Goal: Complete application form: Complete application form

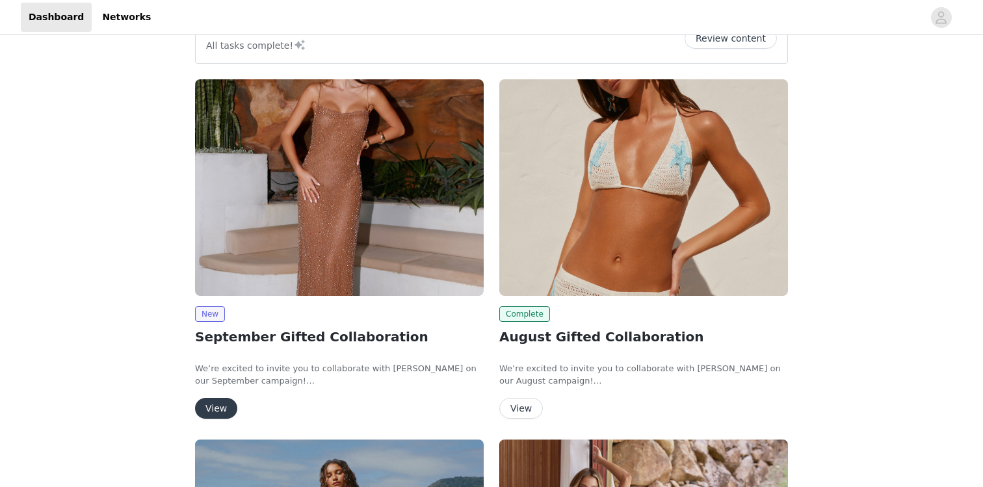
scroll to position [157, 0]
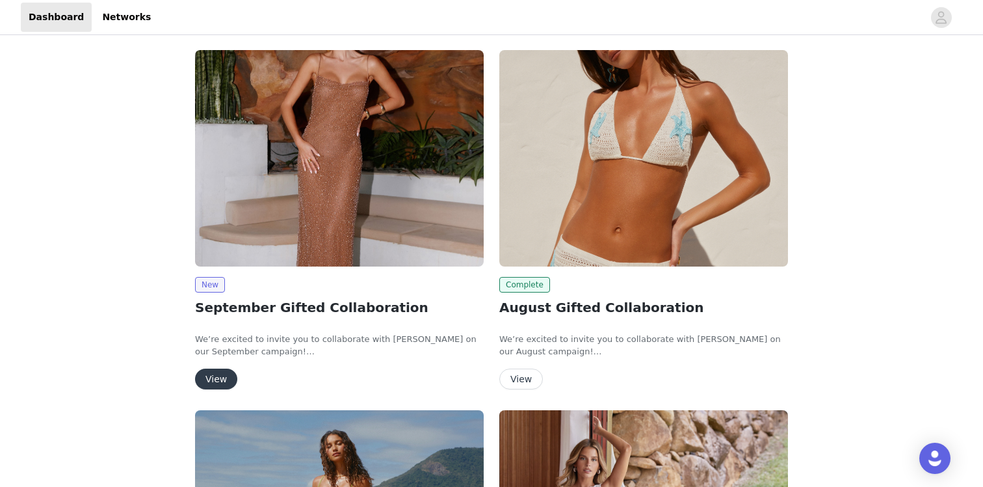
click at [203, 382] on button "View" at bounding box center [216, 379] width 42 height 21
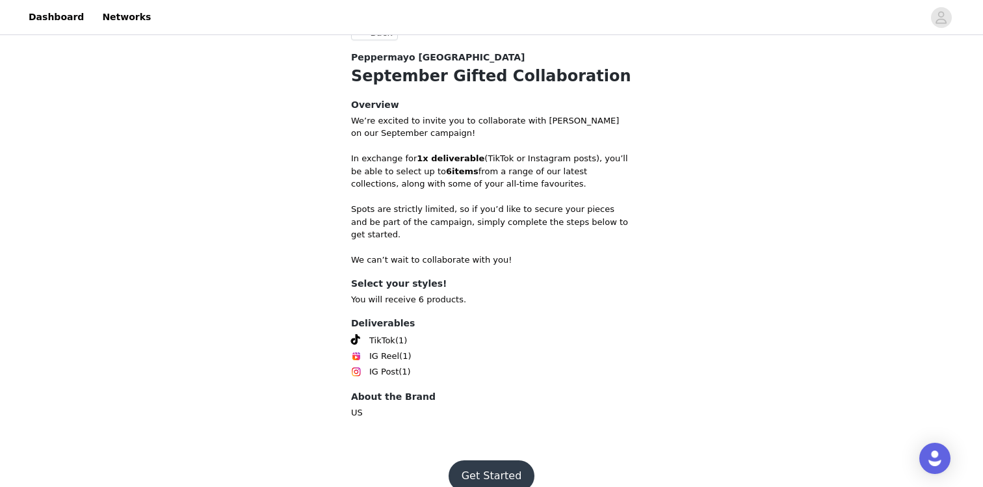
scroll to position [499, 0]
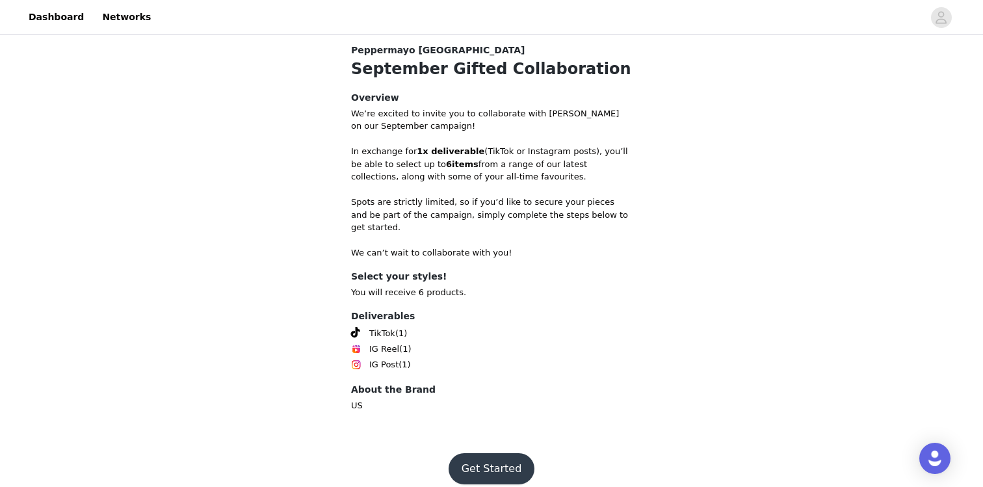
click at [479, 455] on button "Get Started" at bounding box center [491, 468] width 86 height 31
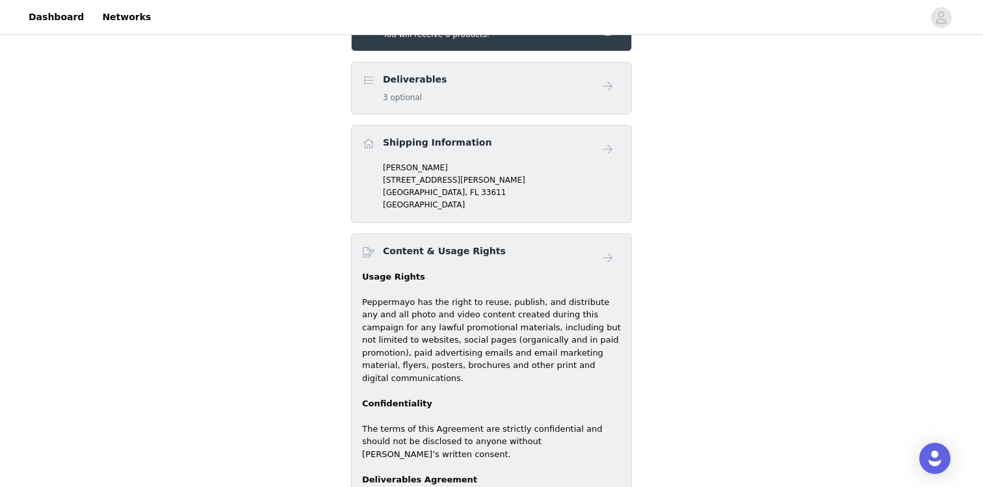
scroll to position [770, 0]
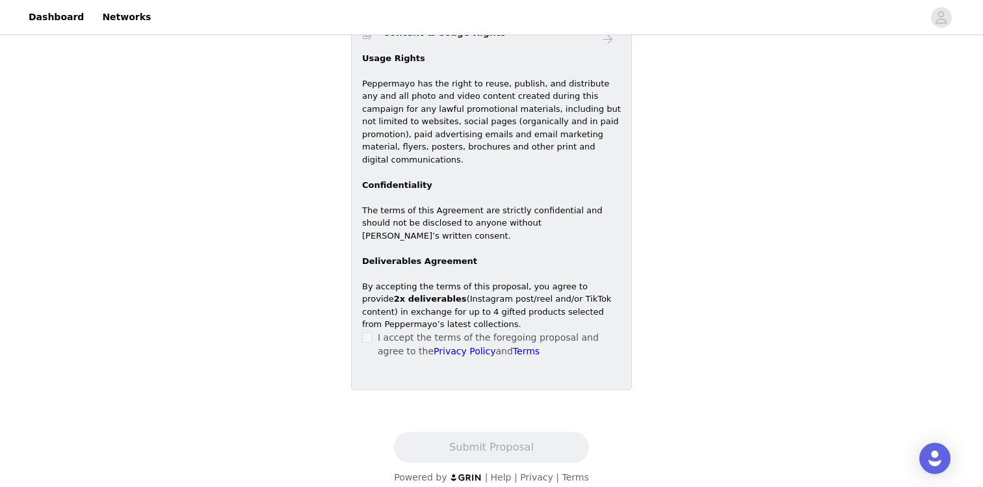
click at [374, 331] on div "I accept the terms of the foregoing proposal and agree to the Privacy Policy an…" at bounding box center [491, 344] width 259 height 27
click at [368, 331] on label at bounding box center [367, 338] width 10 height 14
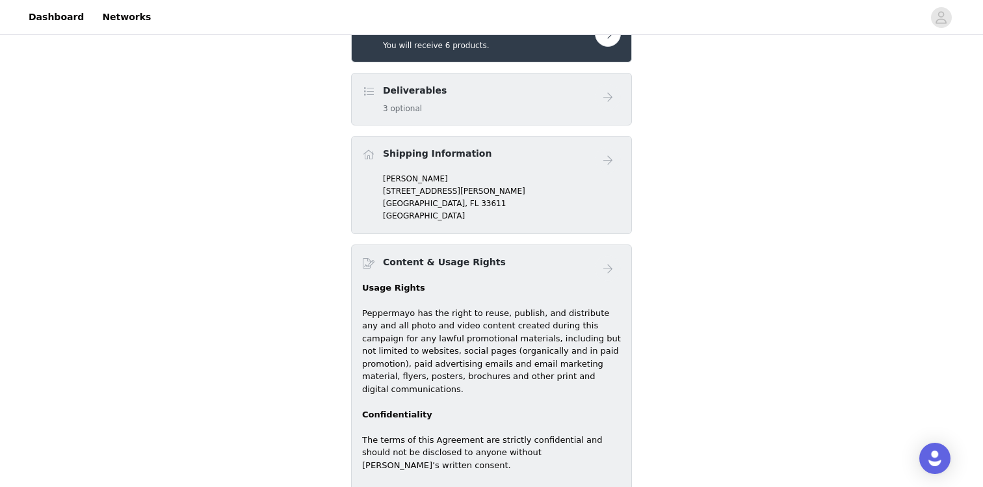
scroll to position [508, 0]
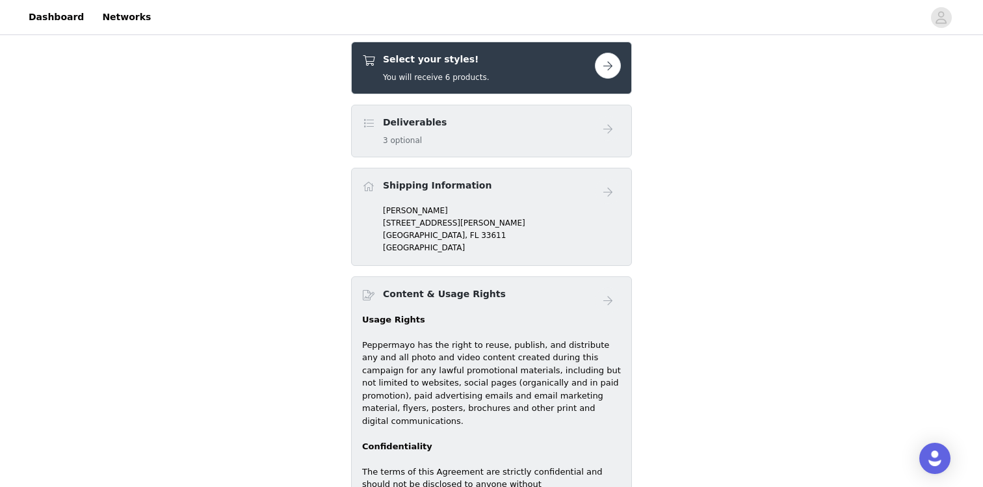
click at [472, 136] on div "Deliverables 3 optional" at bounding box center [478, 131] width 233 height 31
click at [617, 64] on button "button" at bounding box center [608, 66] width 26 height 26
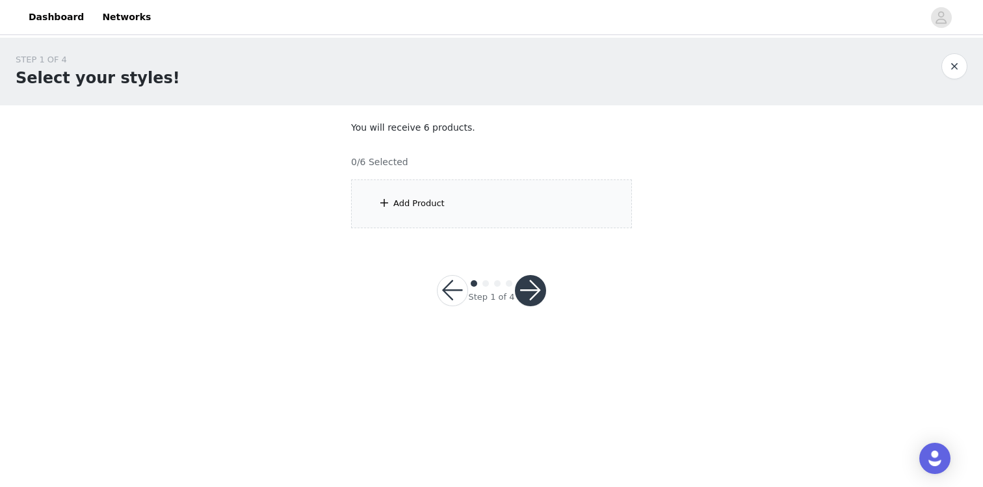
click at [489, 198] on div "Add Product" at bounding box center [491, 203] width 281 height 49
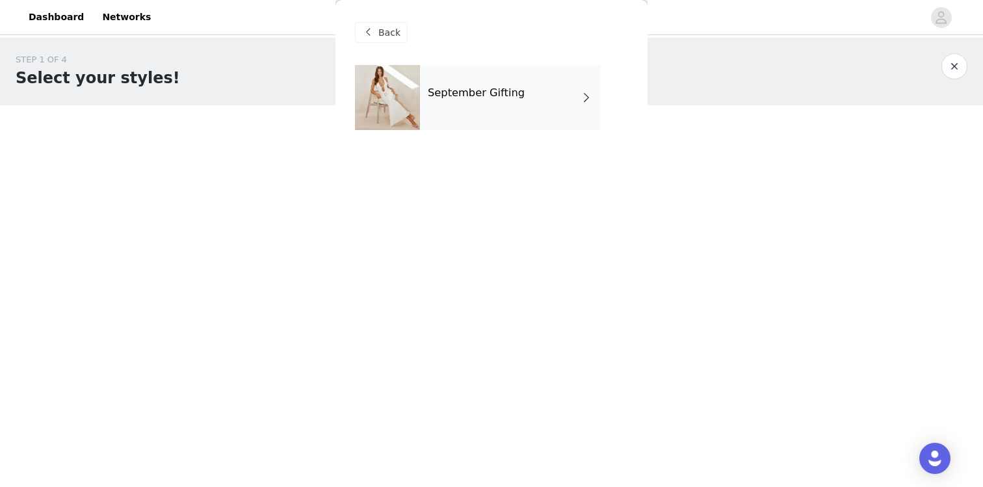
click at [516, 86] on div "September Gifting" at bounding box center [510, 97] width 181 height 65
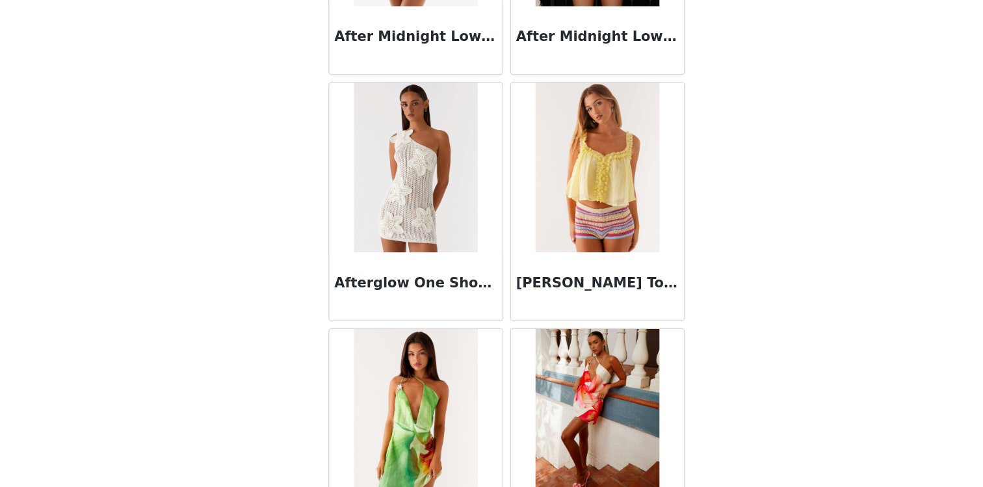
scroll to position [658, 0]
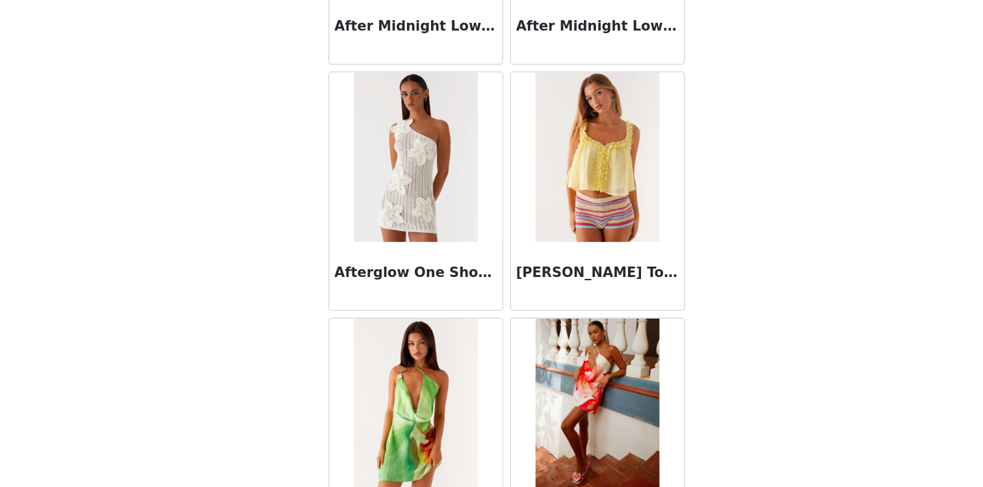
click at [436, 272] on img at bounding box center [421, 226] width 94 height 130
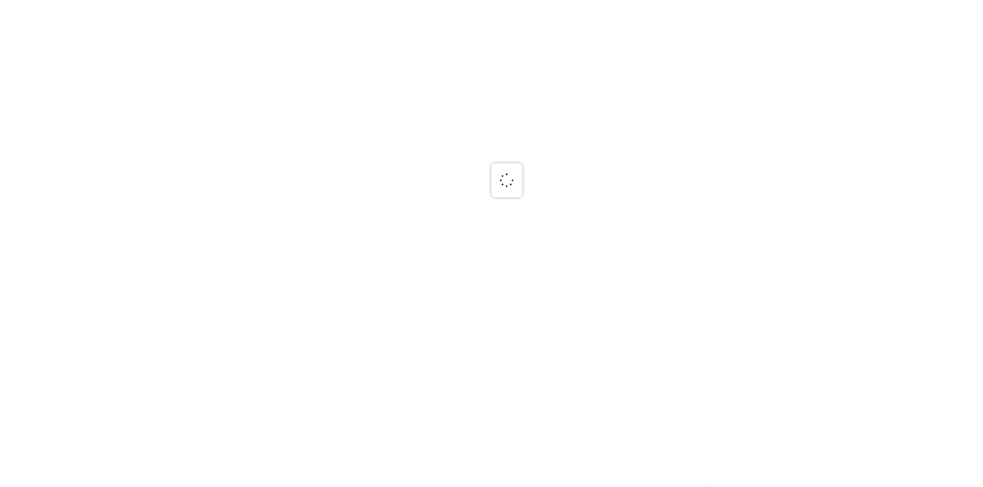
scroll to position [0, 0]
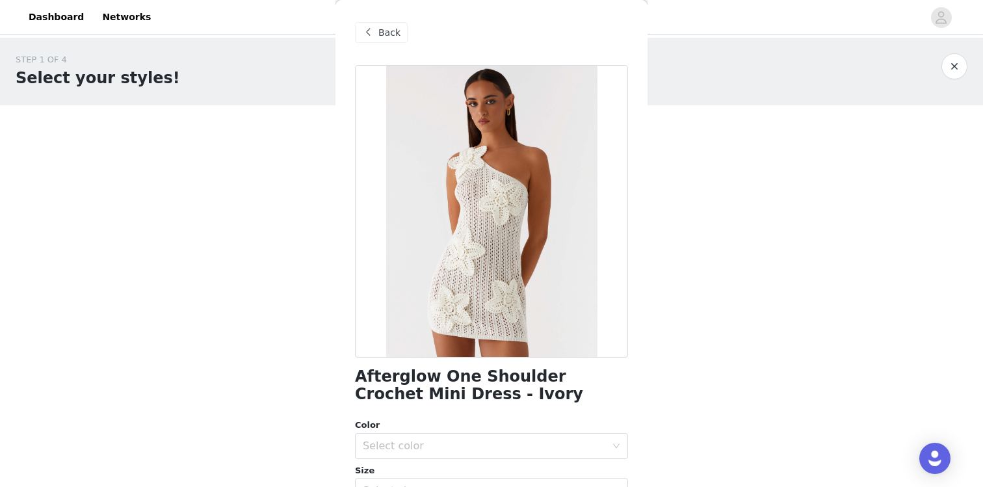
click at [379, 43] on div "Back" at bounding box center [491, 32] width 273 height 65
click at [376, 34] on div "Back" at bounding box center [381, 32] width 53 height 21
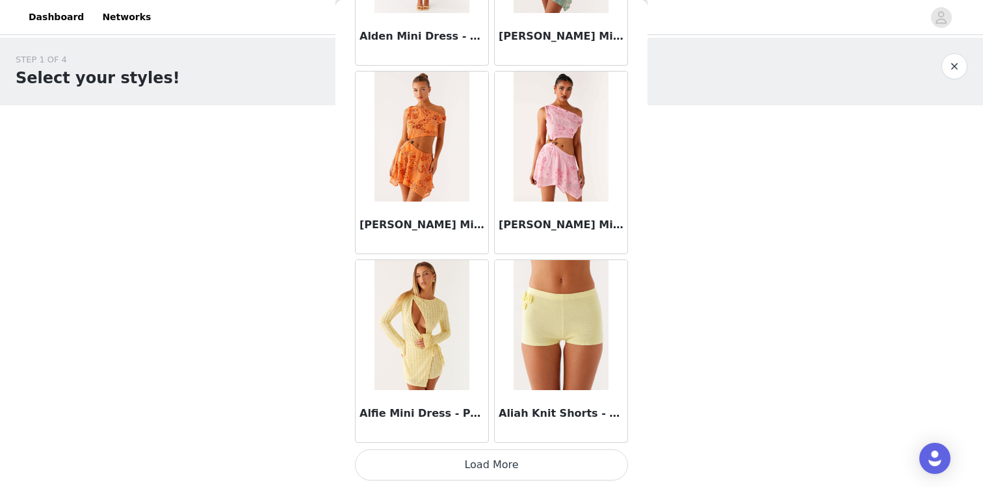
click at [465, 462] on button "Load More" at bounding box center [491, 464] width 273 height 31
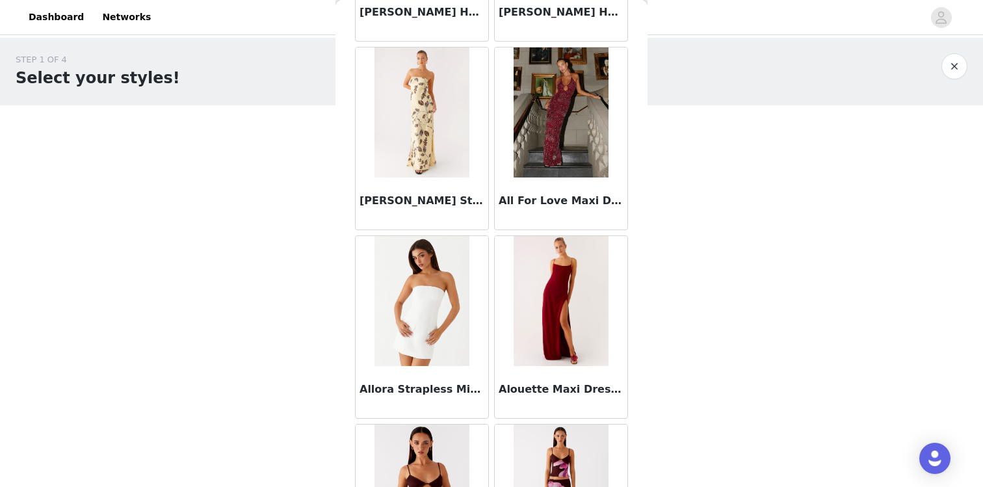
scroll to position [2650, 0]
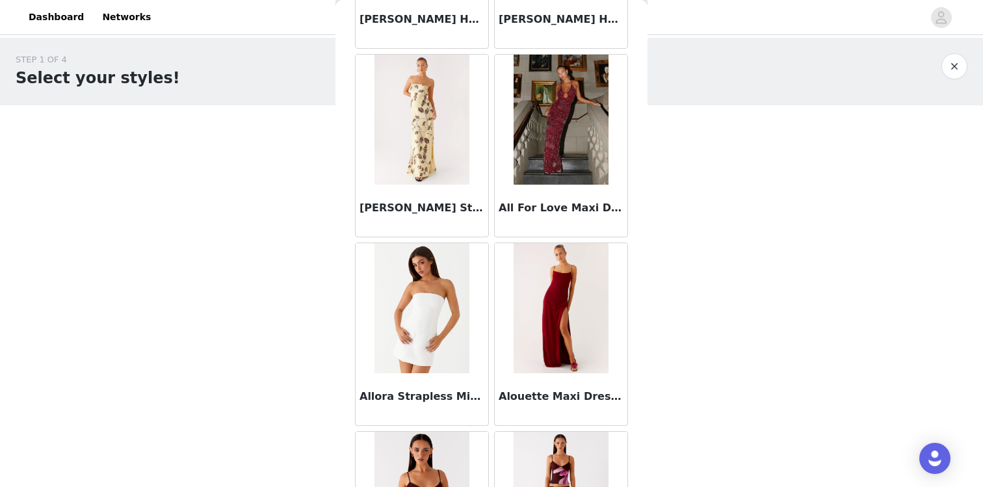
click at [561, 159] on img at bounding box center [560, 120] width 94 height 130
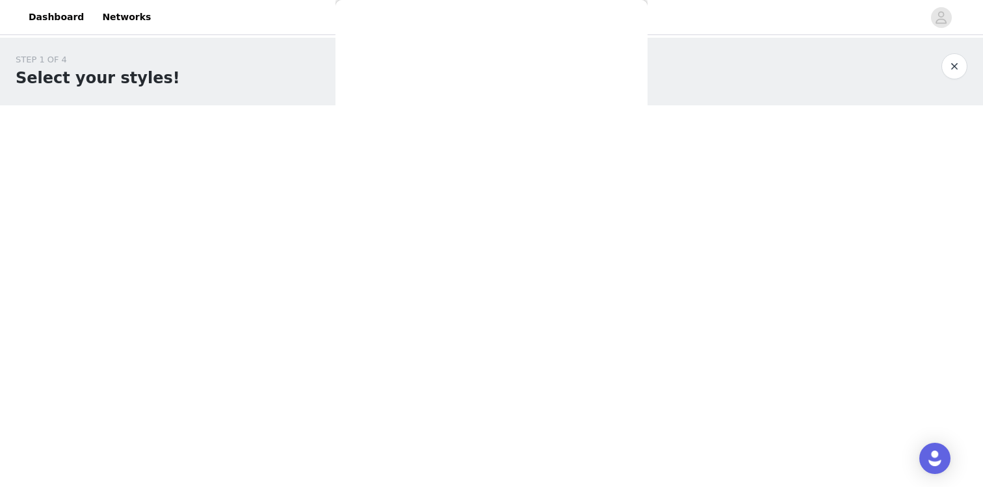
scroll to position [0, 0]
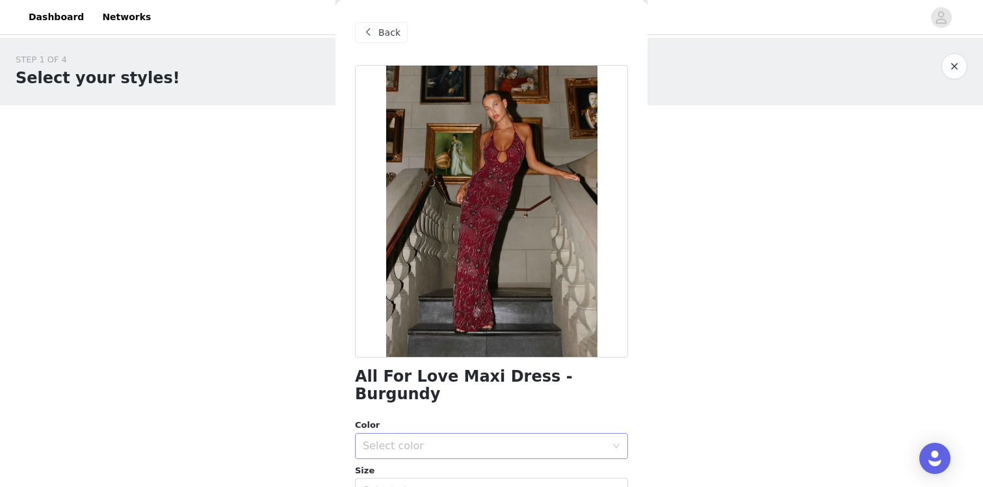
click at [446, 439] on div "Select color" at bounding box center [484, 445] width 243 height 13
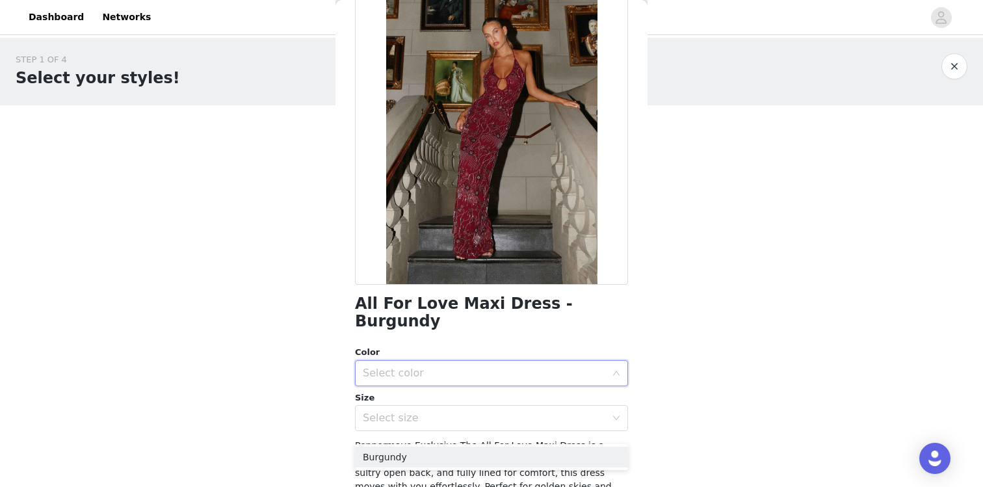
scroll to position [84, 0]
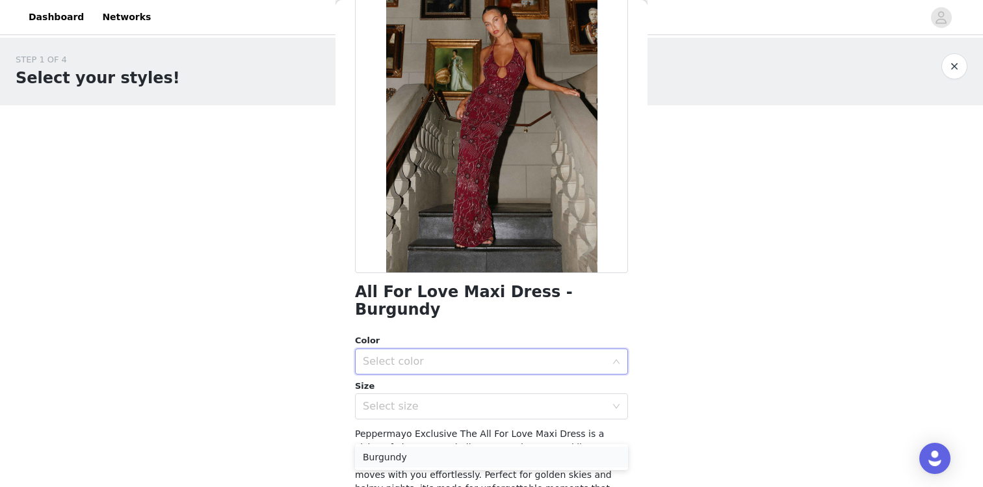
click at [436, 457] on li "Burgundy" at bounding box center [491, 457] width 273 height 21
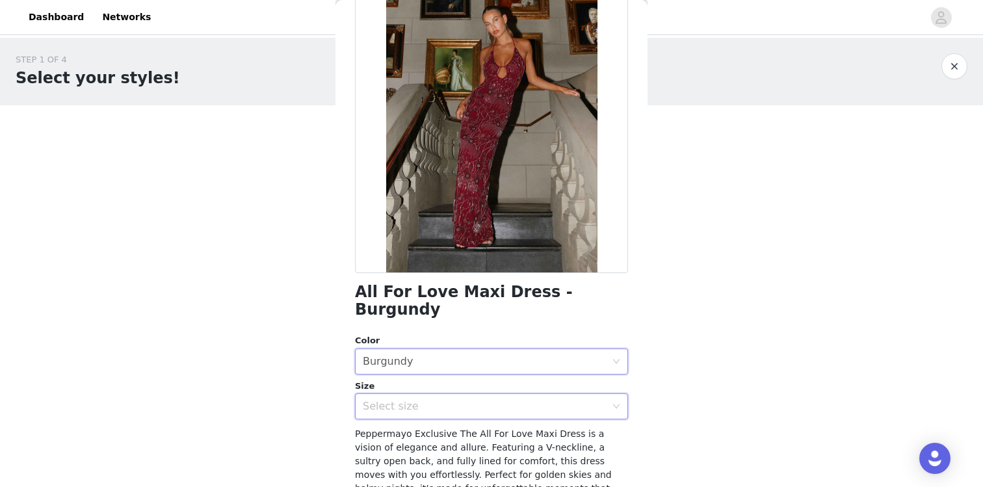
click at [460, 394] on div "Select size" at bounding box center [487, 406] width 249 height 25
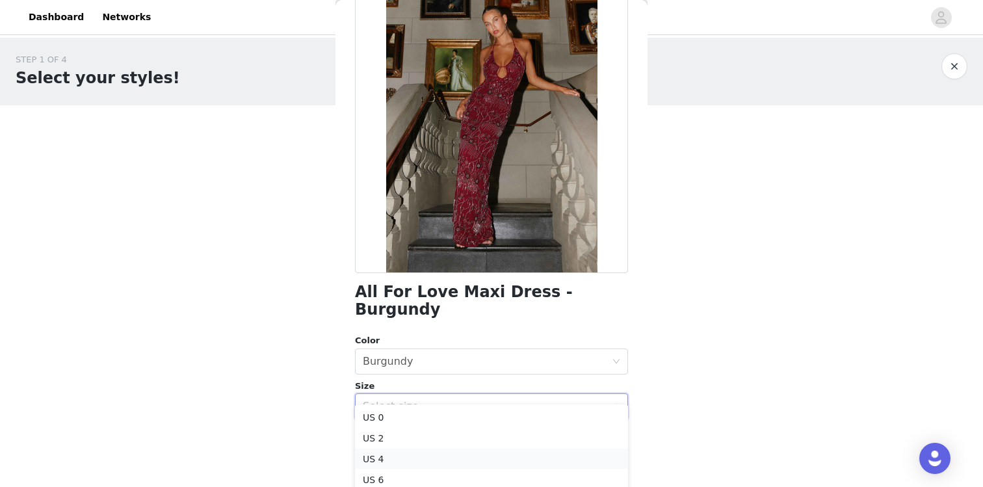
click at [430, 454] on li "US 4" at bounding box center [491, 458] width 273 height 21
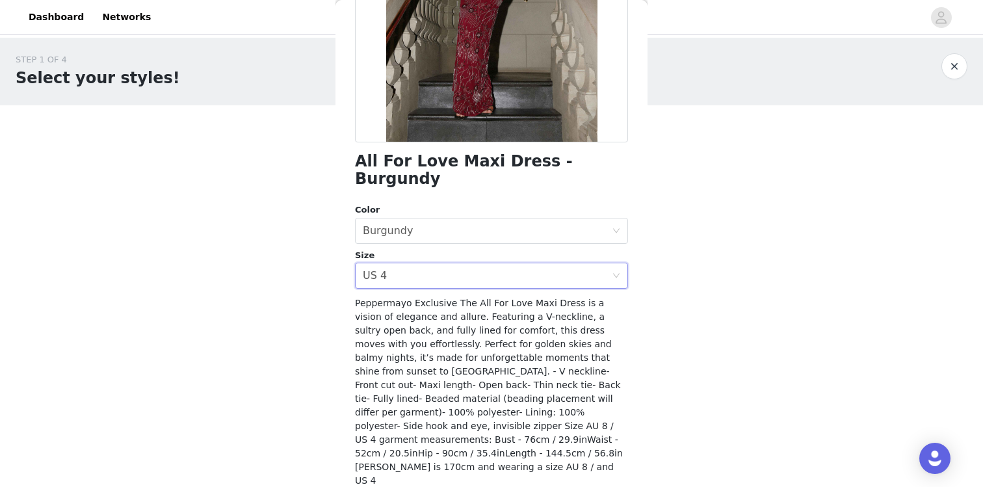
scroll to position [226, 0]
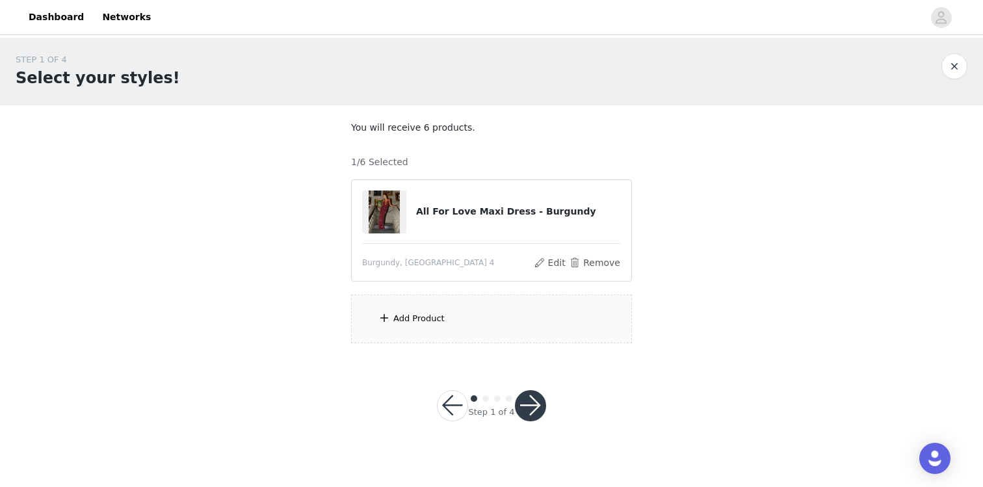
click at [405, 326] on div "Add Product" at bounding box center [491, 318] width 281 height 49
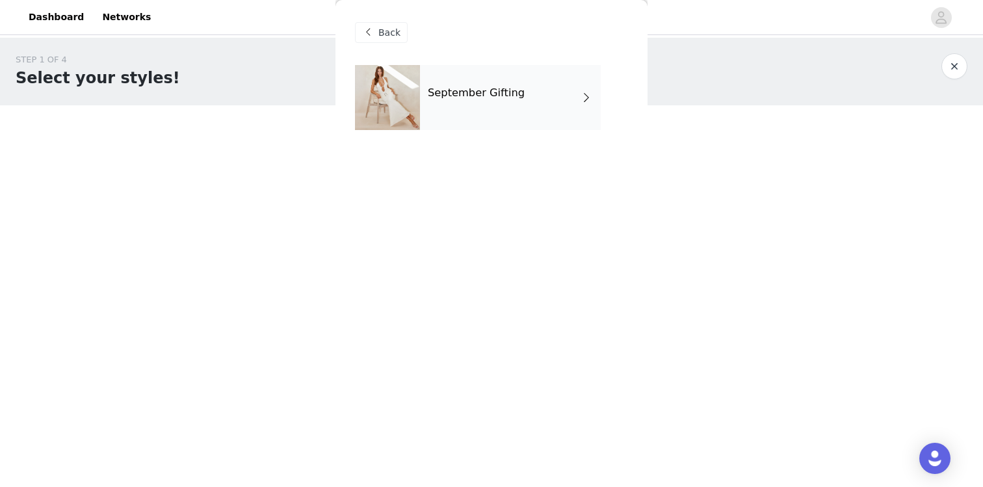
click at [563, 106] on div "September Gifting" at bounding box center [510, 97] width 181 height 65
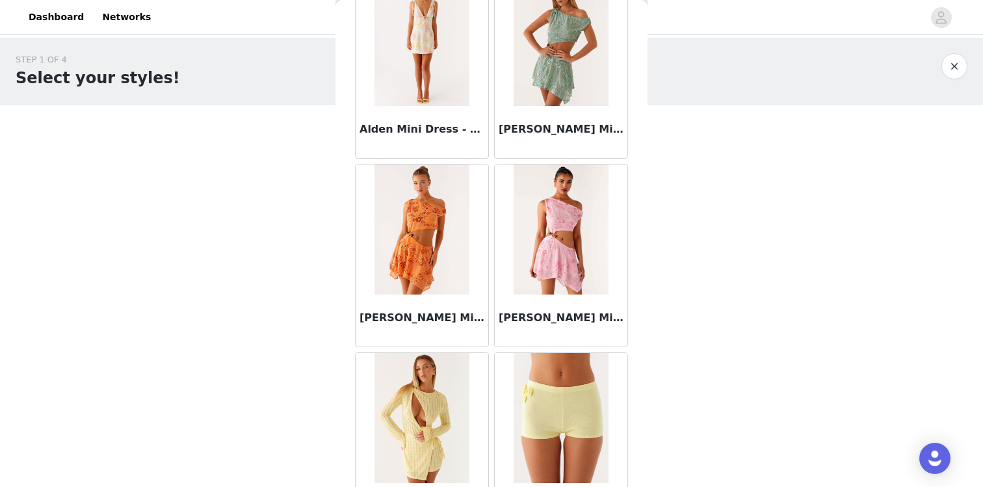
scroll to position [1502, 0]
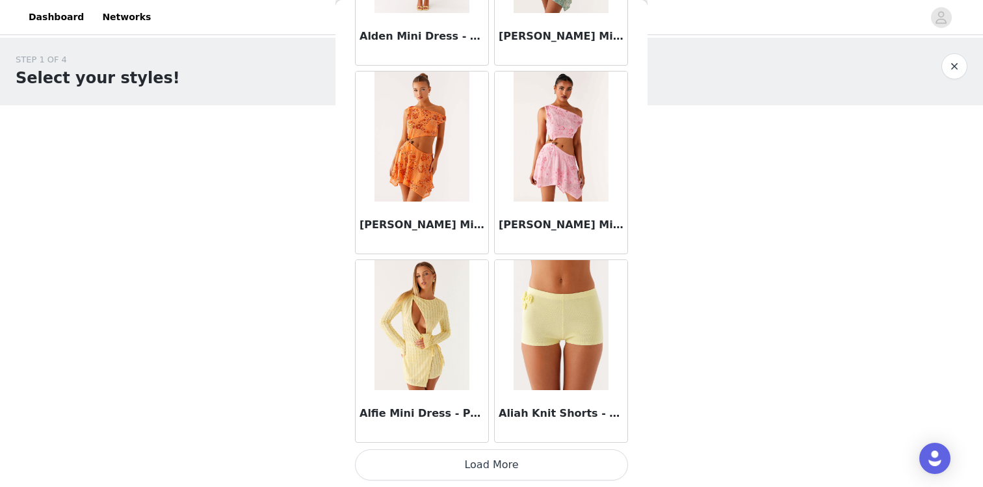
click at [507, 459] on button "Load More" at bounding box center [491, 464] width 273 height 31
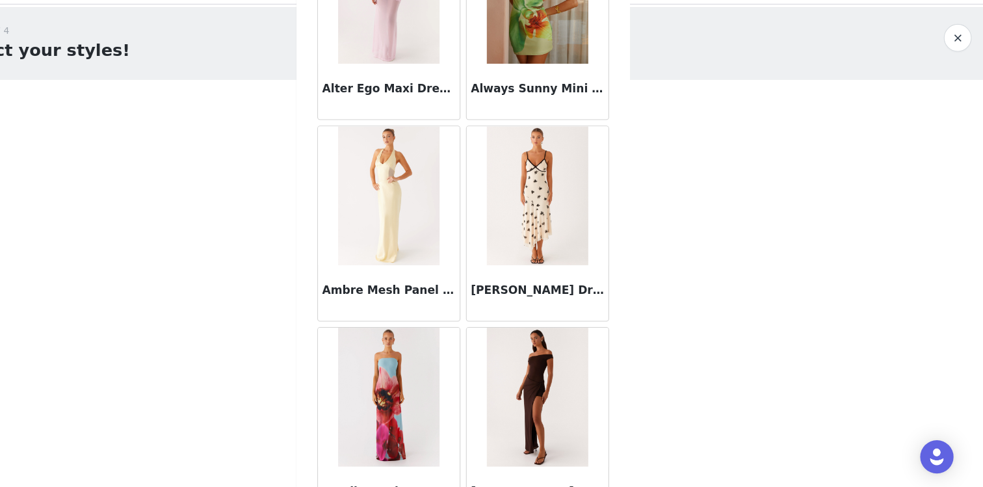
scroll to position [3387, 0]
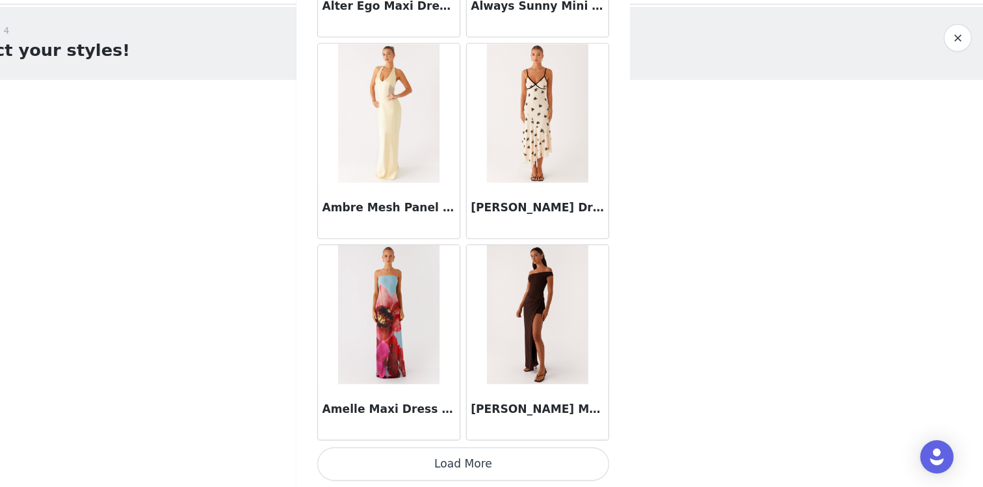
click at [501, 469] on button "Load More" at bounding box center [491, 464] width 273 height 31
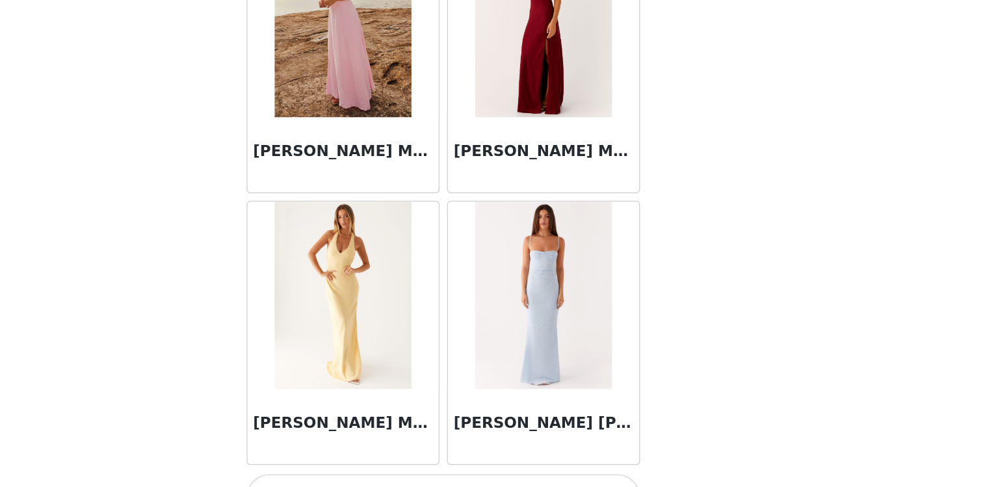
scroll to position [5272, 0]
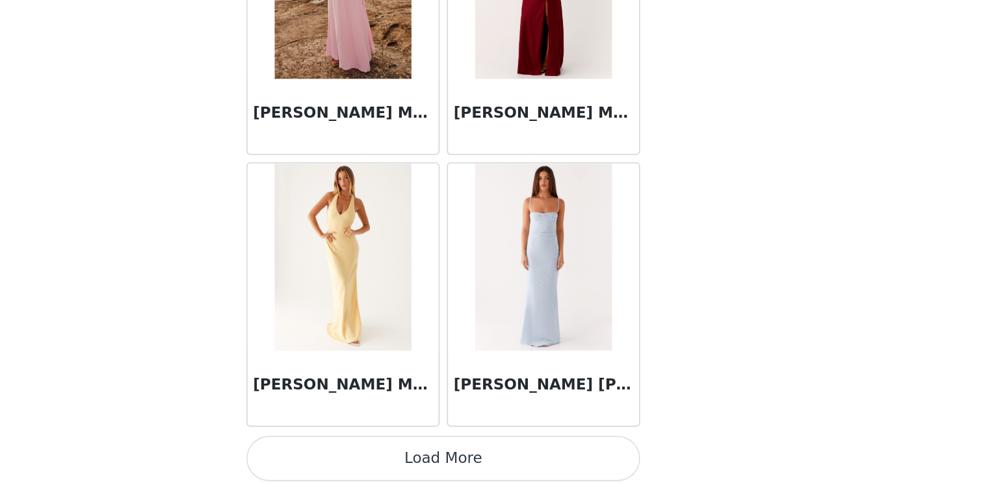
click at [517, 467] on button "Load More" at bounding box center [491, 464] width 273 height 31
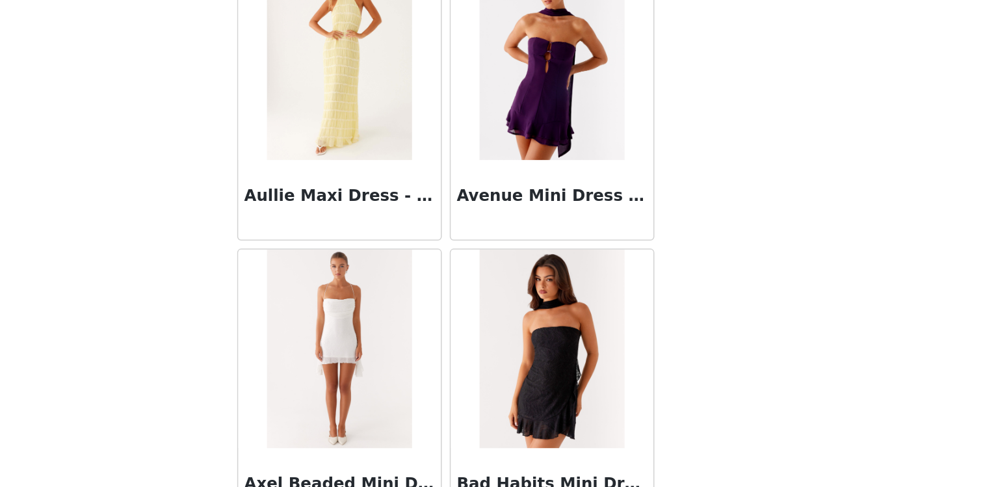
scroll to position [7157, 0]
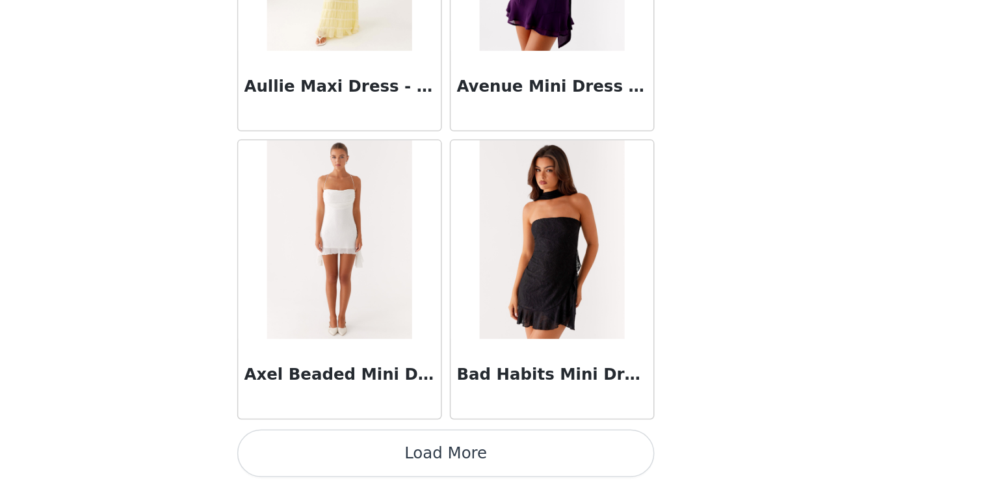
click at [526, 472] on button "Load More" at bounding box center [491, 464] width 273 height 31
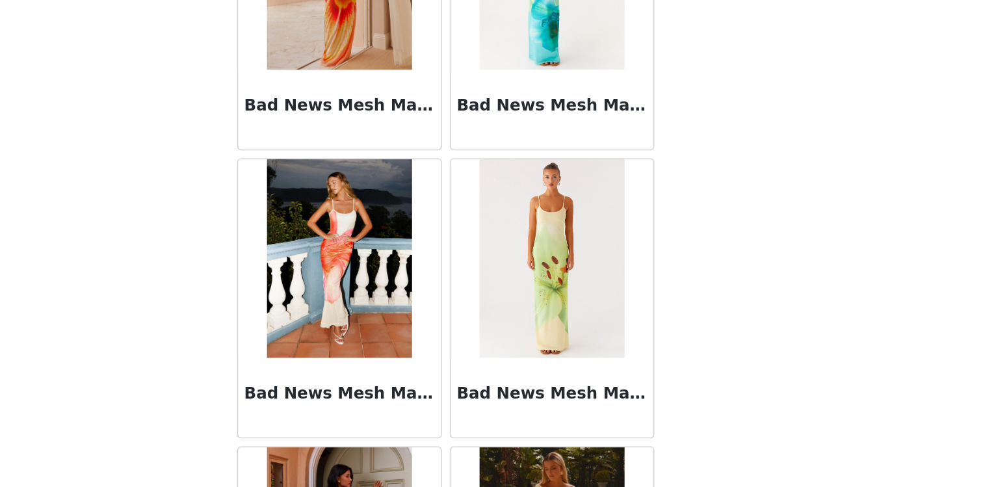
scroll to position [7523, 0]
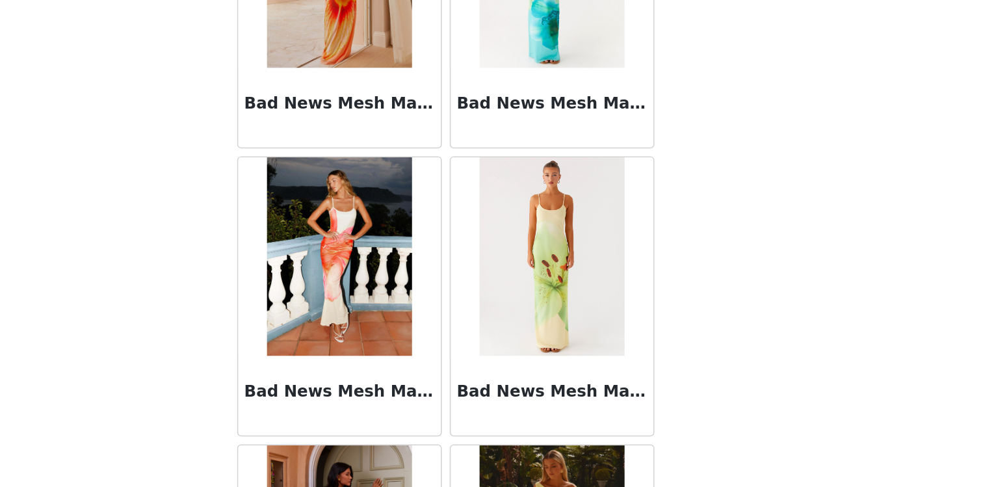
click at [573, 334] on img at bounding box center [560, 336] width 94 height 130
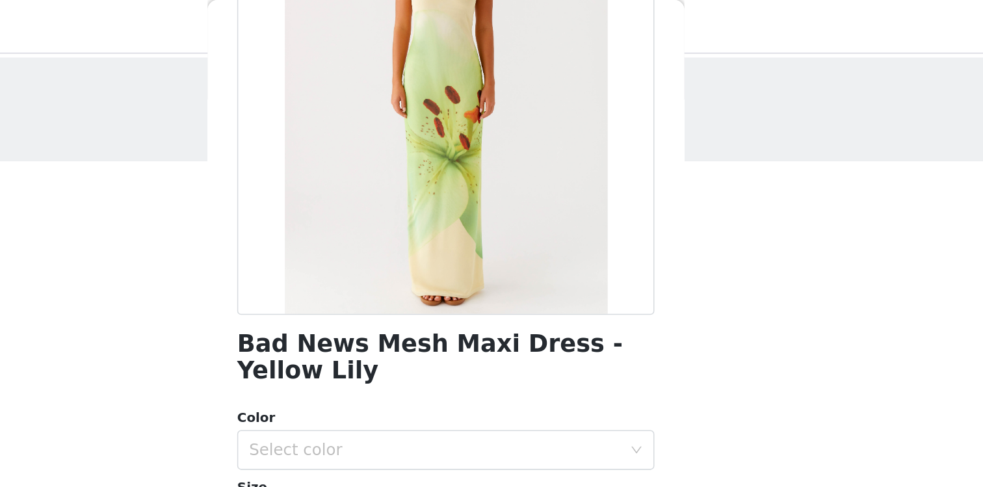
scroll to position [198, 0]
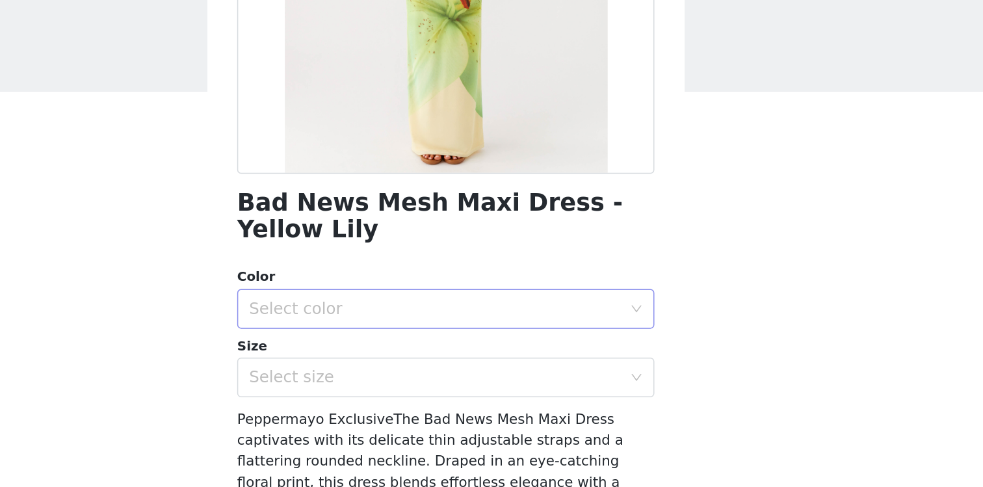
click at [510, 249] on div "Select color" at bounding box center [484, 247] width 243 height 13
click at [493, 275] on li "Yellow Lily" at bounding box center [491, 275] width 273 height 21
click at [485, 293] on div "Select size" at bounding box center [484, 292] width 243 height 13
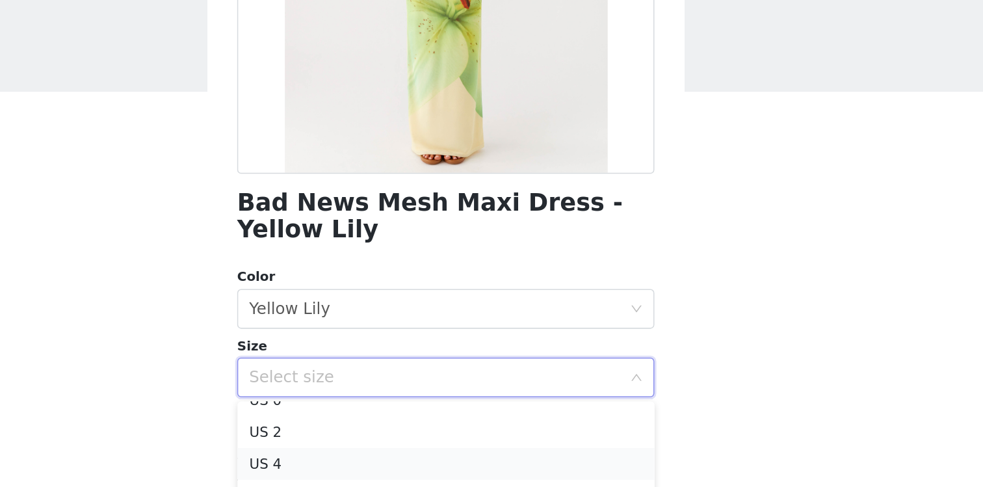
scroll to position [1, 0]
click at [441, 336] on li "US 2" at bounding box center [491, 340] width 273 height 21
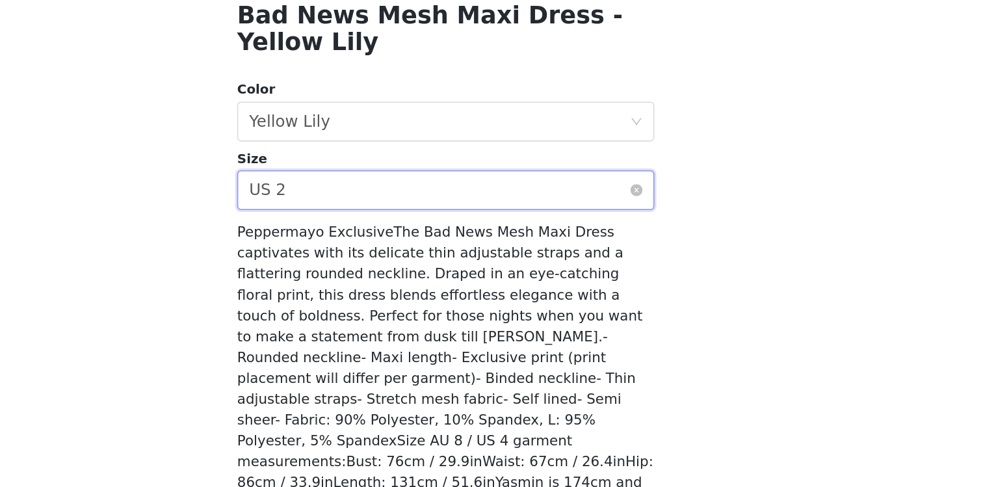
click at [462, 292] on div "Select size US 2" at bounding box center [487, 292] width 249 height 25
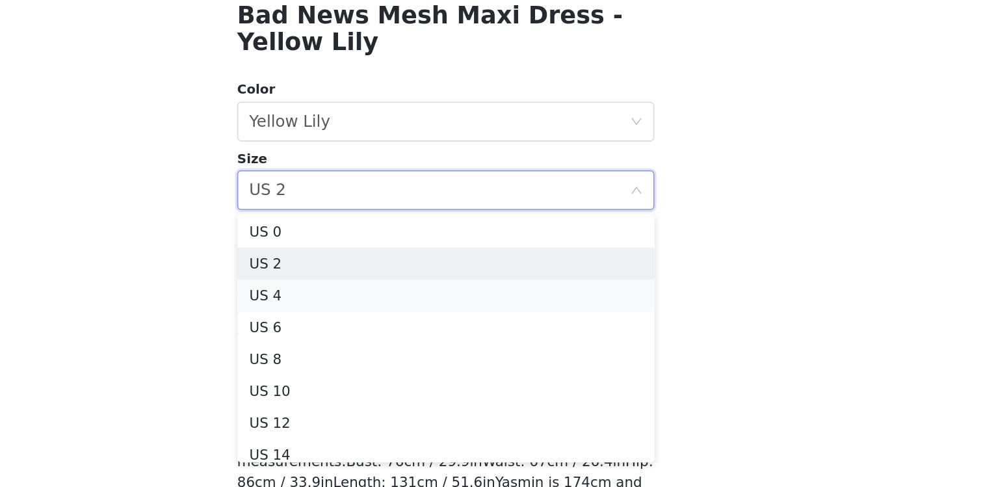
click at [434, 364] on li "US 4" at bounding box center [491, 361] width 273 height 21
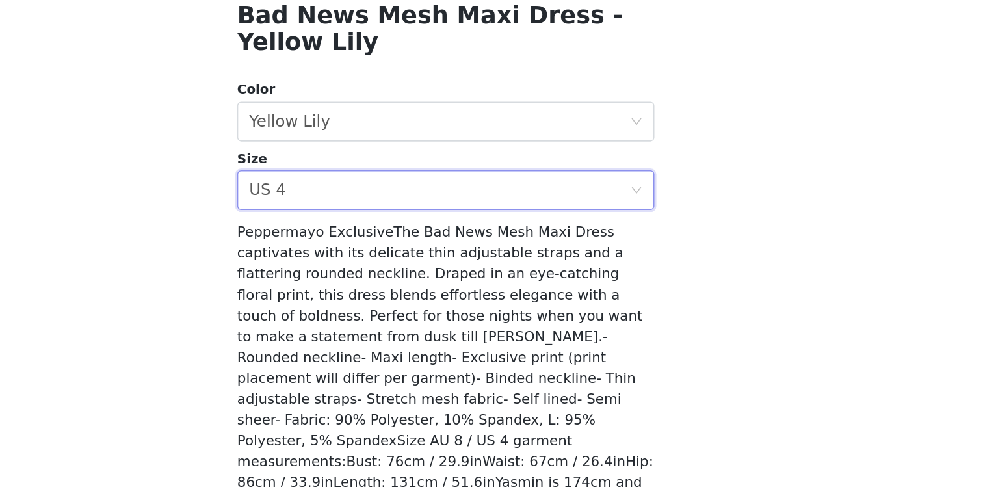
scroll to position [243, 0]
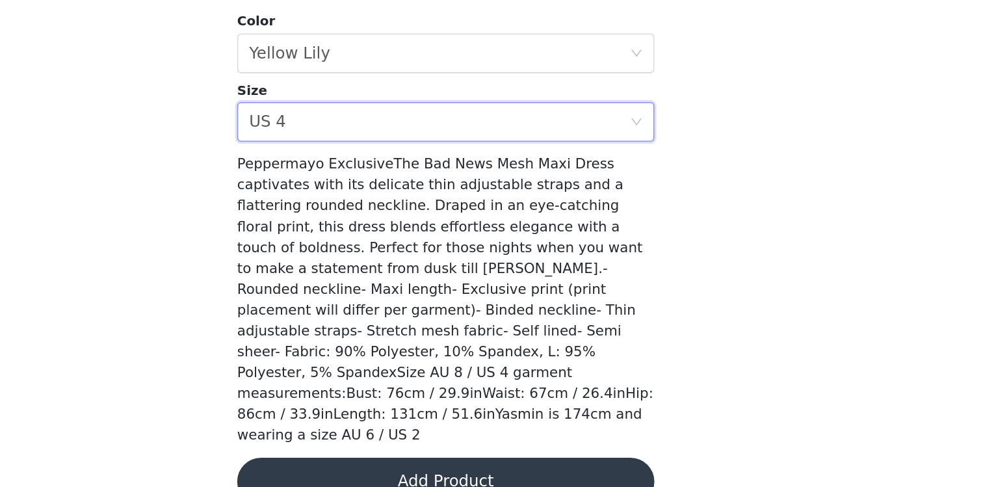
click at [539, 467] on button "Add Product" at bounding box center [491, 482] width 273 height 31
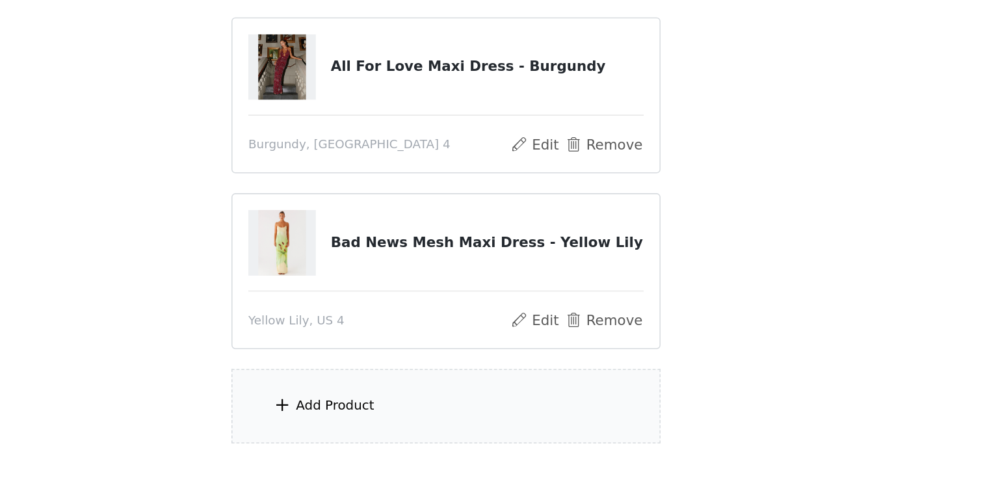
click at [525, 429] on div "Add Product" at bounding box center [491, 433] width 281 height 49
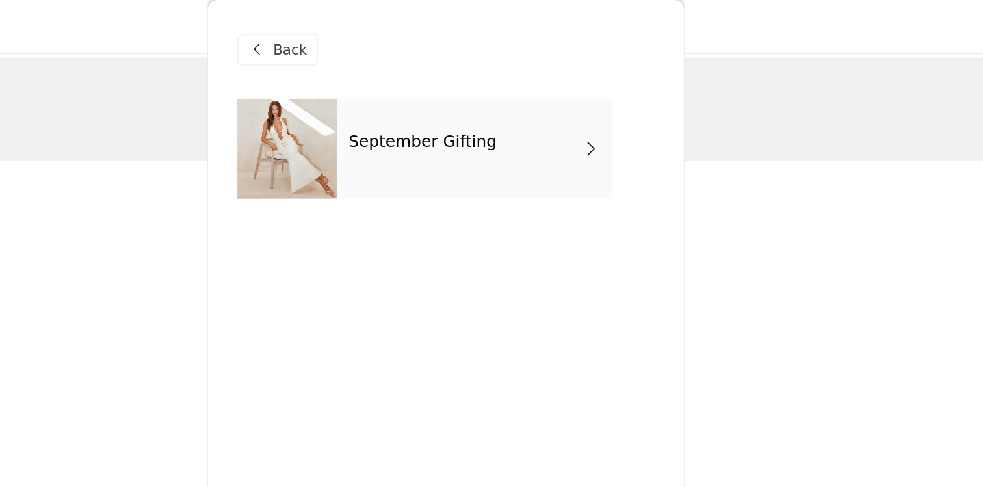
click at [513, 118] on div "September Gifting" at bounding box center [510, 97] width 181 height 65
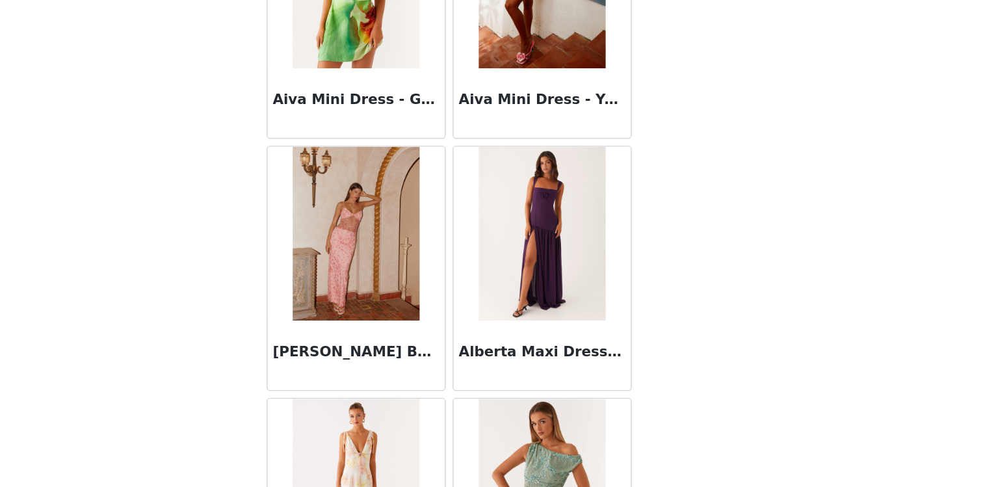
scroll to position [1502, 0]
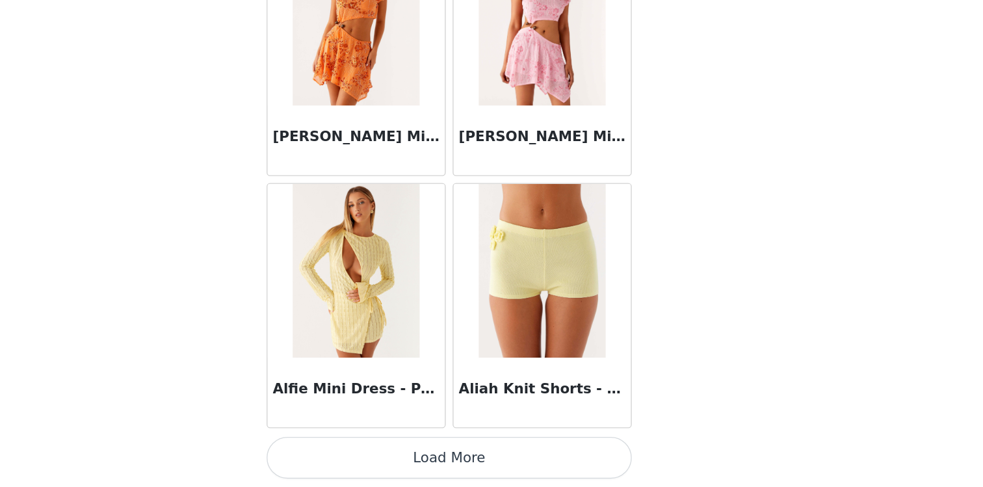
click at [445, 465] on button "Load More" at bounding box center [491, 464] width 273 height 31
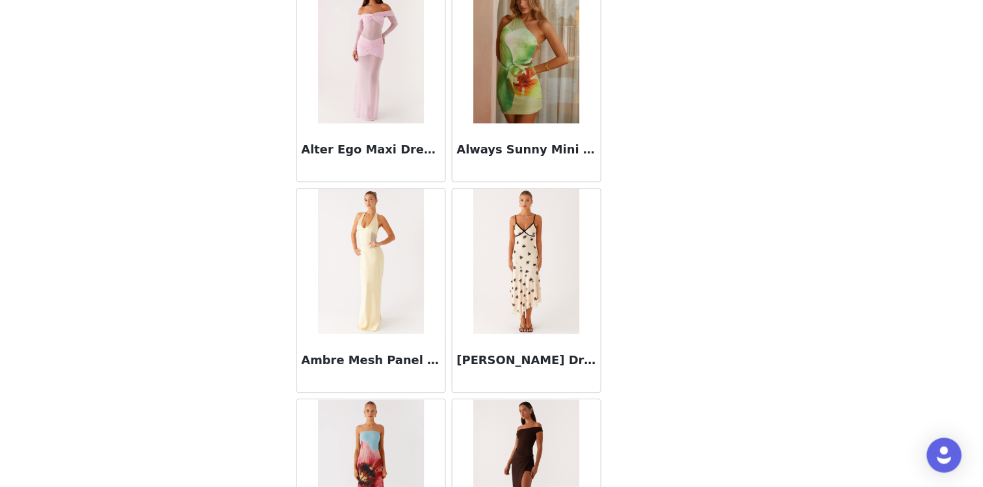
scroll to position [3387, 0]
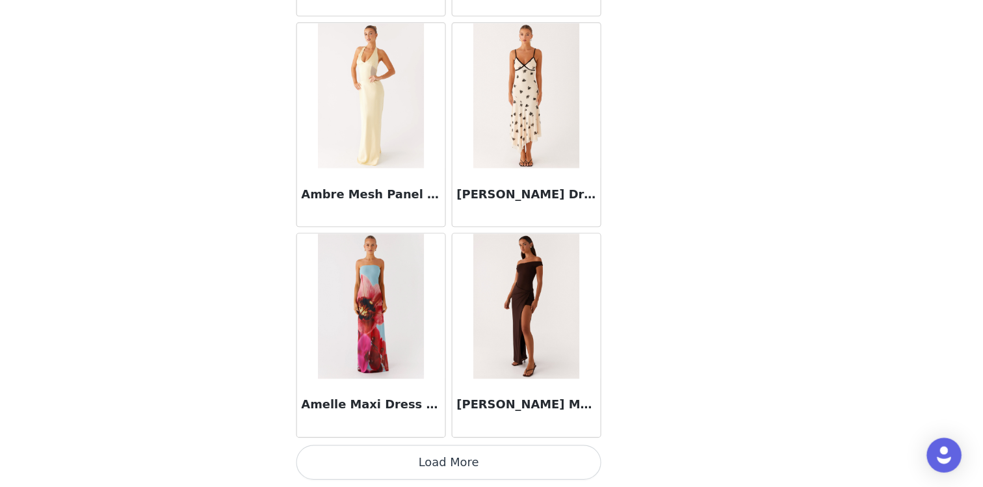
click at [474, 466] on button "Load More" at bounding box center [491, 464] width 273 height 31
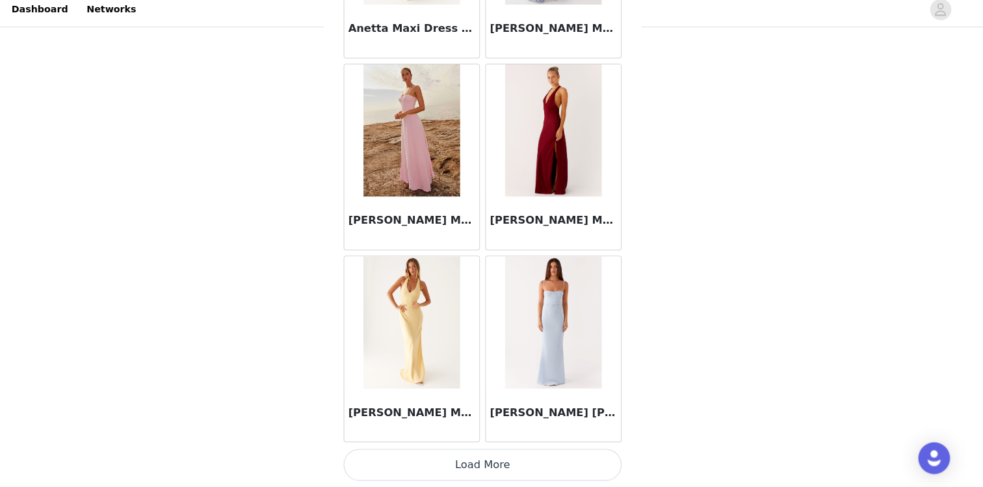
scroll to position [80, 0]
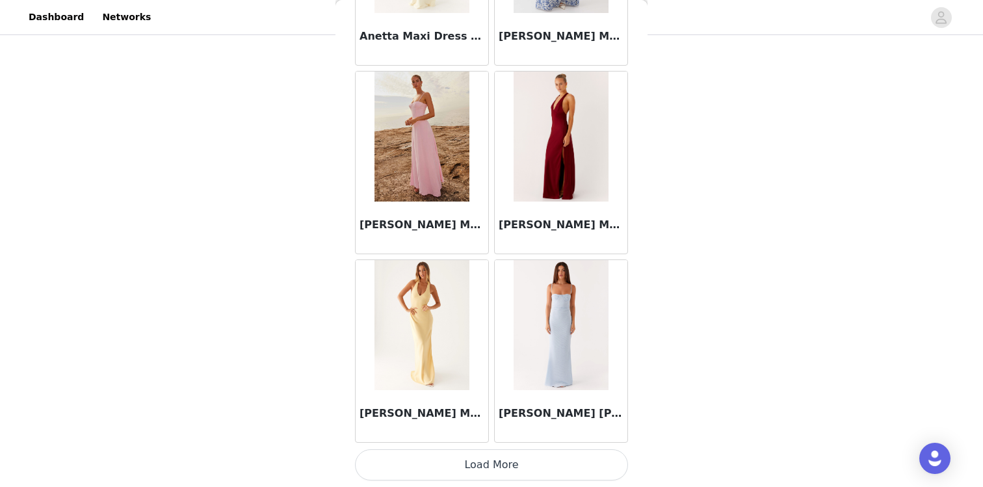
click at [493, 465] on button "Load More" at bounding box center [491, 464] width 273 height 31
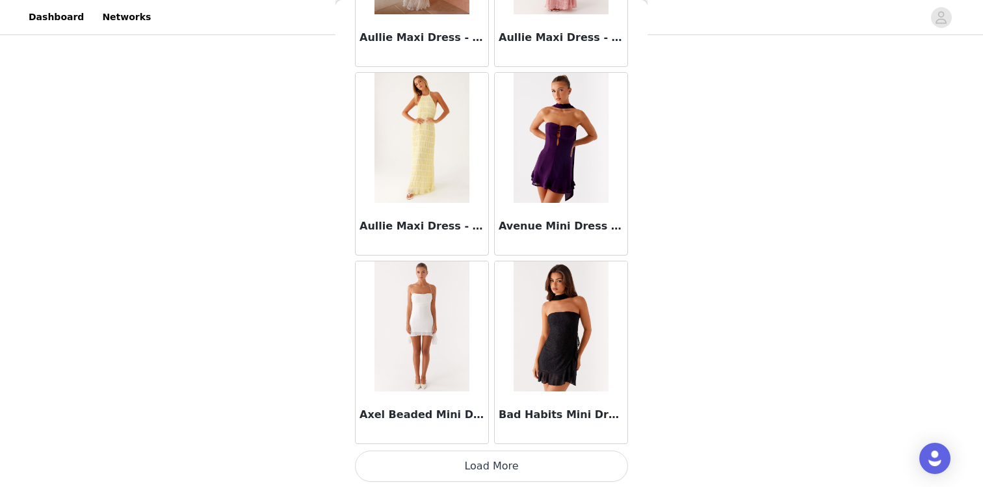
scroll to position [7157, 0]
click at [510, 468] on button "Load More" at bounding box center [491, 464] width 273 height 31
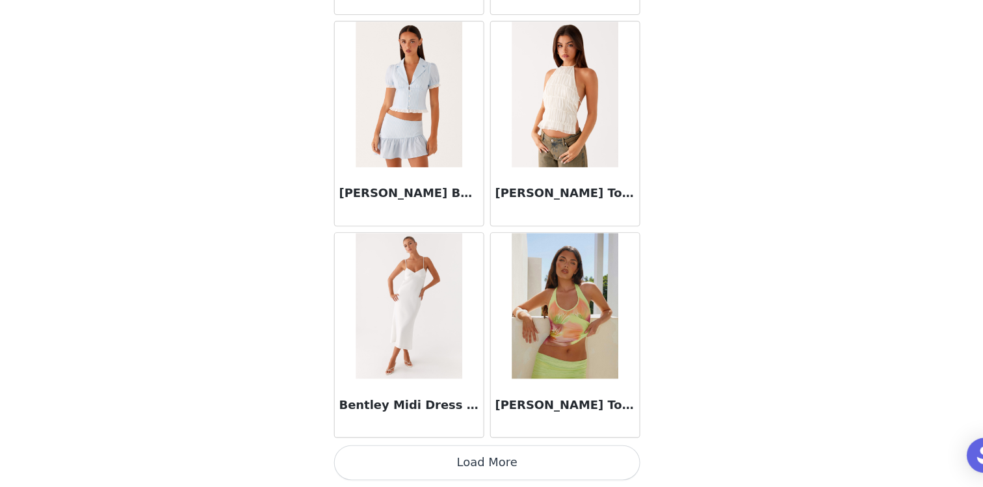
scroll to position [80, 0]
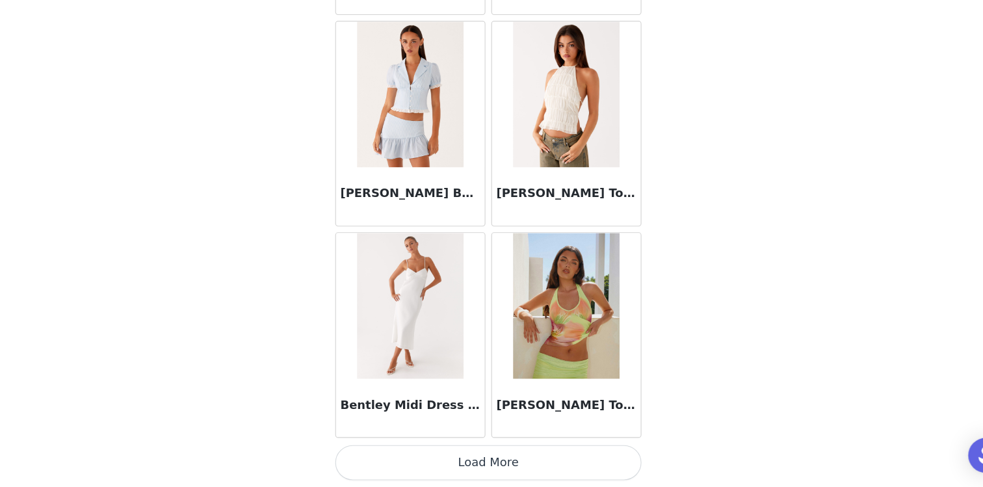
click at [506, 472] on button "Load More" at bounding box center [491, 464] width 273 height 31
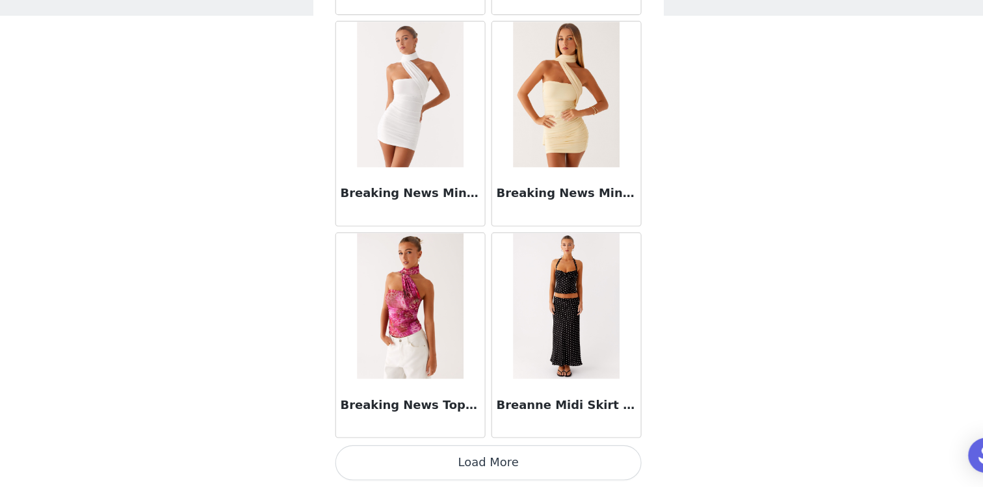
scroll to position [48, 0]
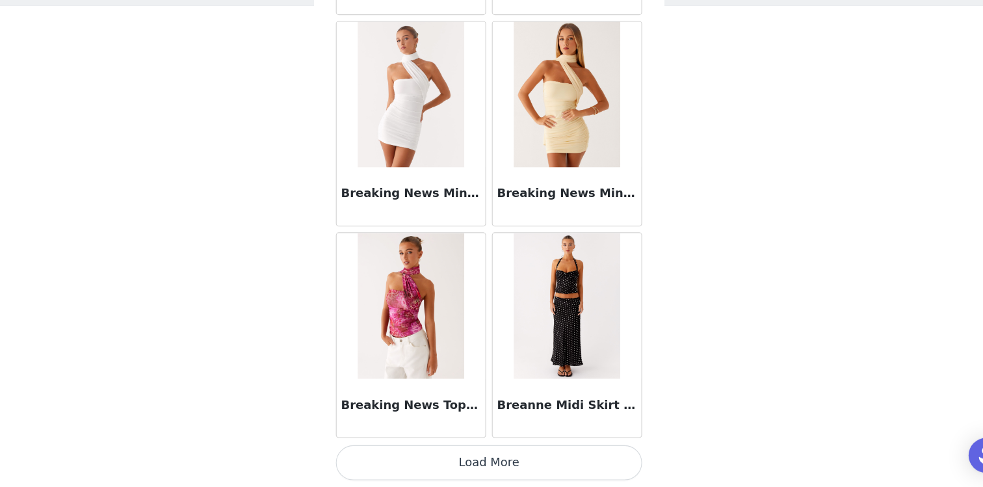
click at [507, 461] on button "Load More" at bounding box center [491, 464] width 273 height 31
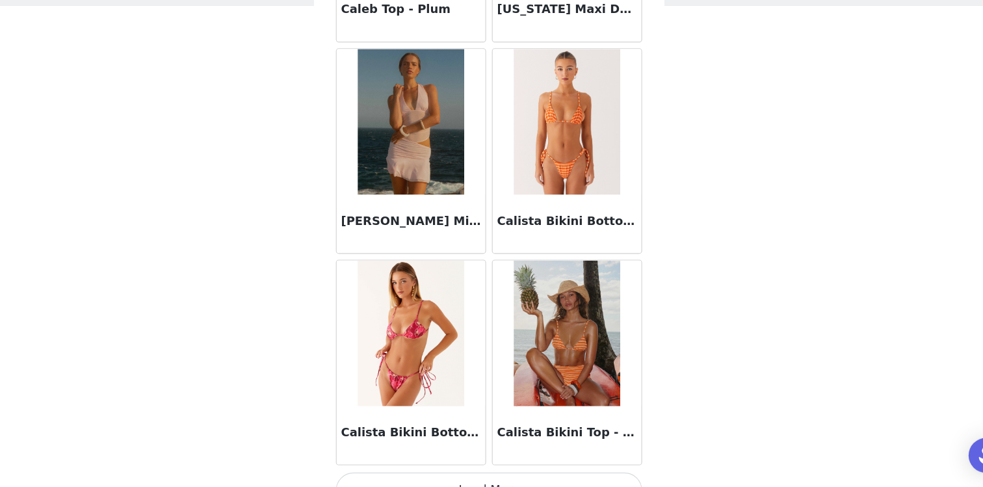
scroll to position [12812, 0]
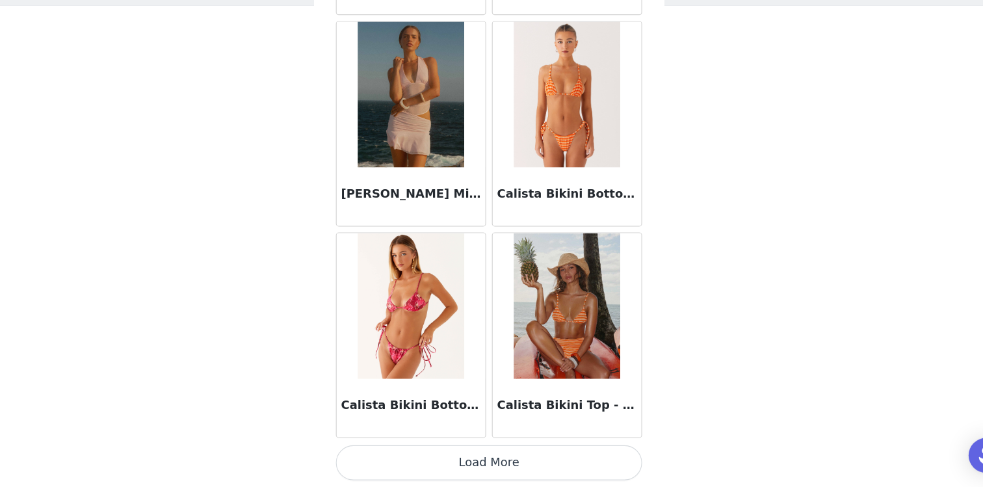
click at [515, 459] on button "Load More" at bounding box center [491, 464] width 273 height 31
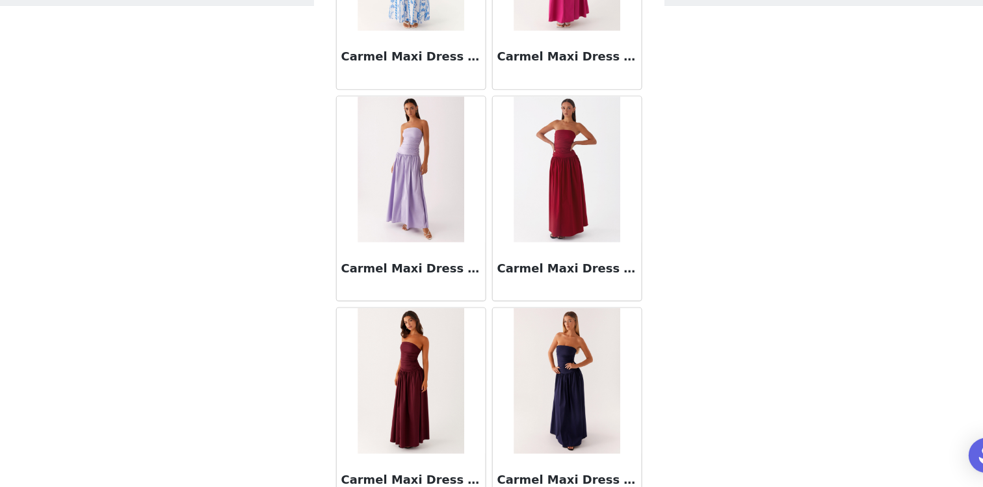
scroll to position [14687, 0]
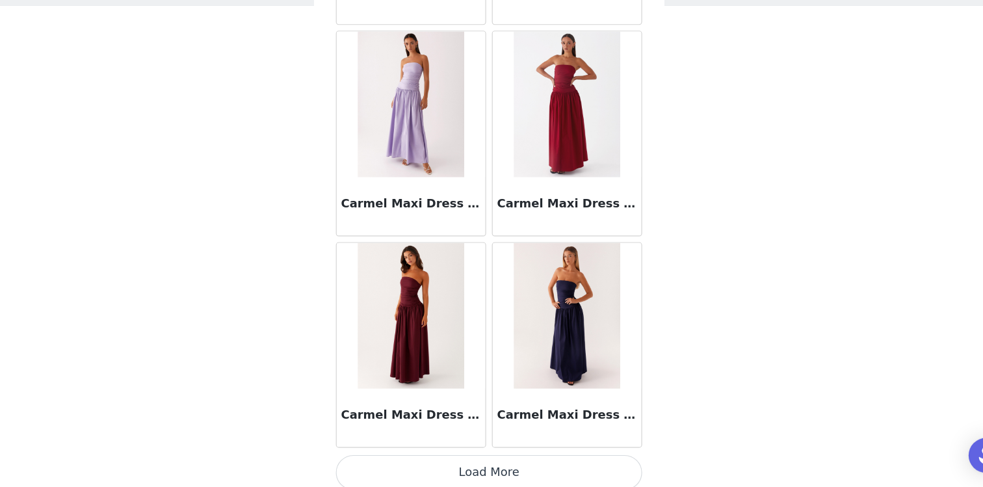
click at [508, 470] on button "Load More" at bounding box center [491, 473] width 273 height 31
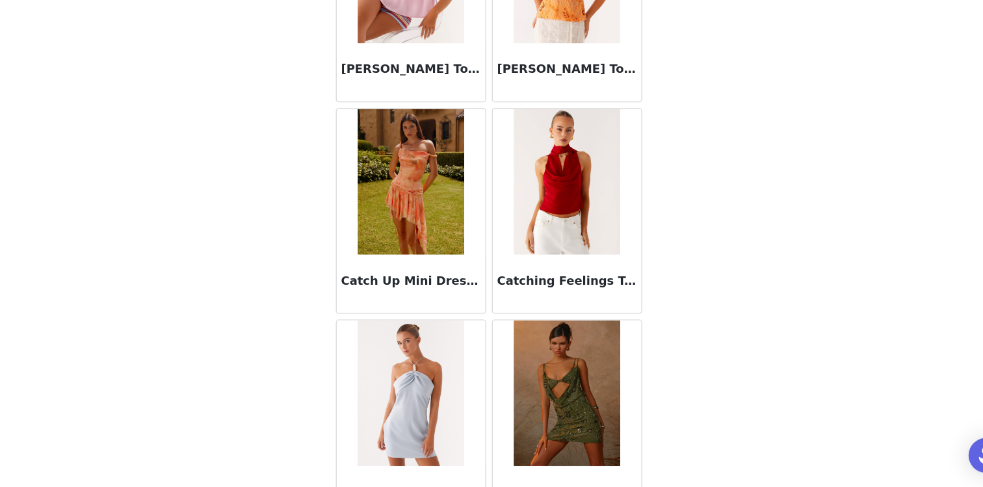
scroll to position [16581, 0]
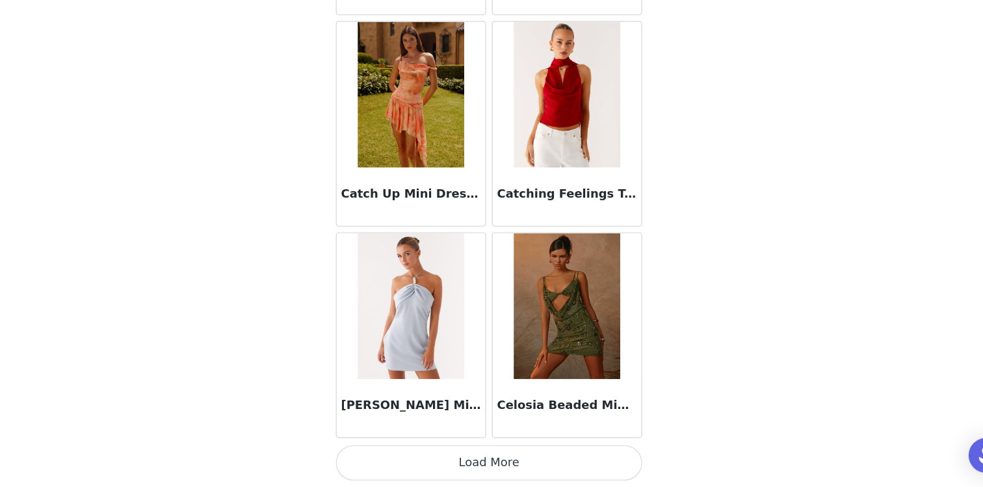
click at [513, 467] on button "Load More" at bounding box center [491, 464] width 273 height 31
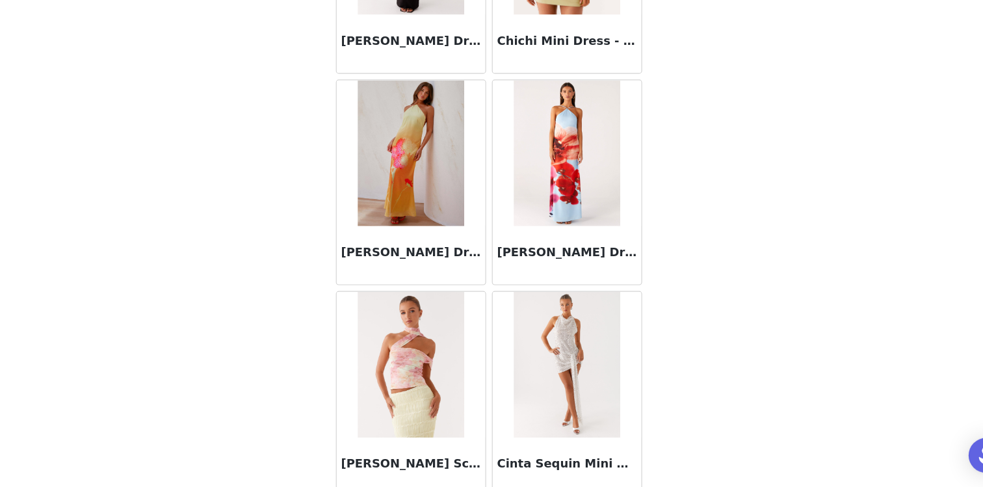
scroll to position [18466, 0]
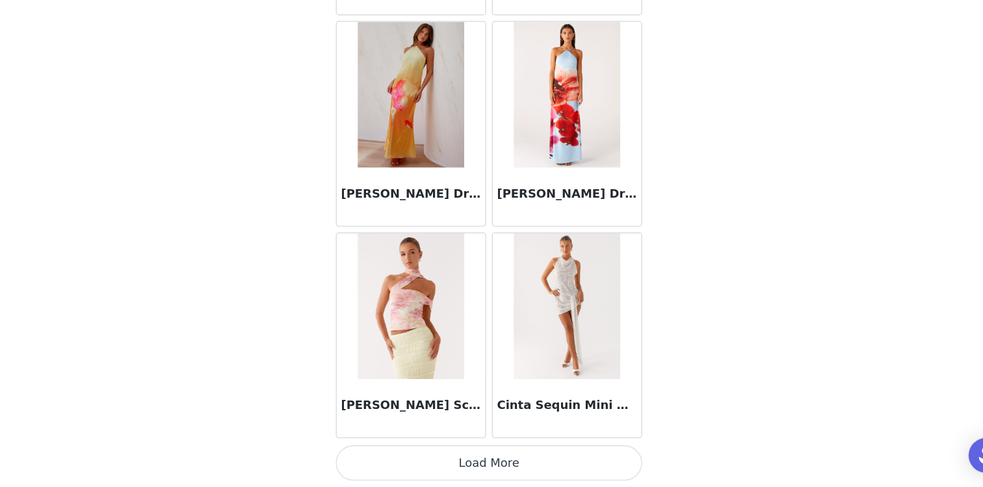
click at [508, 463] on button "Load More" at bounding box center [491, 464] width 273 height 31
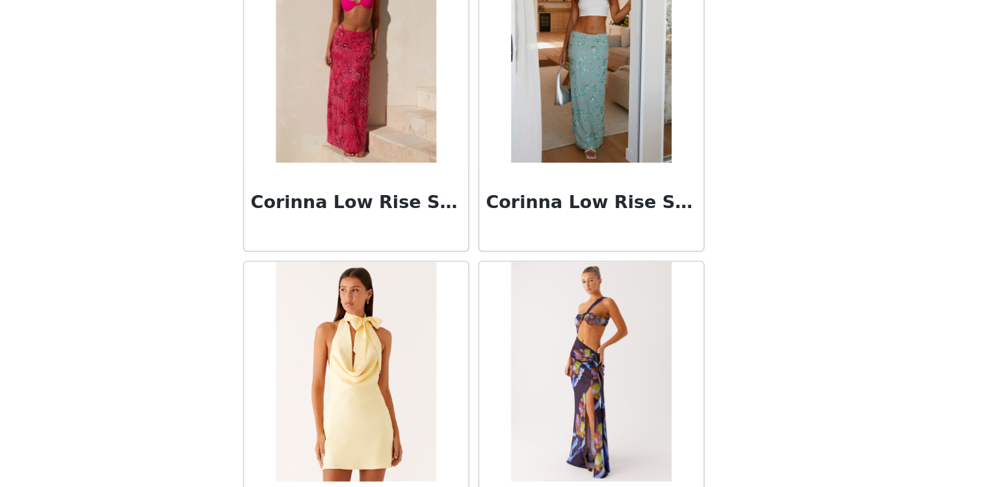
scroll to position [79, 0]
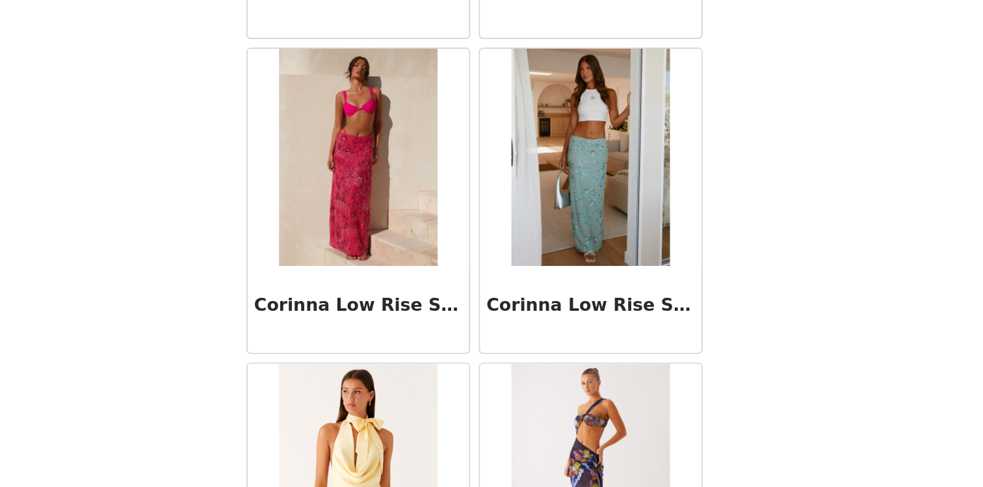
click at [441, 285] on img at bounding box center [421, 230] width 94 height 130
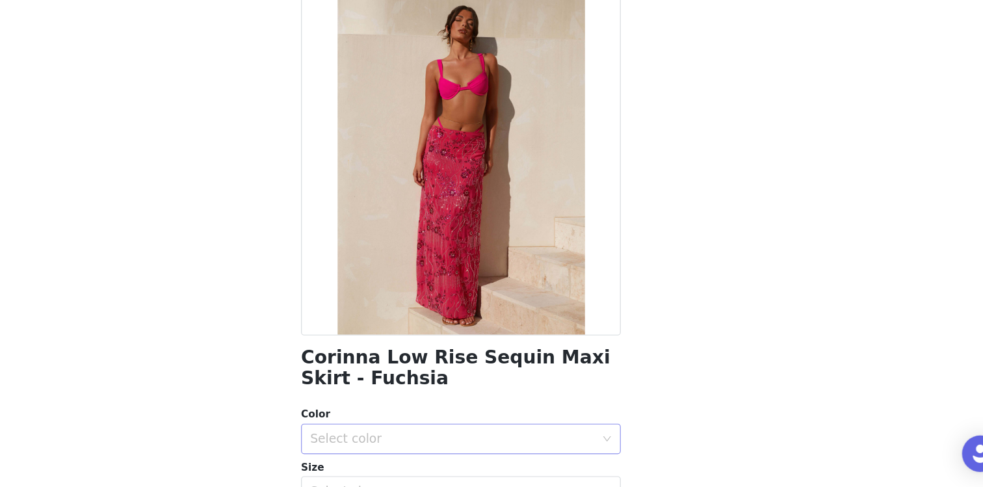
click at [450, 445] on div "Select color" at bounding box center [484, 445] width 243 height 13
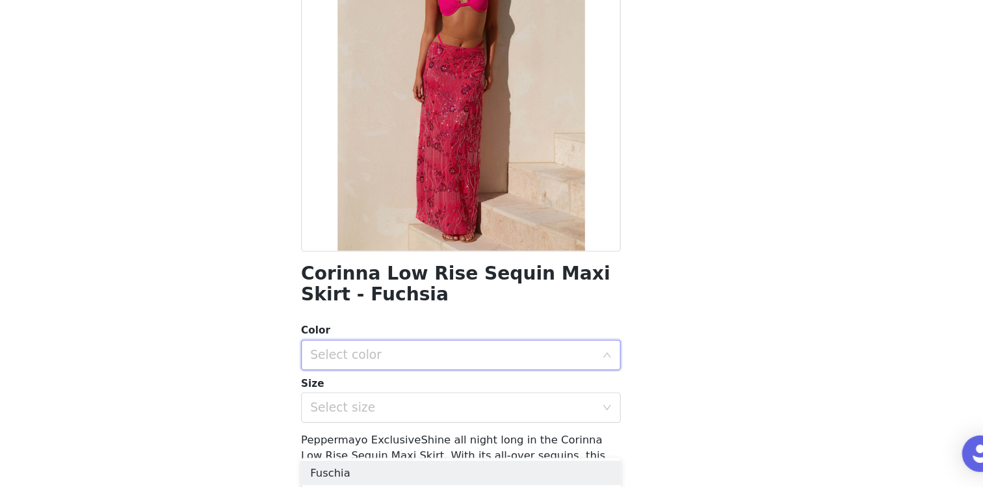
scroll to position [84, 0]
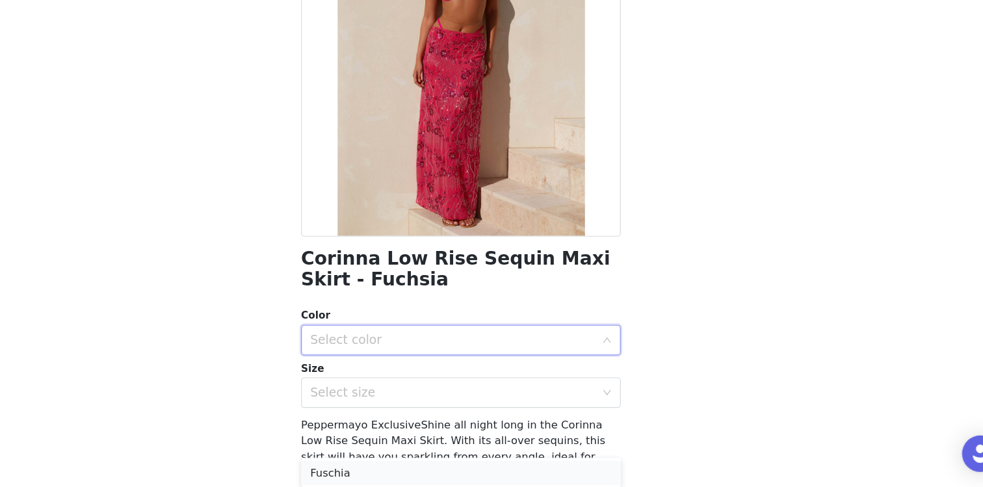
click at [441, 477] on li "Fuschia" at bounding box center [491, 474] width 273 height 21
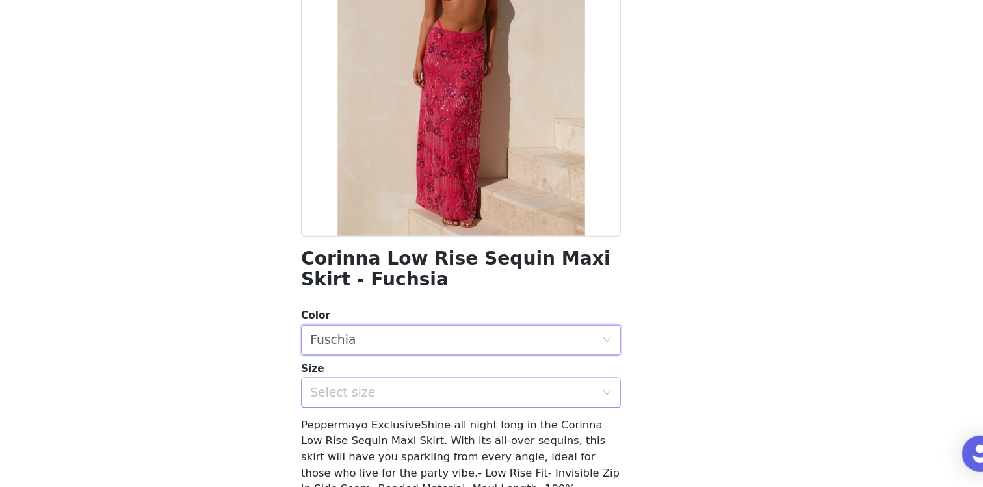
click at [440, 407] on div "Select size" at bounding box center [484, 406] width 243 height 13
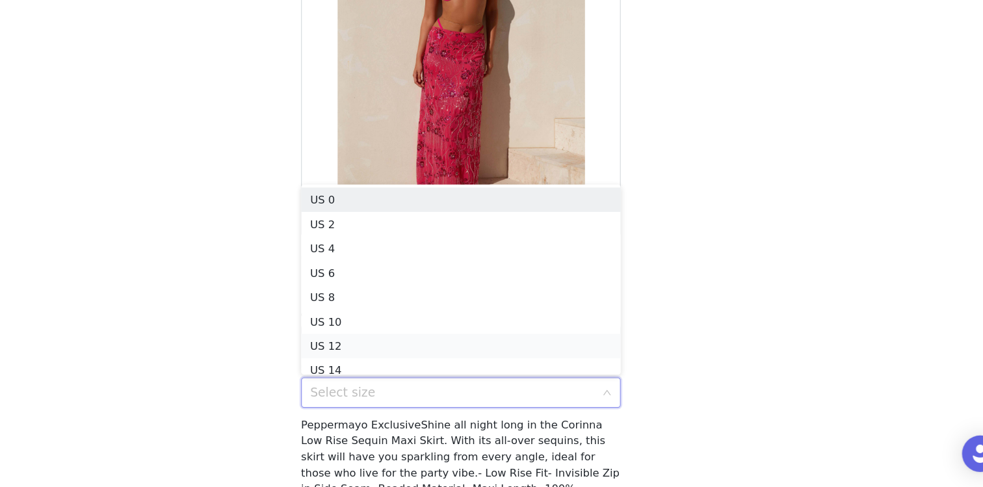
scroll to position [6, 0]
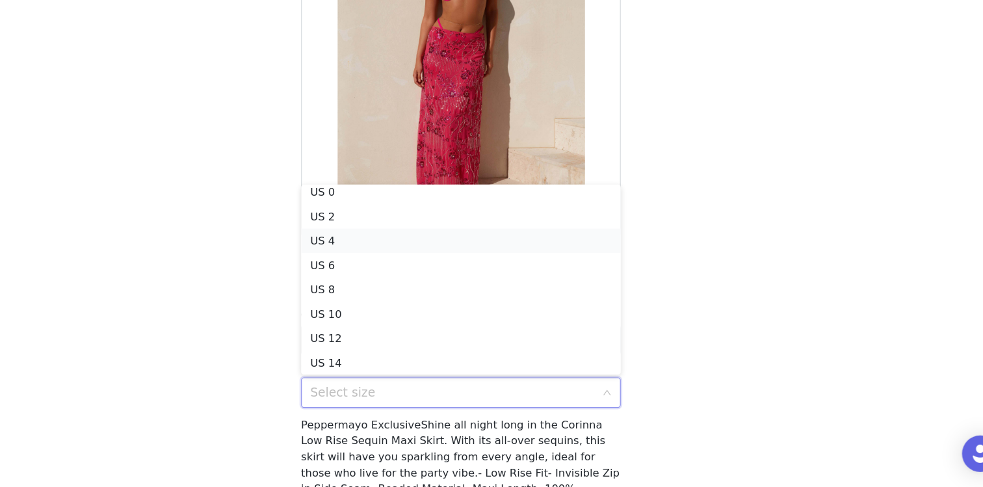
click at [411, 276] on li "US 4" at bounding box center [491, 276] width 273 height 21
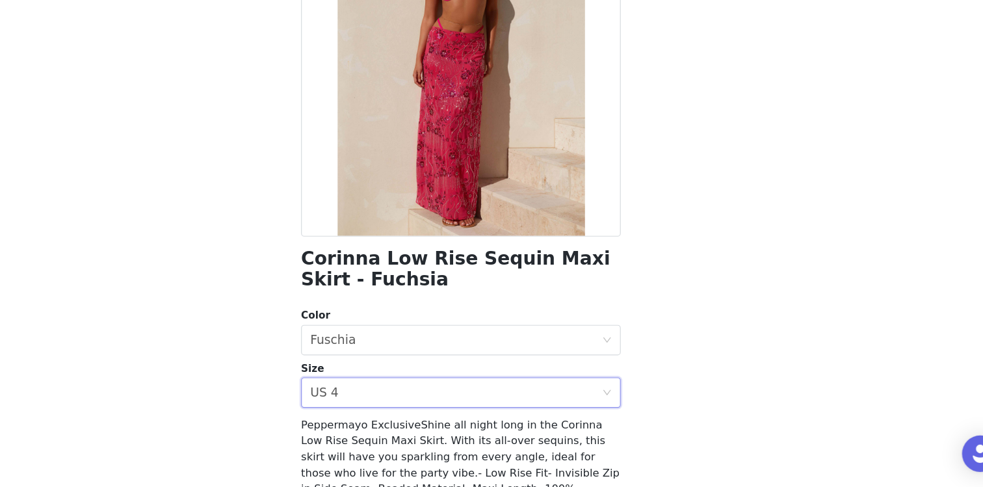
scroll to position [188, 0]
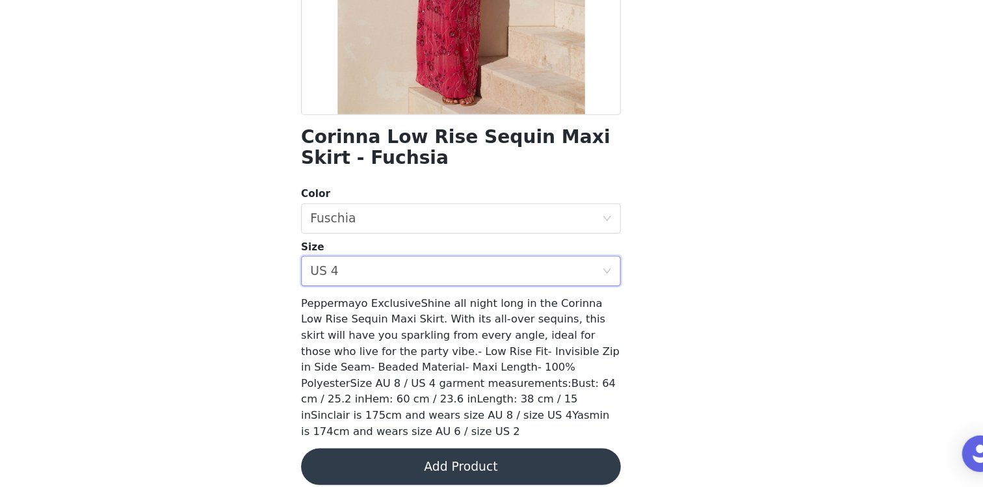
click at [506, 454] on button "Add Product" at bounding box center [491, 469] width 273 height 31
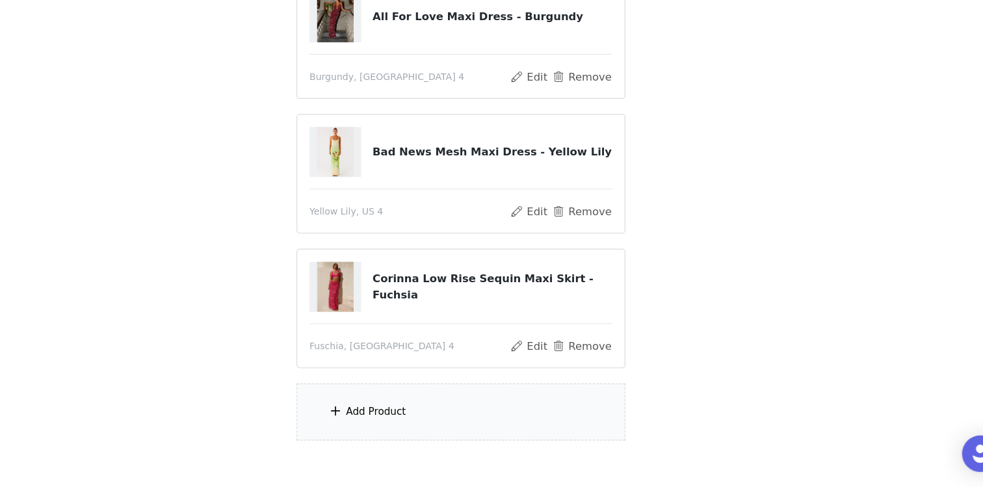
scroll to position [129, 0]
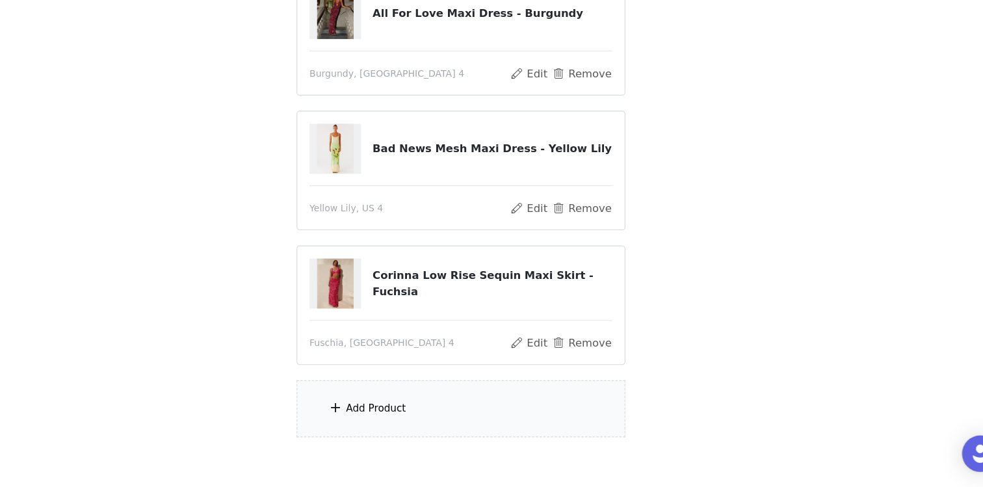
click at [447, 413] on div "Add Product" at bounding box center [491, 419] width 281 height 49
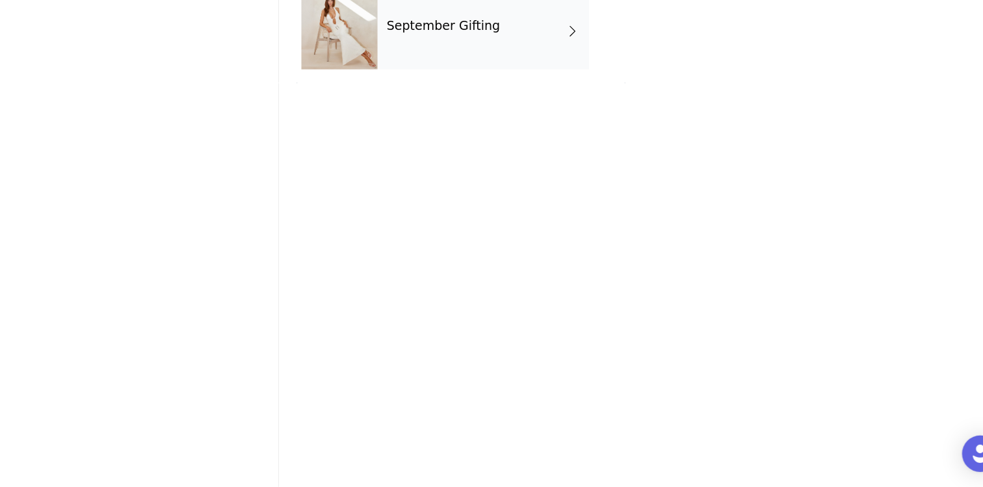
click at [504, 108] on div "September Gifting" at bounding box center [510, 97] width 181 height 65
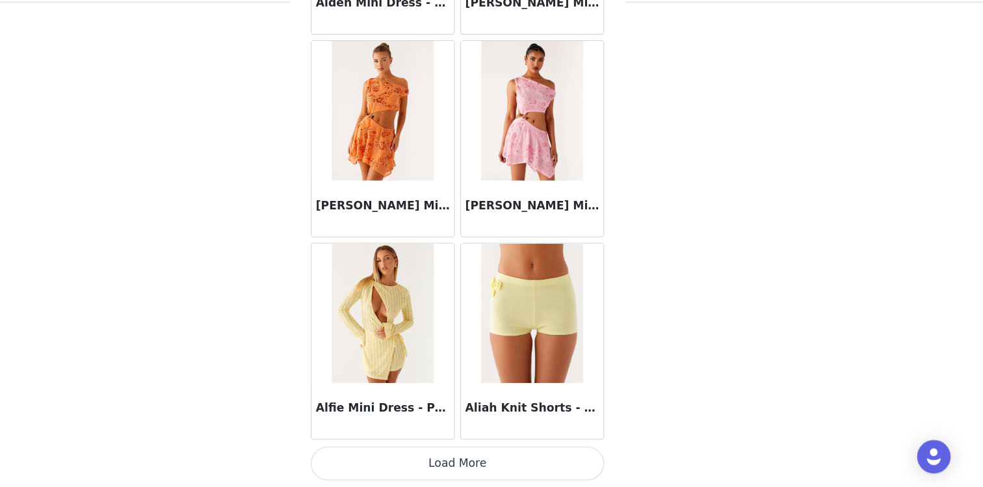
scroll to position [195, 0]
click at [453, 466] on button "Load More" at bounding box center [491, 464] width 273 height 31
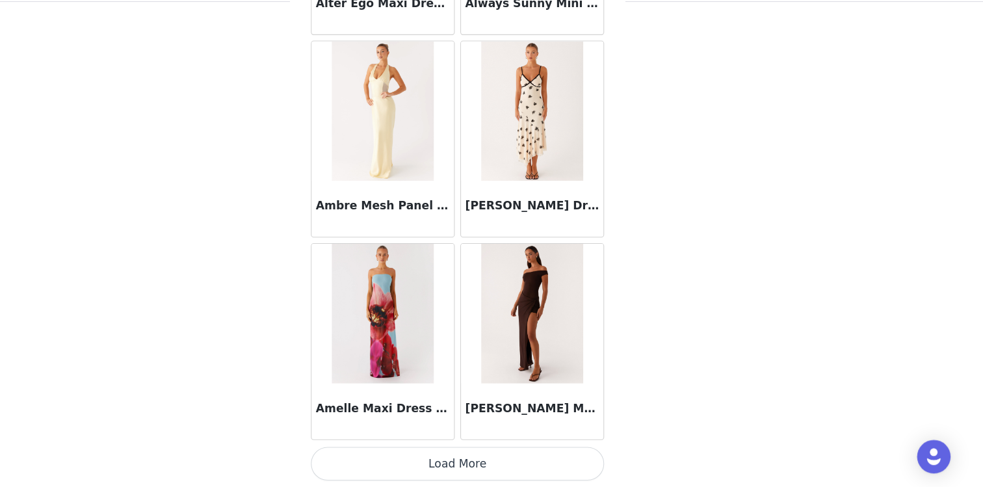
click at [474, 473] on button "Load More" at bounding box center [491, 464] width 273 height 31
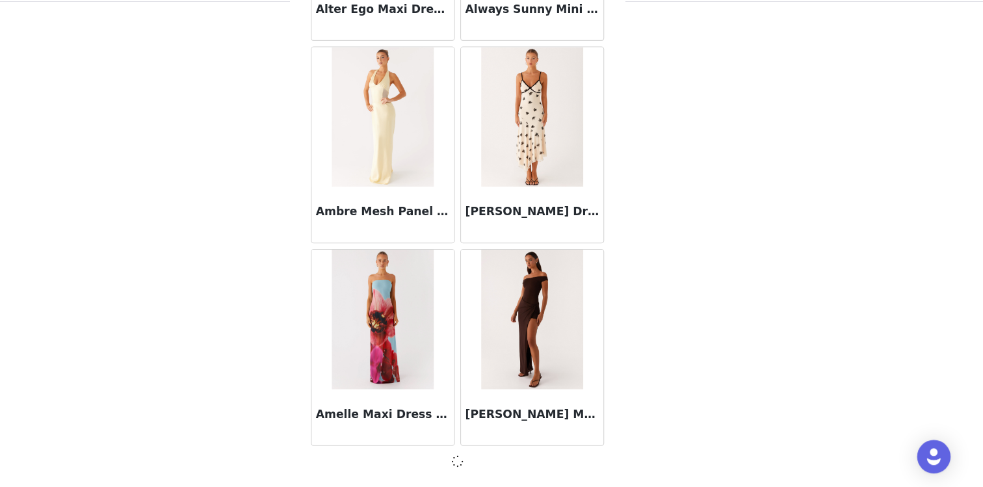
scroll to position [3381, 0]
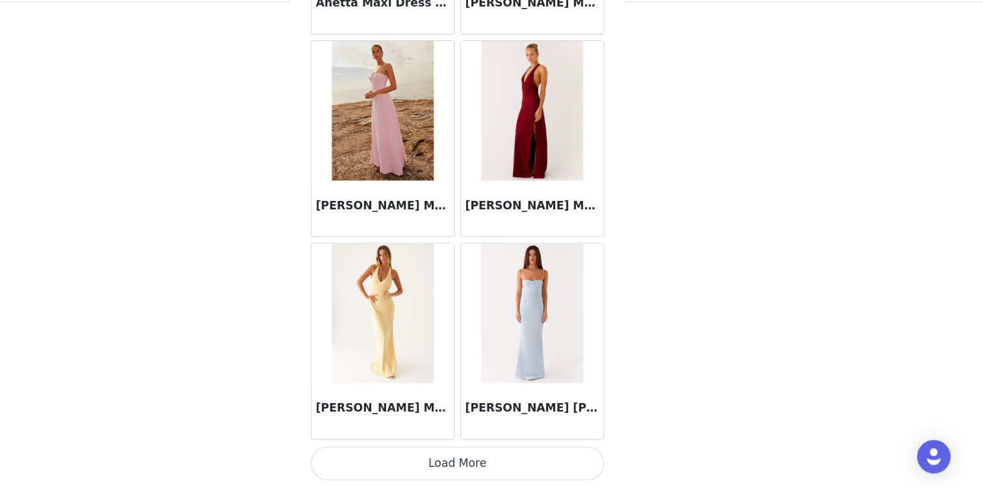
click at [480, 459] on button "Load More" at bounding box center [491, 464] width 273 height 31
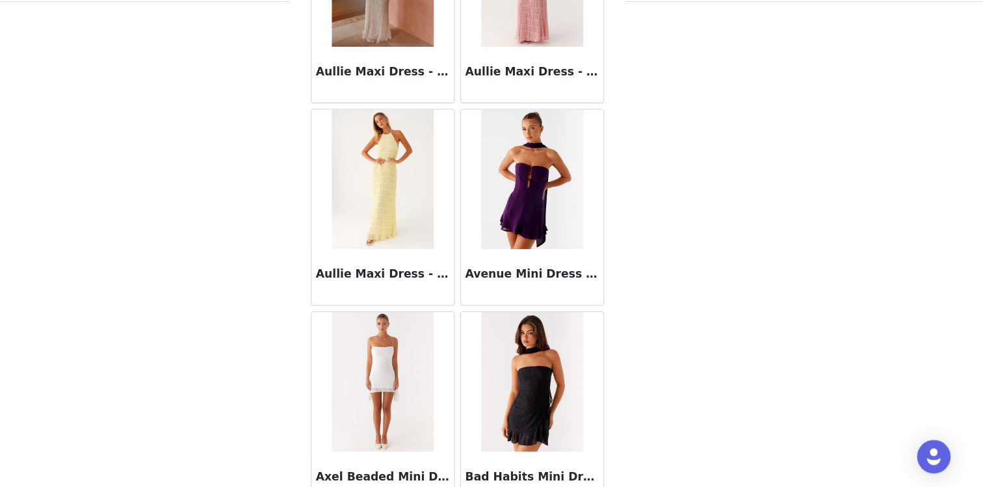
scroll to position [7157, 0]
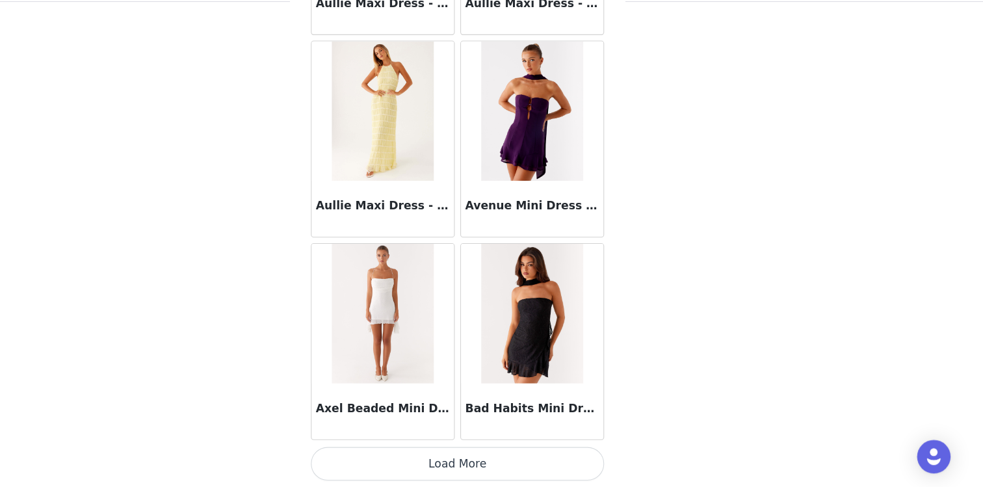
click at [472, 458] on button "Load More" at bounding box center [491, 464] width 273 height 31
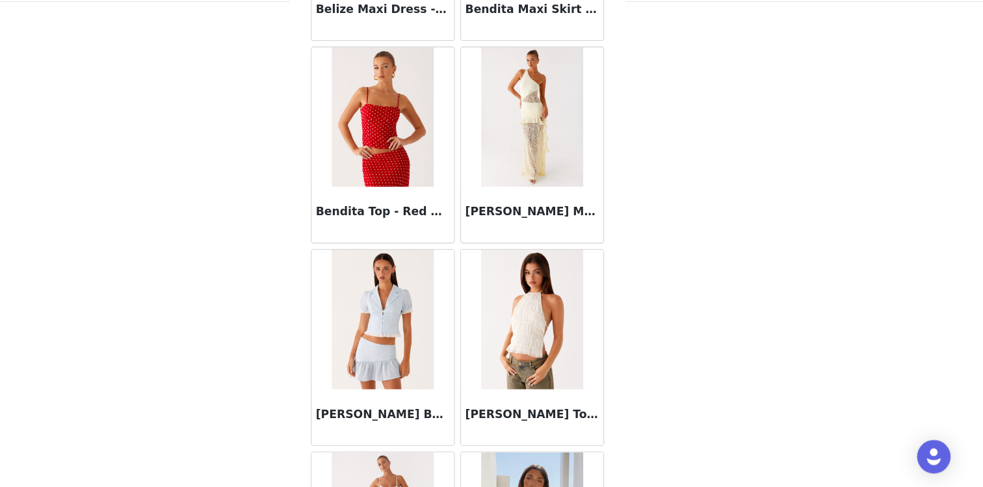
scroll to position [0, 0]
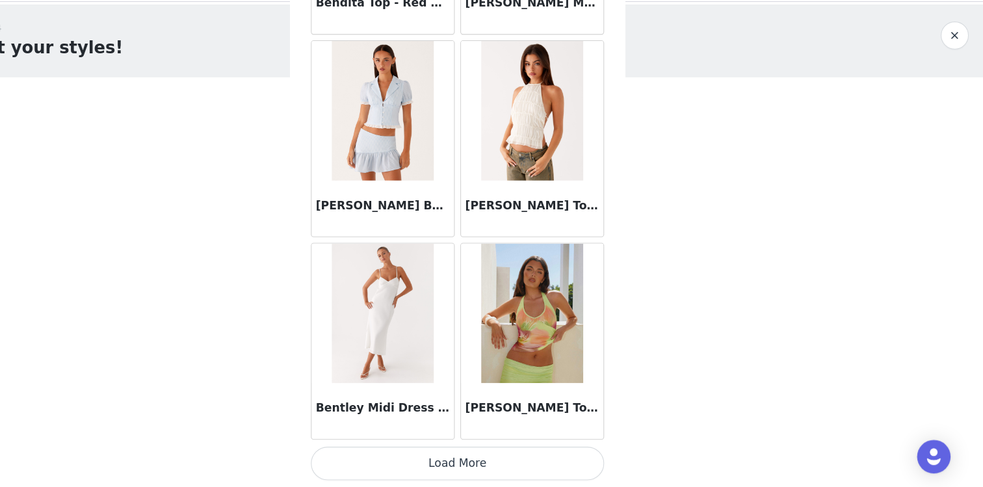
click at [504, 467] on button "Load More" at bounding box center [491, 464] width 273 height 31
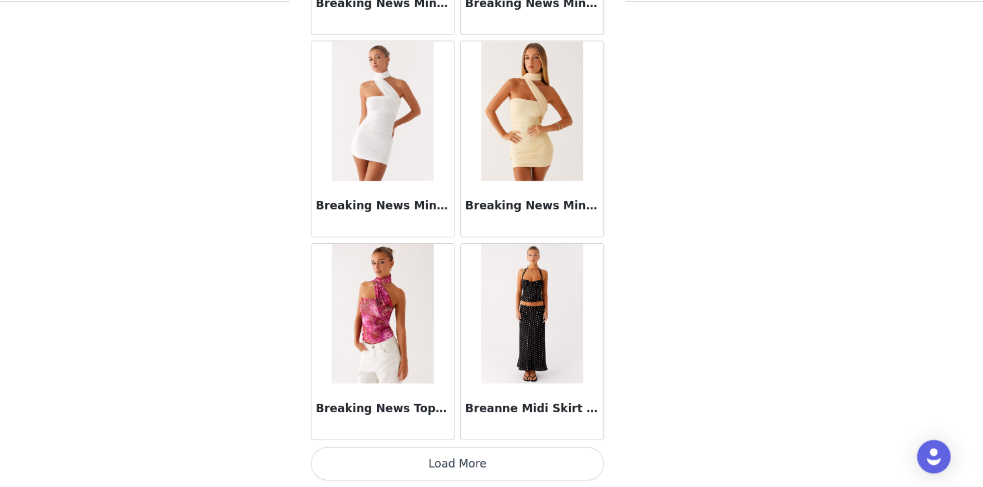
scroll to position [112, 0]
click at [513, 468] on button "Load More" at bounding box center [491, 464] width 273 height 31
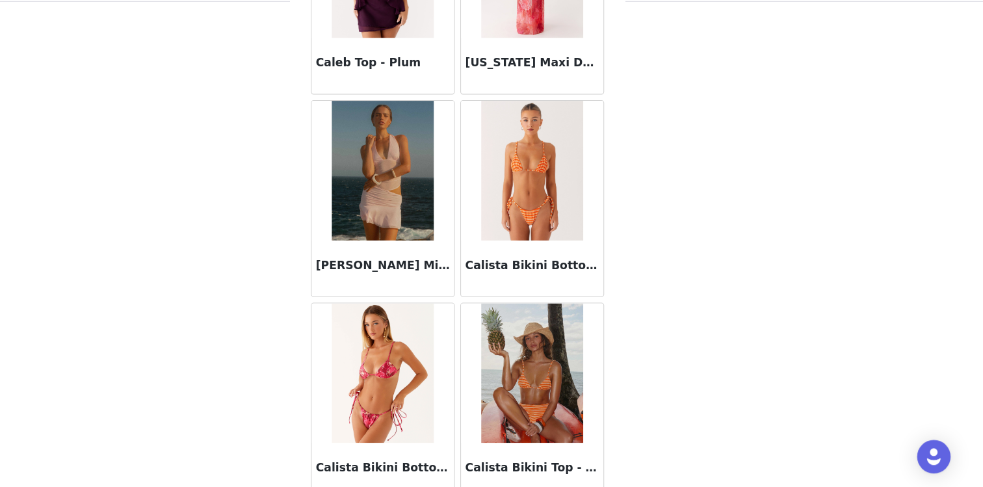
scroll to position [12812, 0]
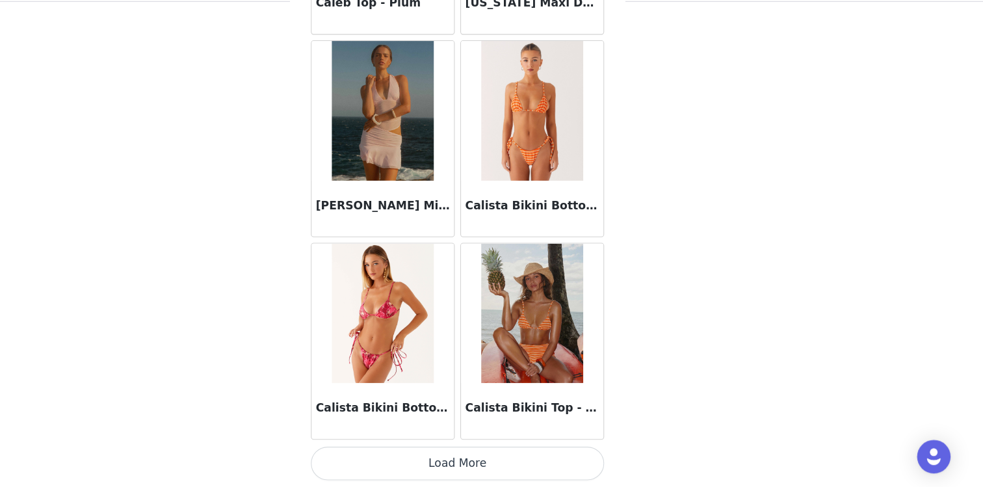
click at [541, 461] on button "Load More" at bounding box center [491, 464] width 273 height 31
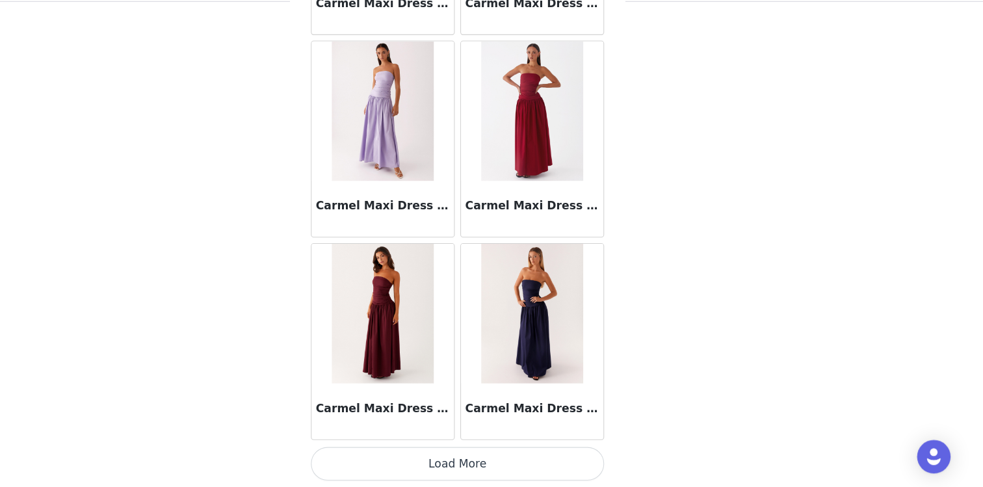
scroll to position [195, 0]
click at [529, 471] on button "Load More" at bounding box center [491, 464] width 273 height 31
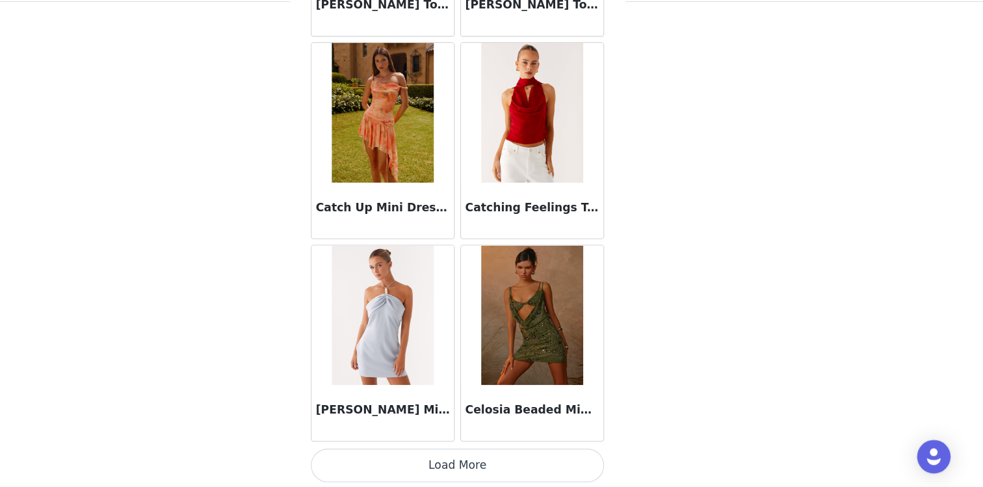
scroll to position [16581, 0]
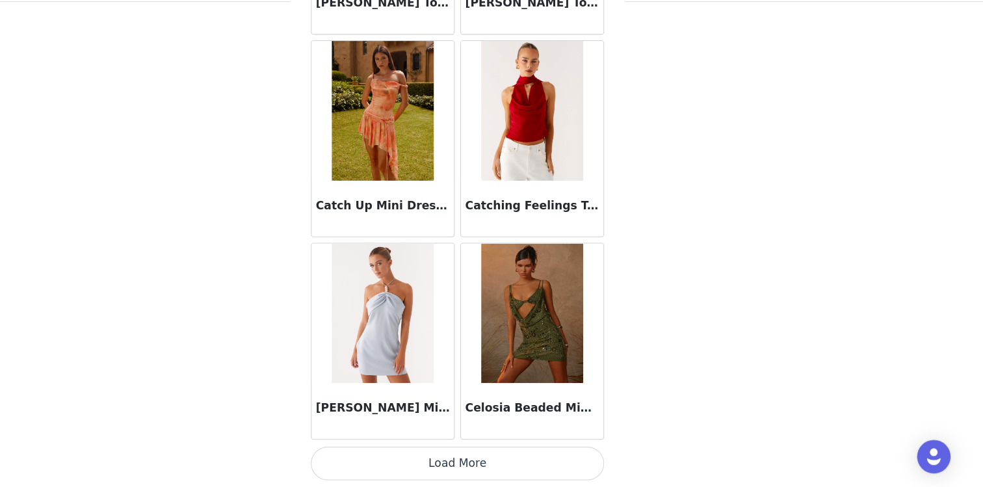
click at [509, 465] on button "Load More" at bounding box center [491, 464] width 273 height 31
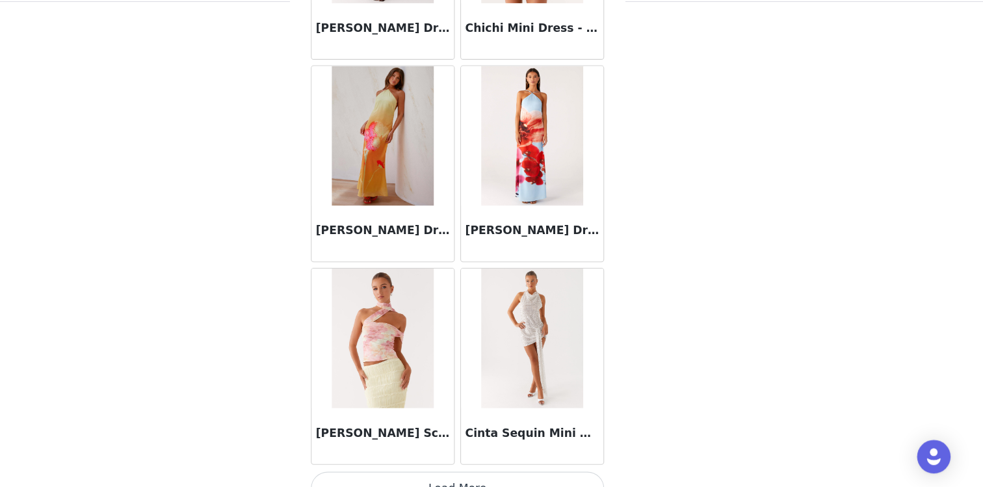
scroll to position [18466, 0]
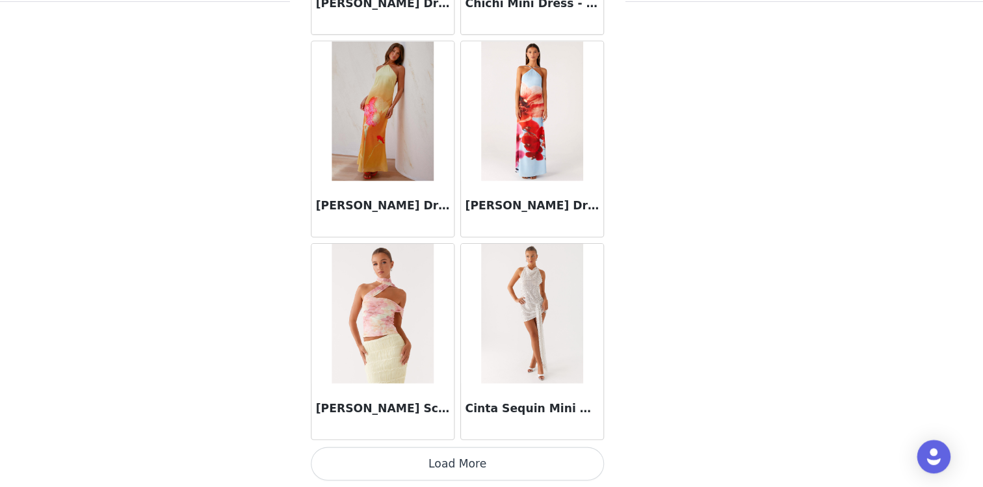
click at [501, 470] on button "Load More" at bounding box center [491, 464] width 273 height 31
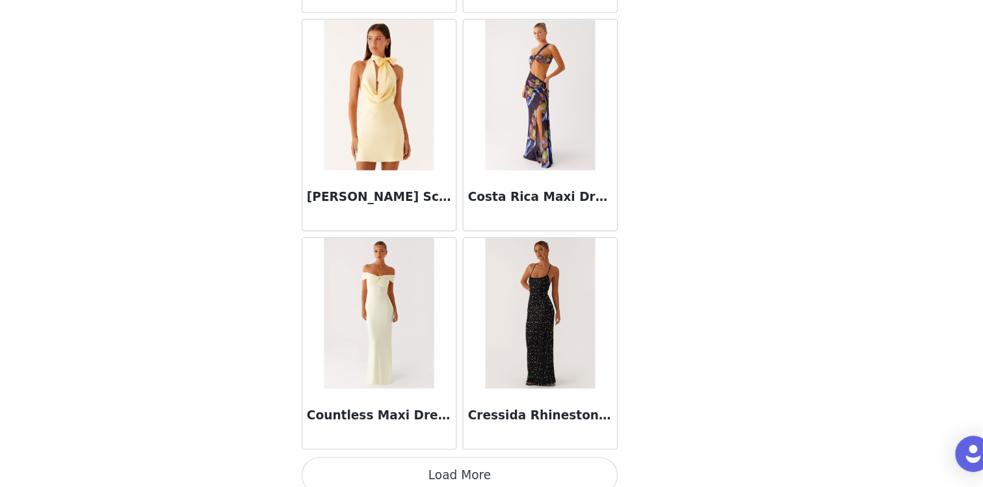
scroll to position [20351, 0]
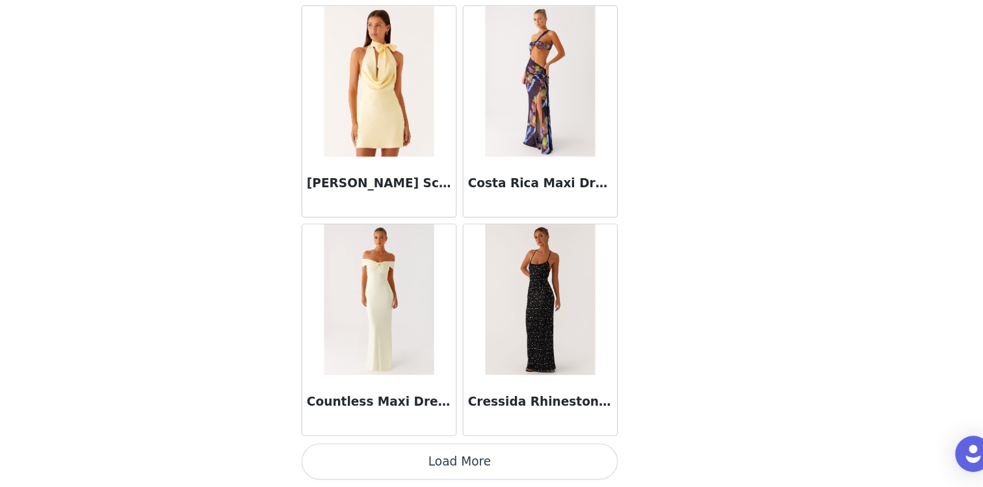
click at [507, 468] on button "Load More" at bounding box center [491, 464] width 273 height 31
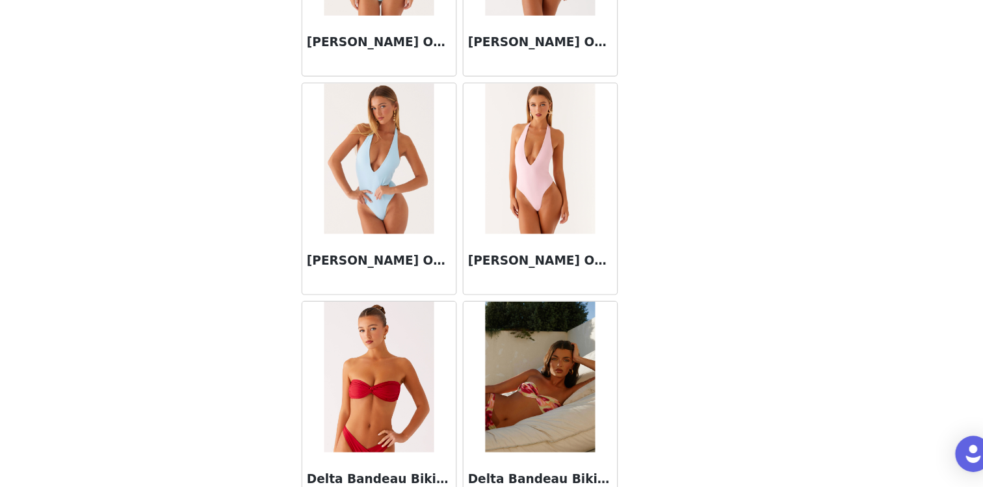
scroll to position [22169, 0]
click at [540, 231] on img at bounding box center [560, 204] width 94 height 130
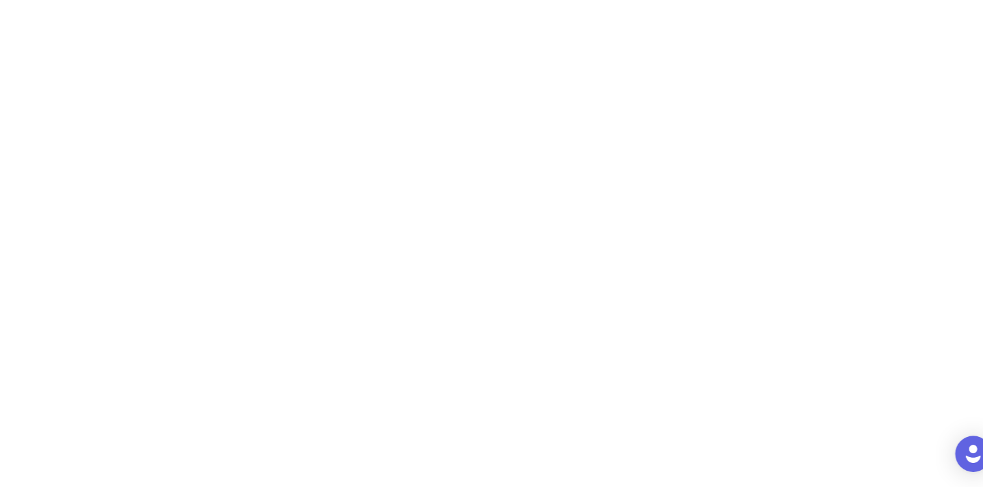
scroll to position [0, 0]
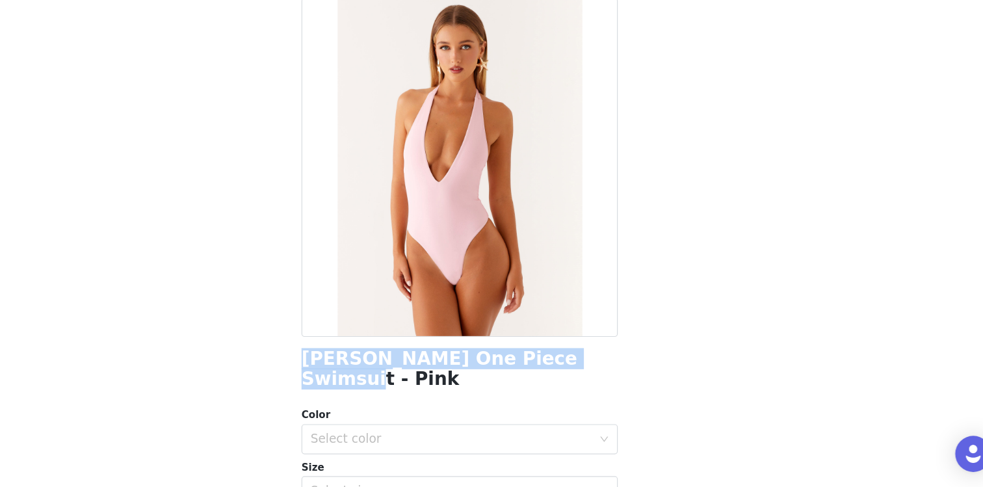
drag, startPoint x: 589, startPoint y: 373, endPoint x: 350, endPoint y: 382, distance: 239.3
click at [350, 382] on div "Back [PERSON_NAME] One Piece Swimsuit - Pink Color Select color Size Select siz…" at bounding box center [491, 243] width 312 height 487
copy h1 "[PERSON_NAME] One Piece Swimsuit - Pink"
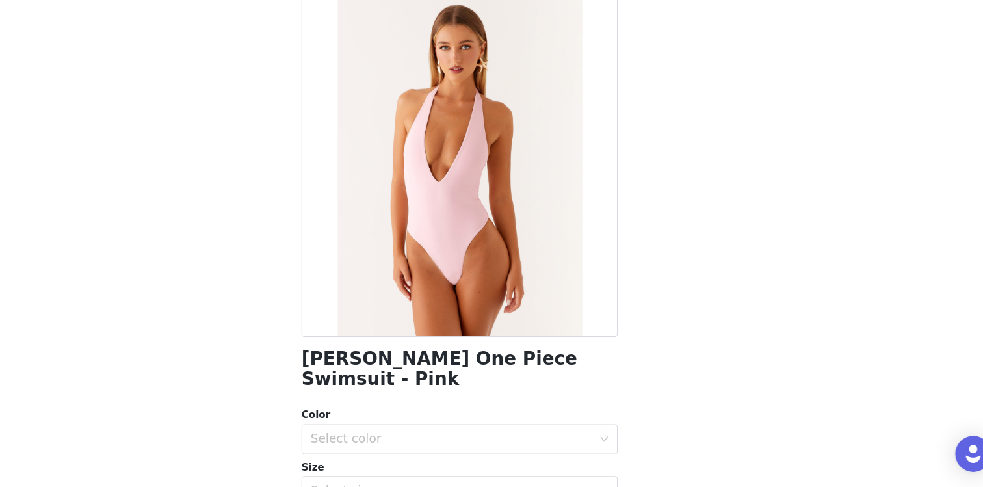
click at [521, 386] on div "[PERSON_NAME] One Piece Swimsuit - Pink Color Select color Size Select size Pep…" at bounding box center [491, 384] width 273 height 638
click at [511, 439] on div "Select color" at bounding box center [484, 445] width 243 height 13
click at [471, 457] on li "Pink" at bounding box center [491, 457] width 273 height 21
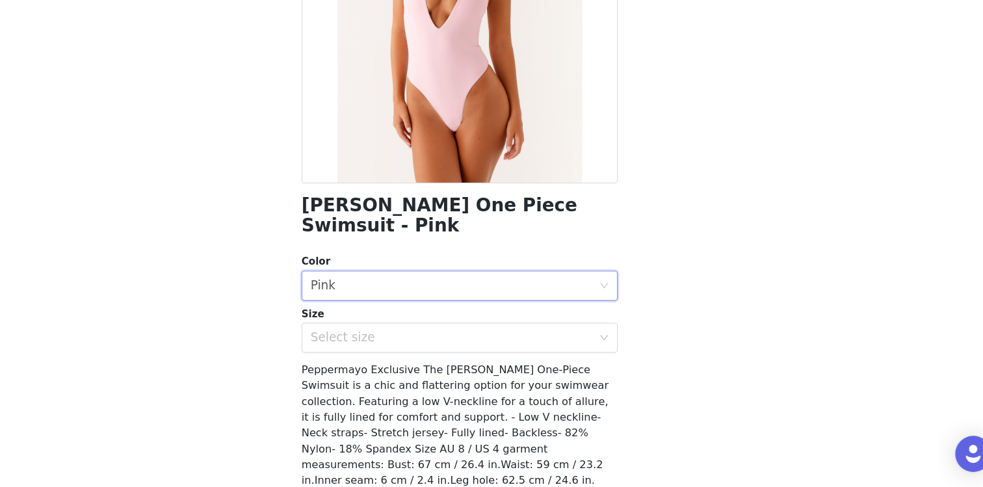
scroll to position [141, 0]
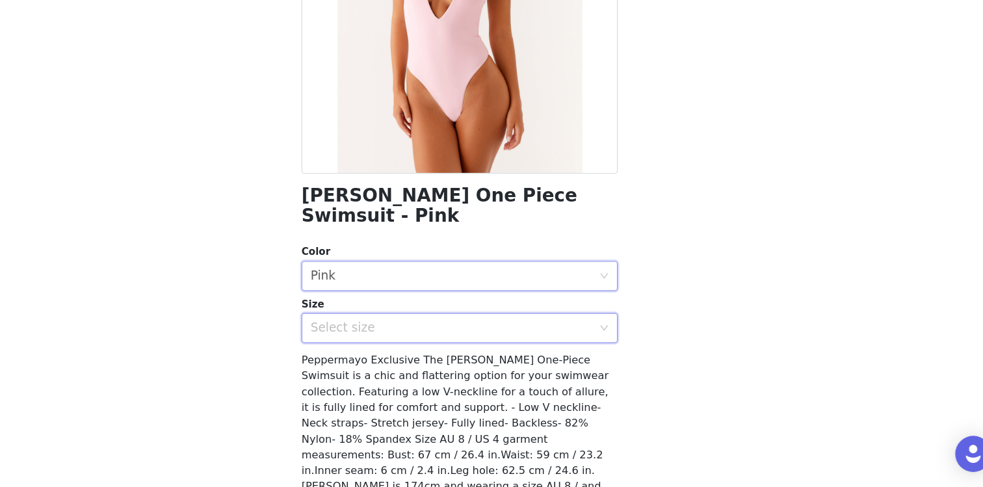
click at [486, 339] on div "Select size" at bounding box center [487, 349] width 249 height 25
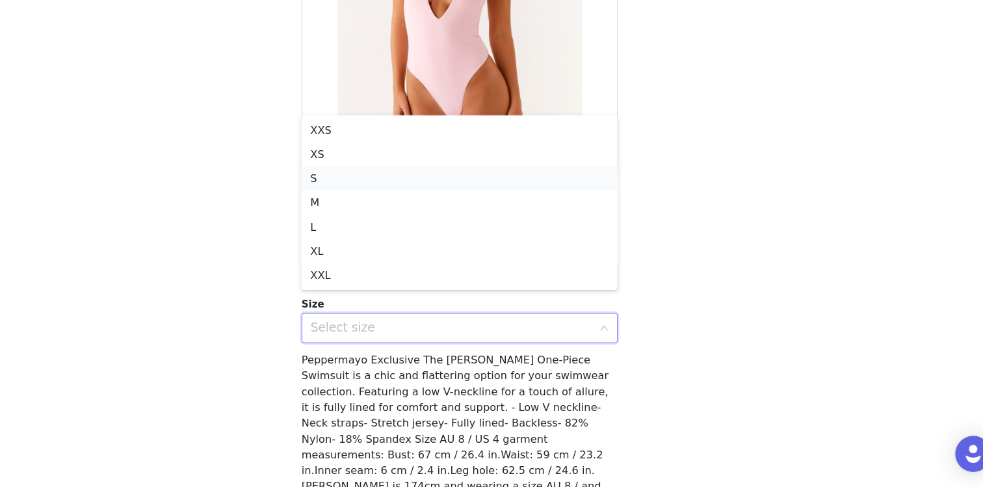
click at [436, 222] on li "S" at bounding box center [491, 220] width 273 height 21
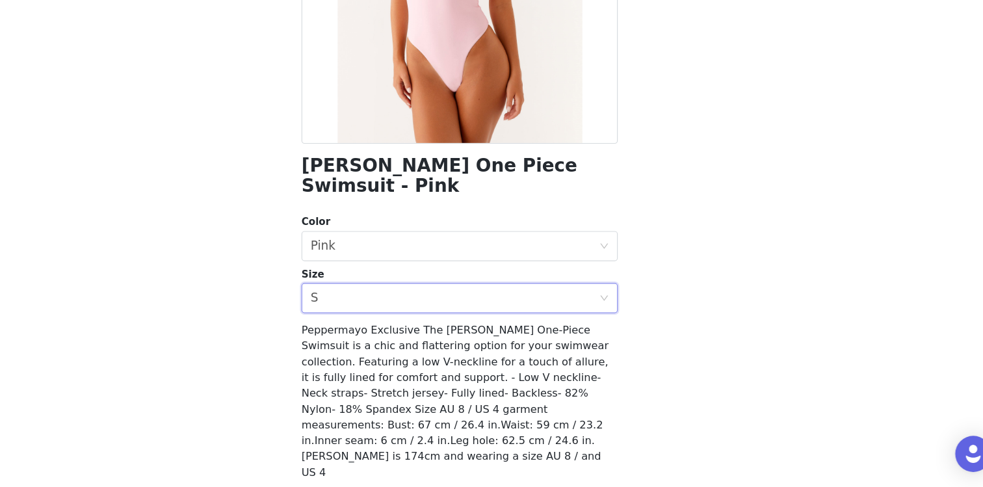
scroll to position [171, 0]
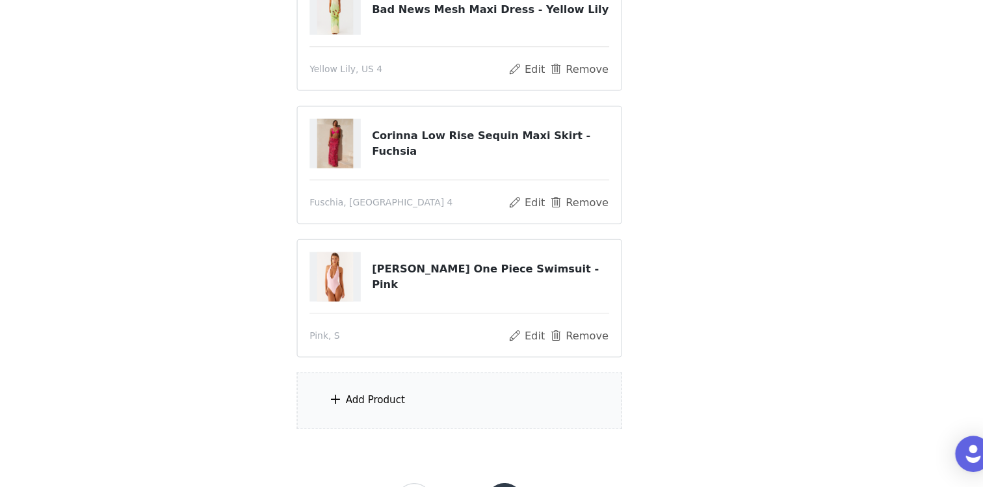
scroll to position [253, 0]
click at [439, 423] on div "Add Product" at bounding box center [491, 411] width 281 height 49
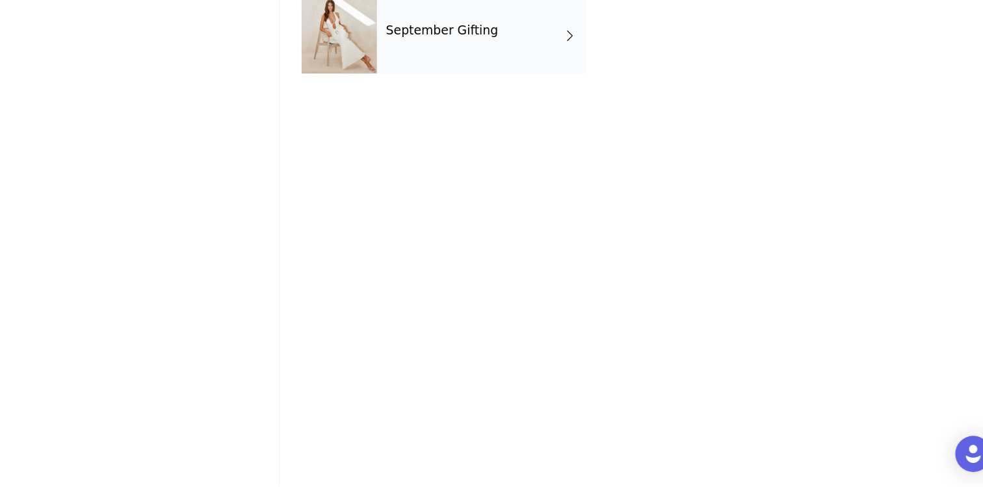
click at [487, 125] on div "September Gifting" at bounding box center [510, 97] width 181 height 65
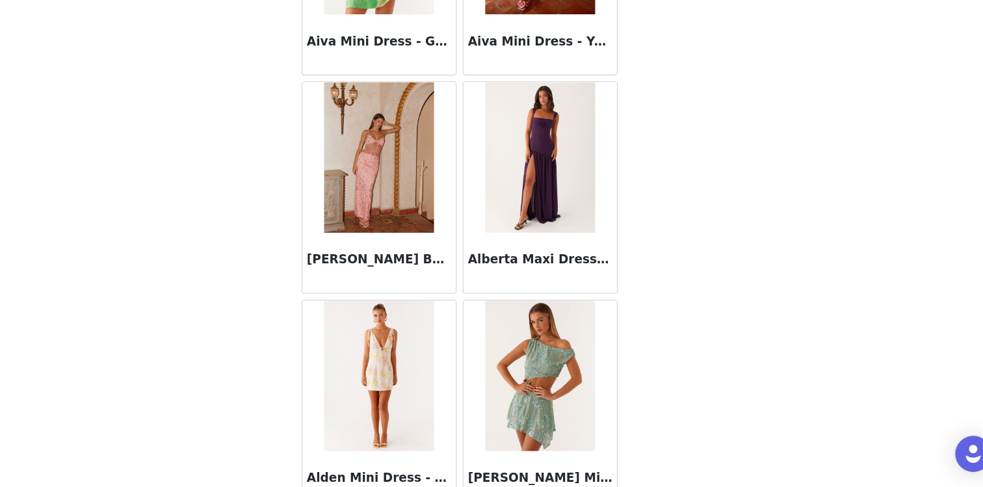
scroll to position [1502, 0]
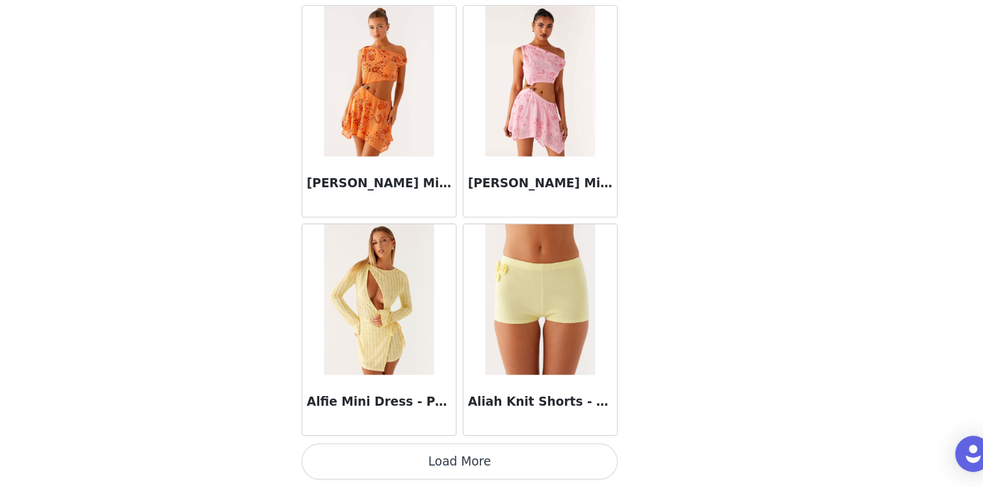
click at [468, 473] on button "Load More" at bounding box center [491, 464] width 273 height 31
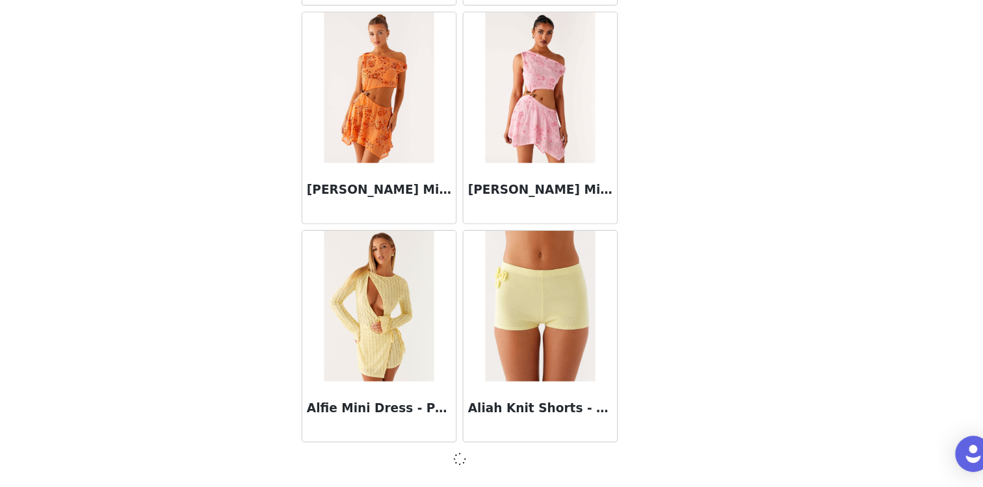
scroll to position [310, 0]
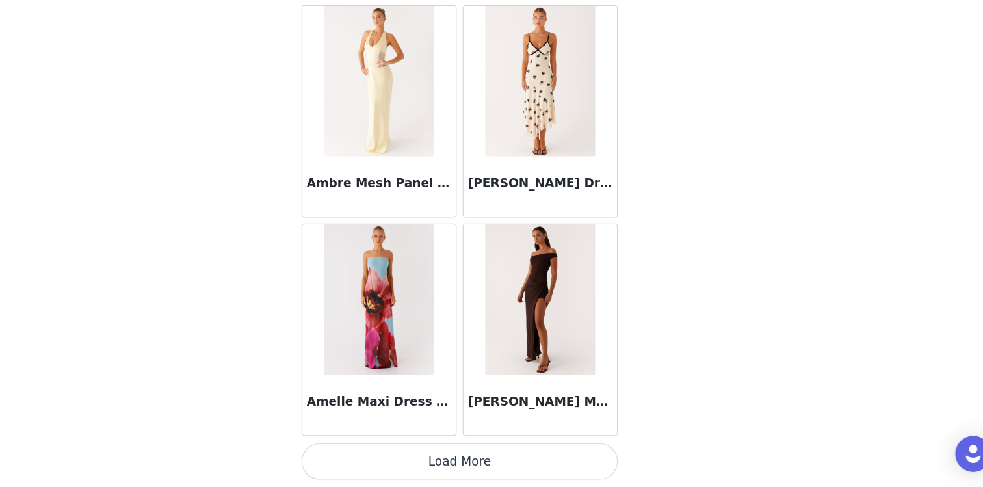
click at [472, 469] on button "Load More" at bounding box center [491, 464] width 273 height 31
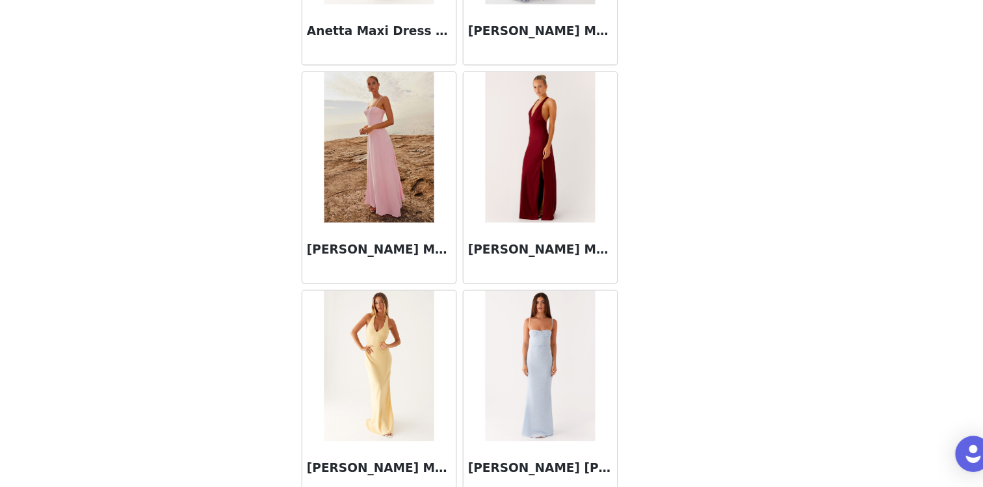
scroll to position [5272, 0]
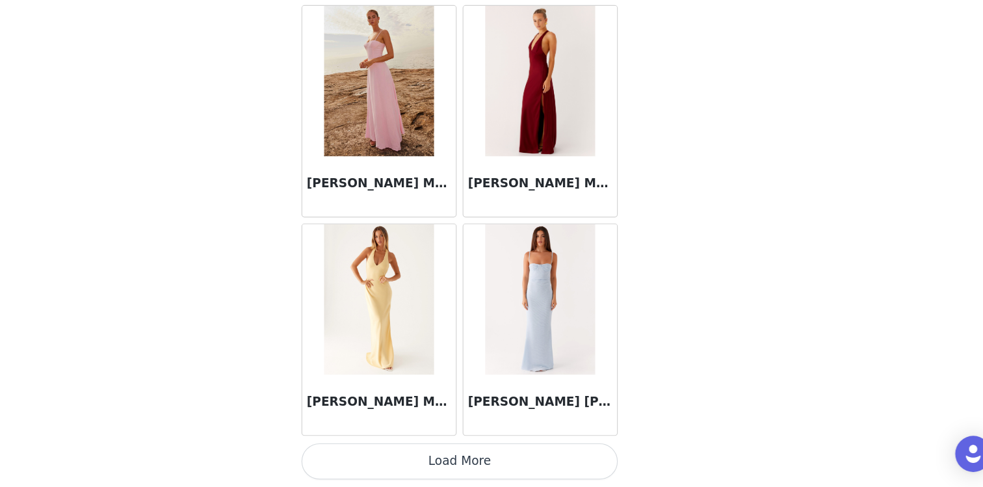
click at [506, 460] on button "Load More" at bounding box center [491, 464] width 273 height 31
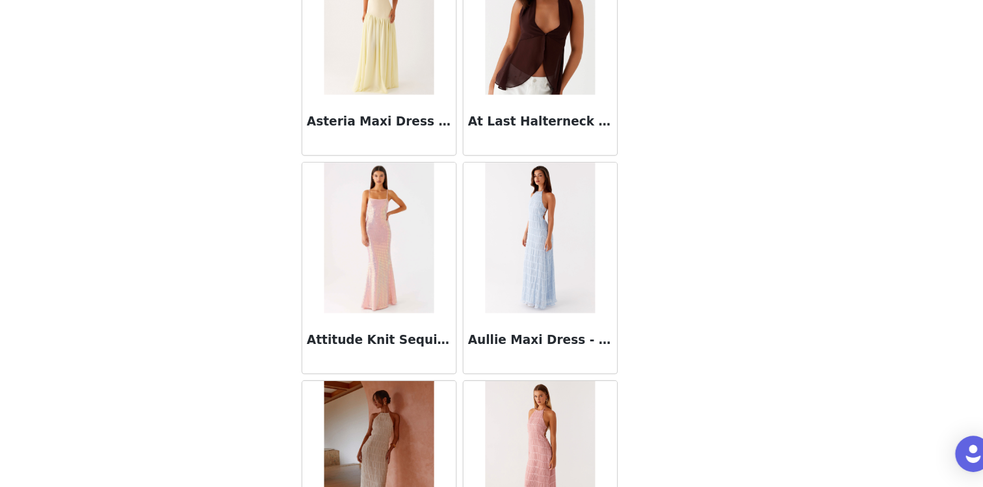
scroll to position [7157, 0]
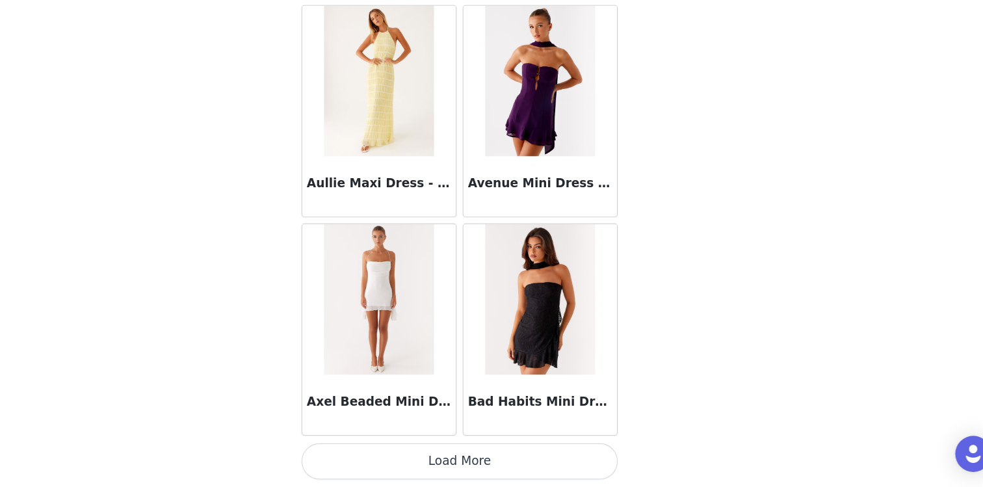
click at [513, 465] on button "Load More" at bounding box center [491, 464] width 273 height 31
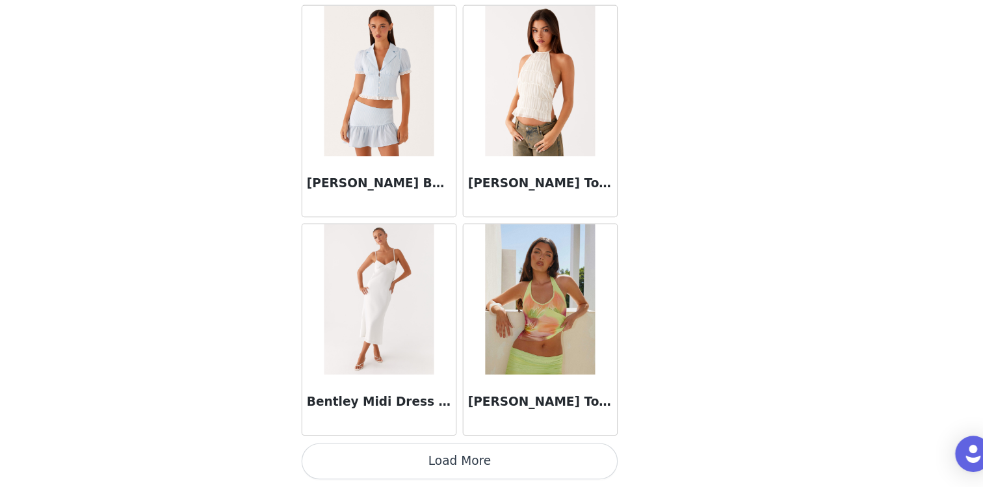
click at [493, 459] on button "Load More" at bounding box center [491, 464] width 273 height 31
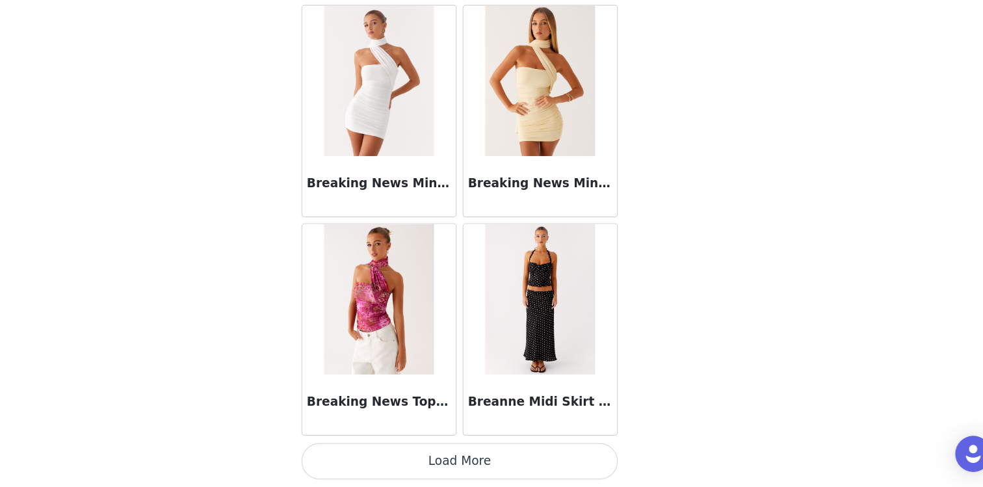
click at [476, 469] on button "Load More" at bounding box center [491, 464] width 273 height 31
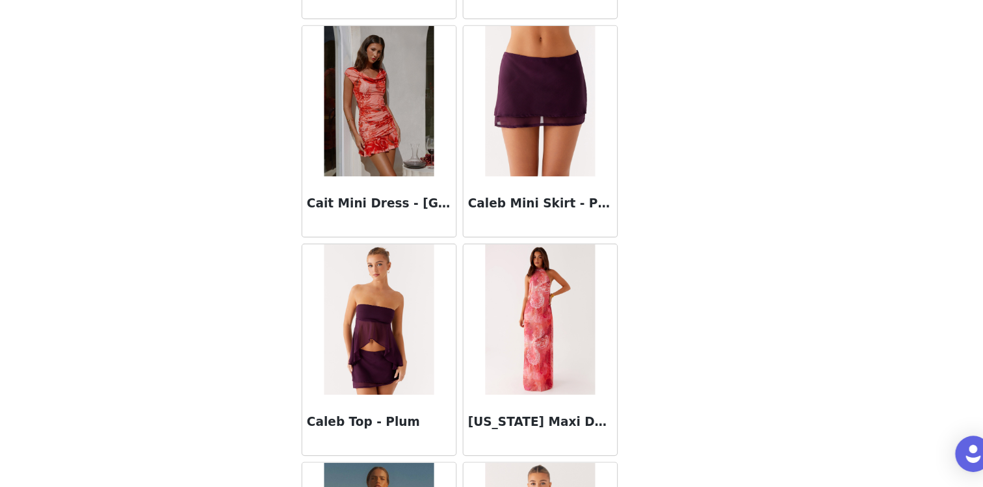
scroll to position [12812, 0]
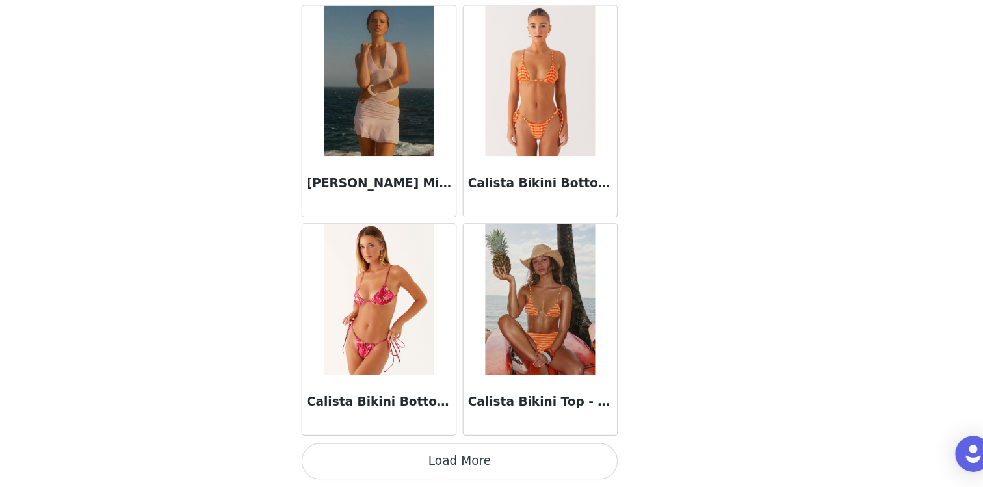
click at [474, 468] on button "Load More" at bounding box center [491, 464] width 273 height 31
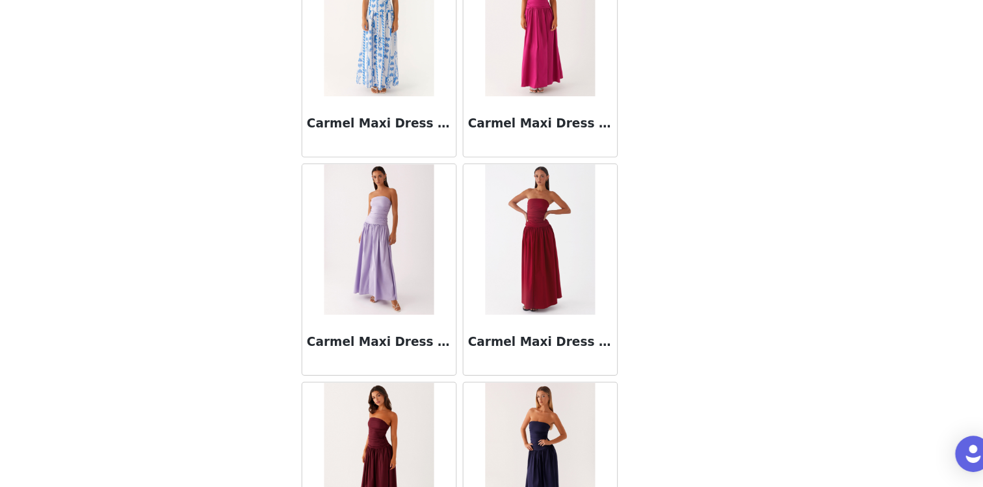
scroll to position [14697, 0]
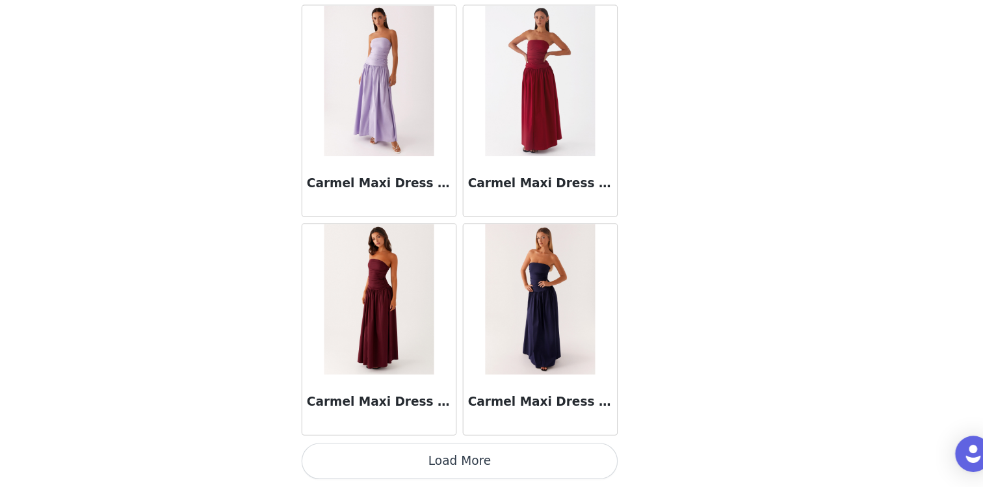
click at [516, 469] on button "Load More" at bounding box center [491, 464] width 273 height 31
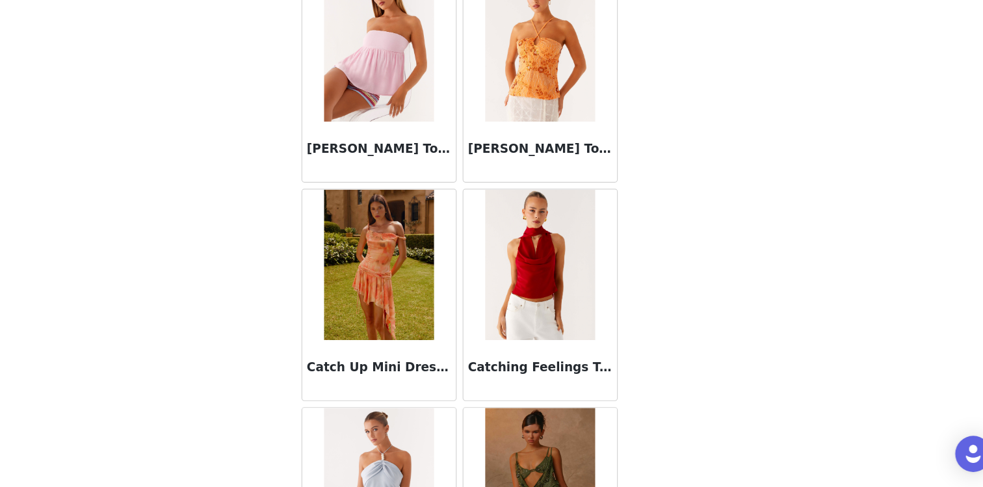
scroll to position [16581, 0]
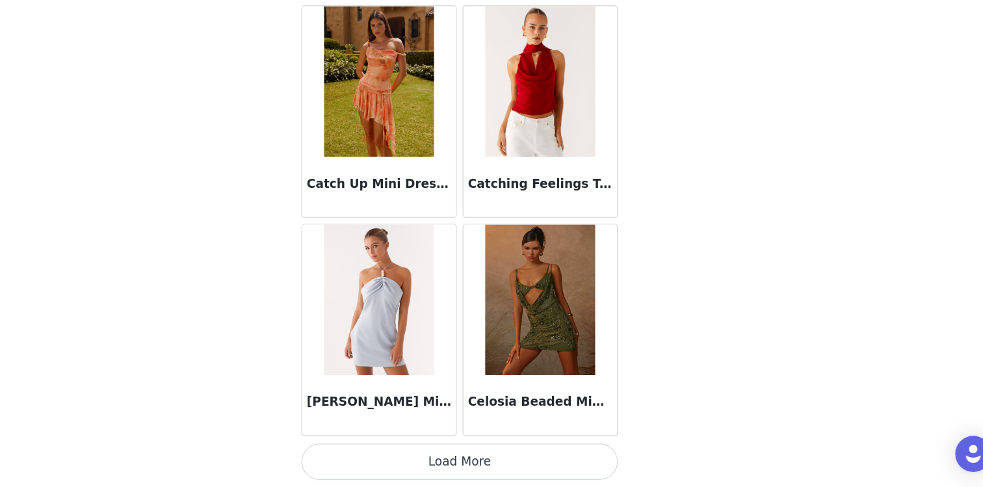
click at [505, 466] on button "Load More" at bounding box center [491, 464] width 273 height 31
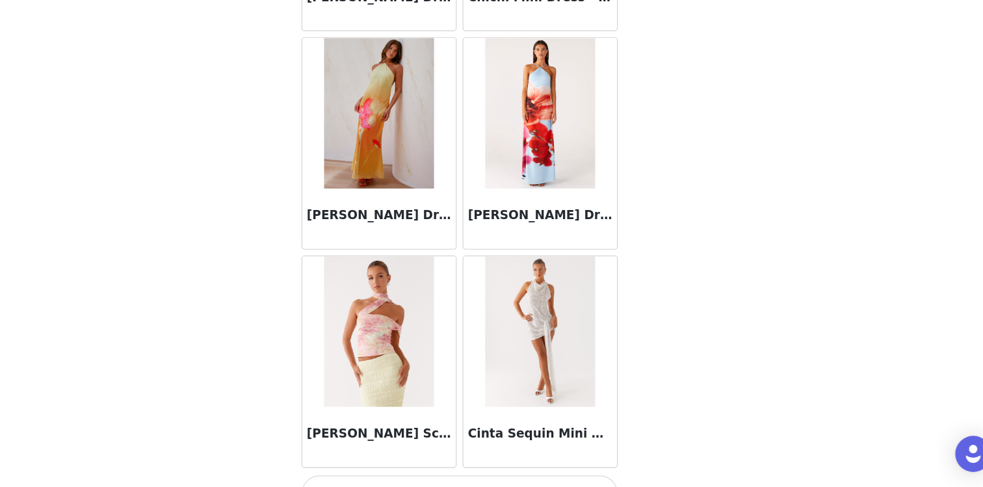
scroll to position [18466, 0]
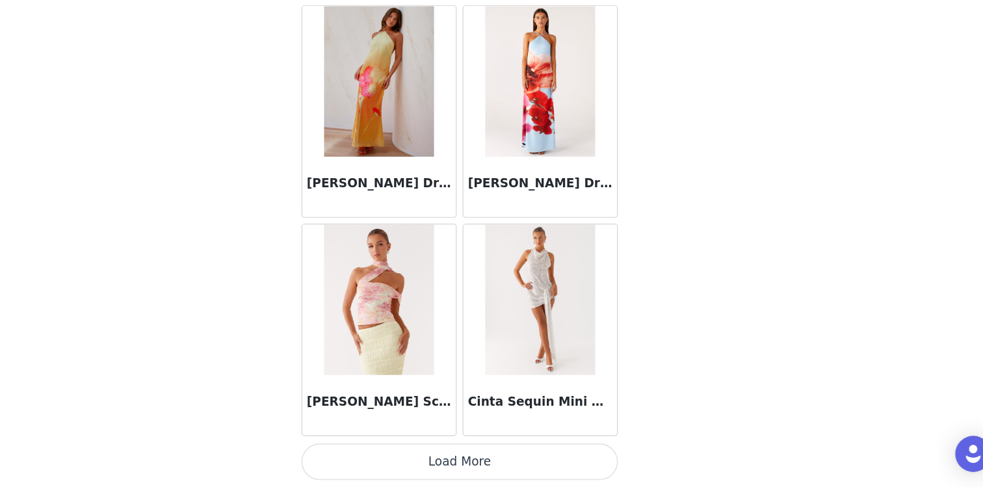
click at [499, 465] on button "Load More" at bounding box center [491, 464] width 273 height 31
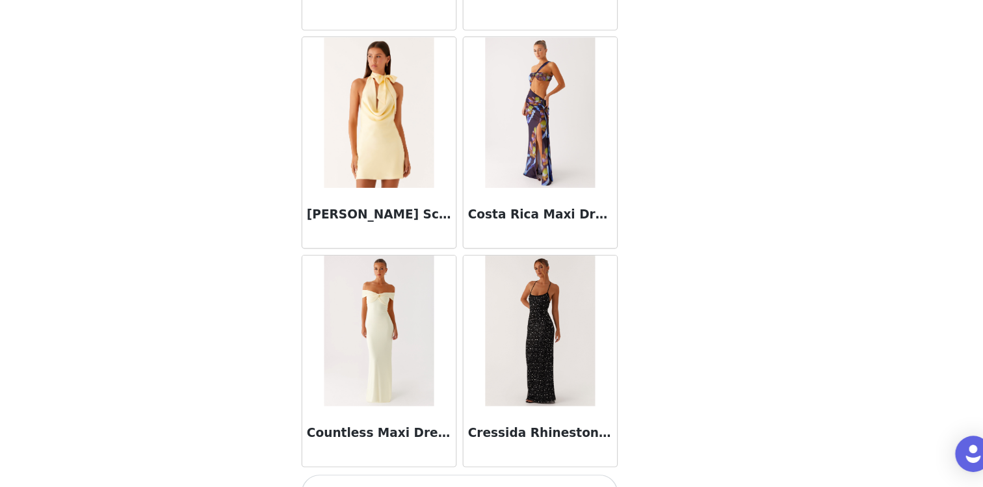
scroll to position [20351, 0]
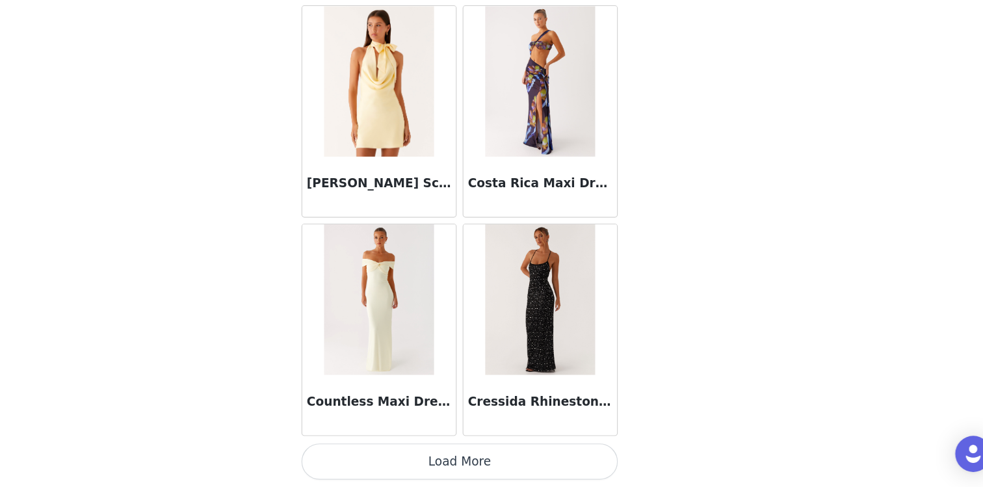
click at [500, 461] on button "Load More" at bounding box center [491, 464] width 273 height 31
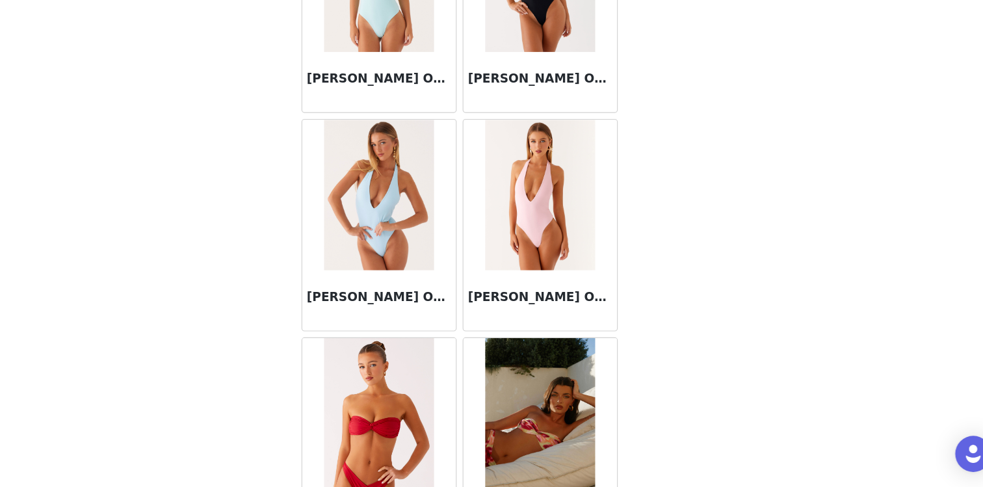
scroll to position [22236, 0]
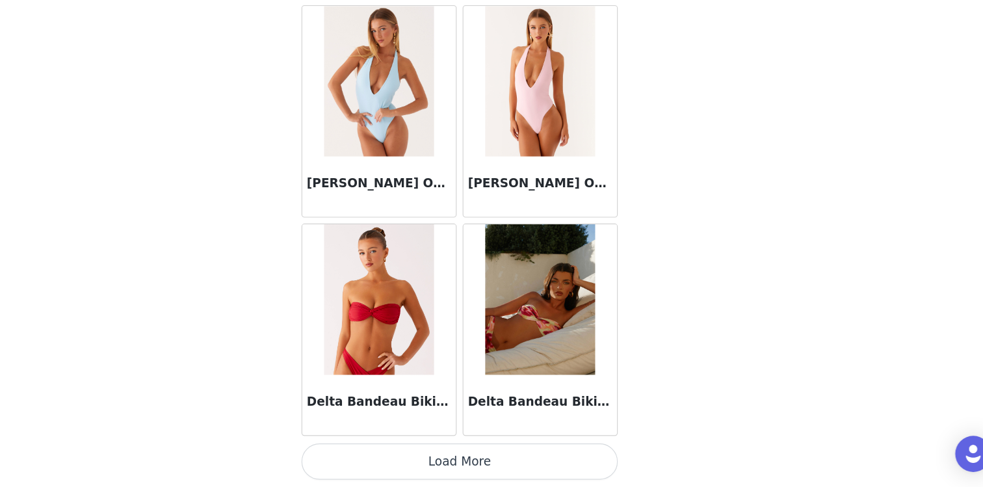
click at [507, 474] on button "Load More" at bounding box center [491, 464] width 273 height 31
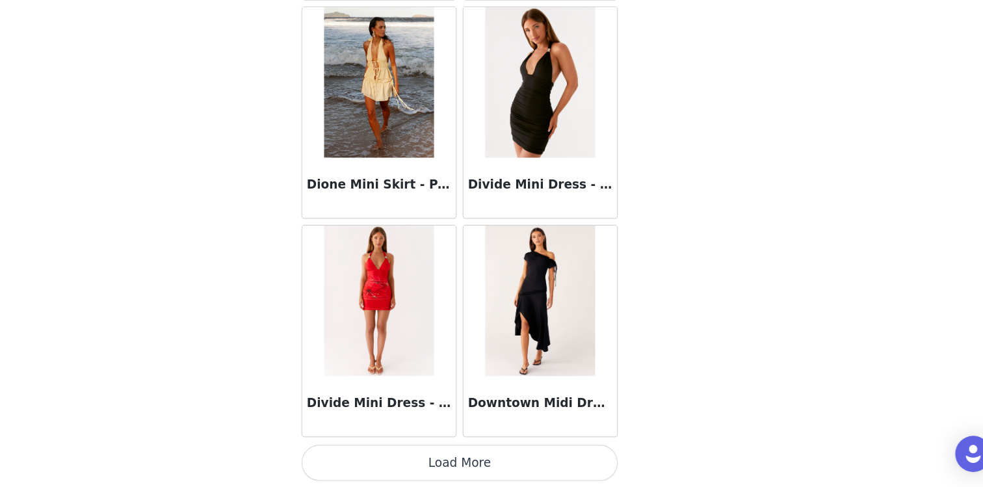
scroll to position [24121, 0]
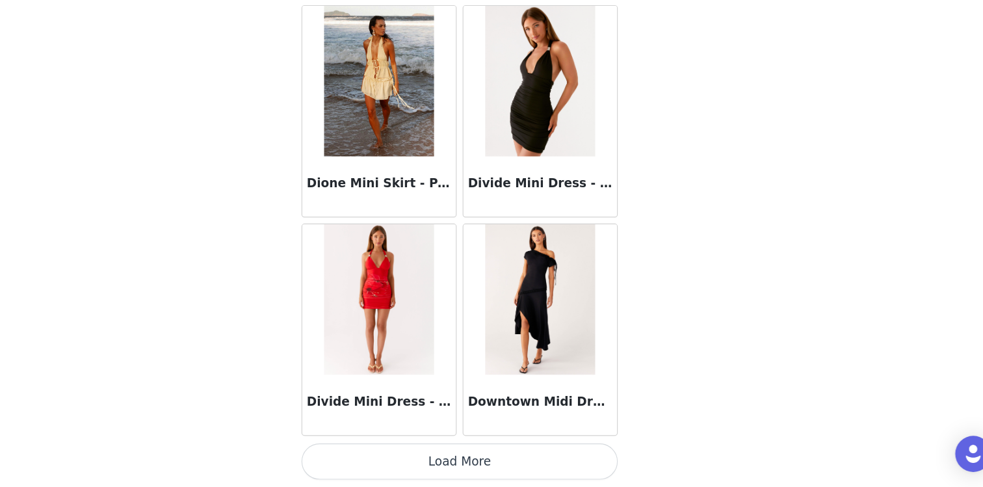
click at [504, 462] on button "Load More" at bounding box center [491, 464] width 273 height 31
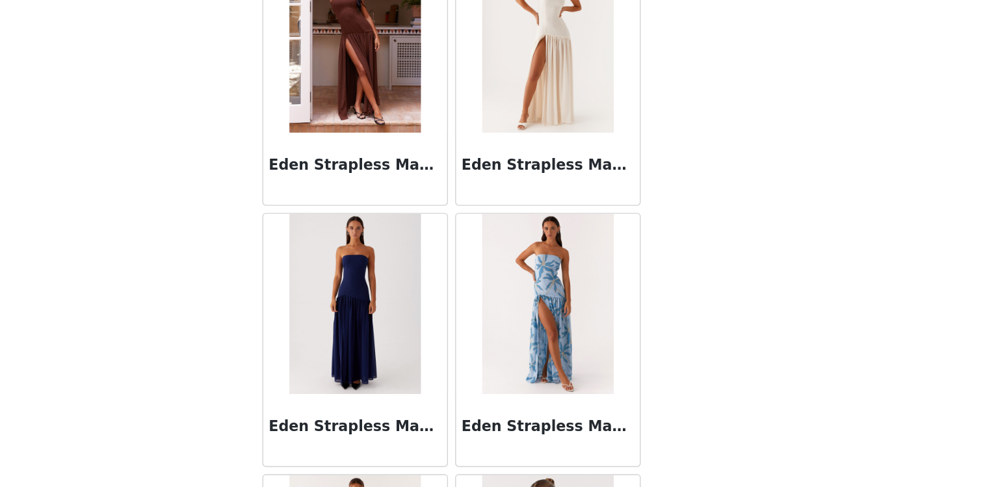
scroll to position [26006, 0]
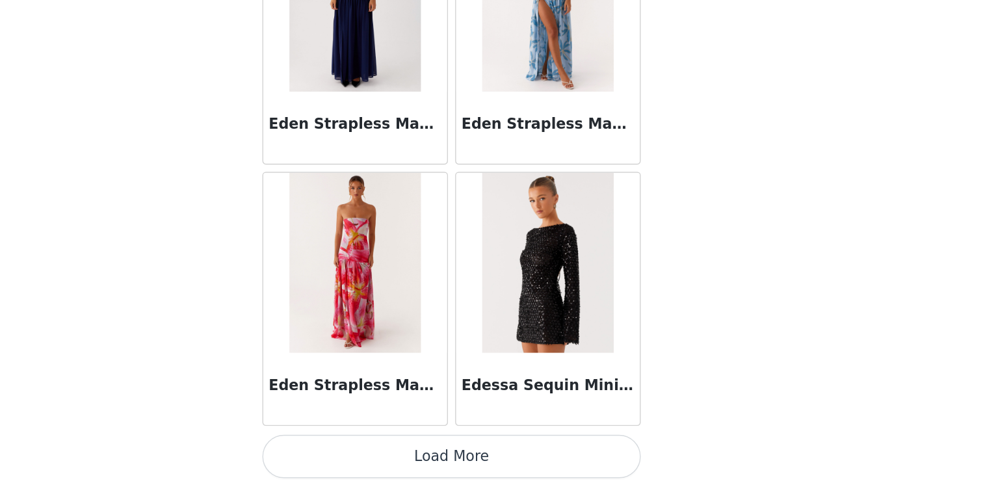
click at [497, 471] on button "Load More" at bounding box center [491, 464] width 273 height 31
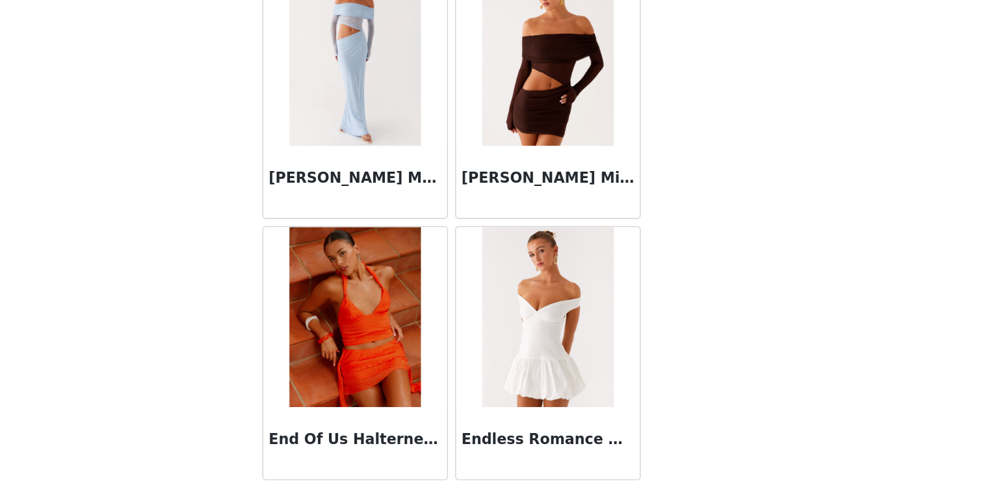
scroll to position [27891, 0]
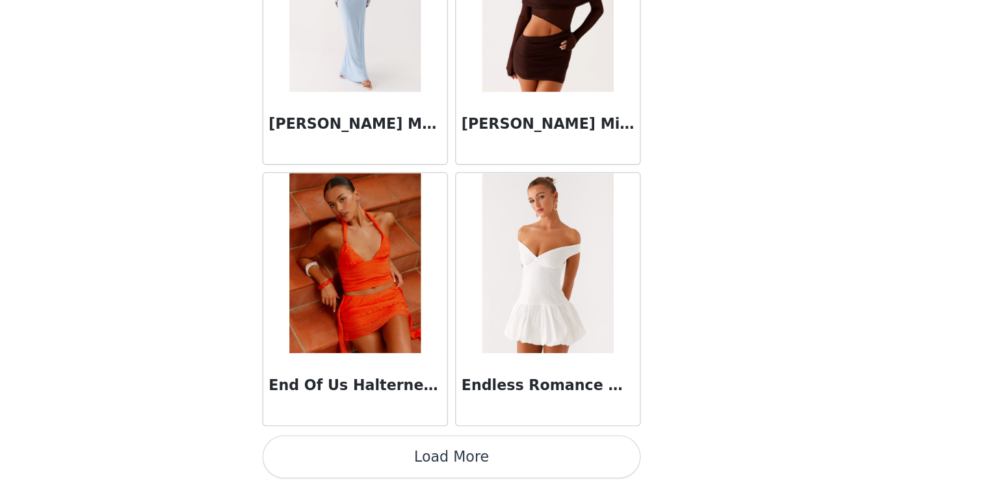
click at [497, 470] on button "Load More" at bounding box center [491, 464] width 273 height 31
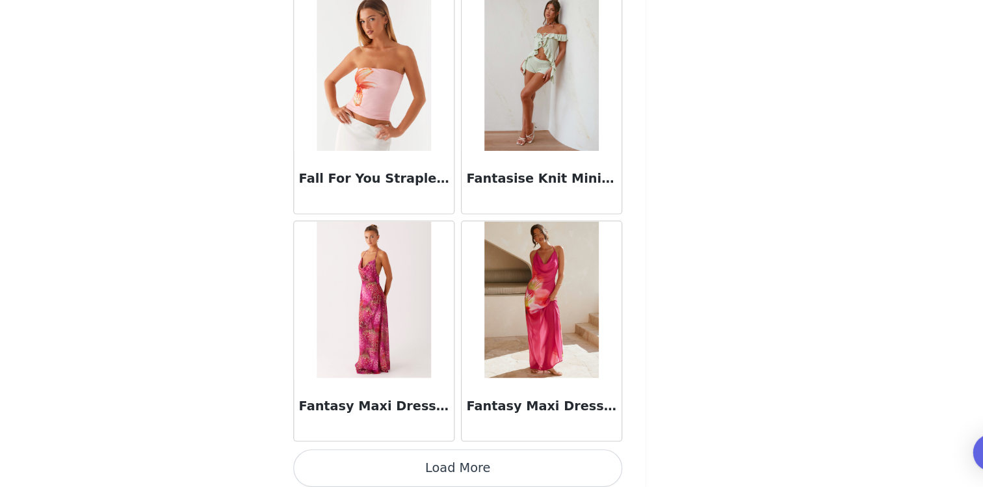
scroll to position [29776, 0]
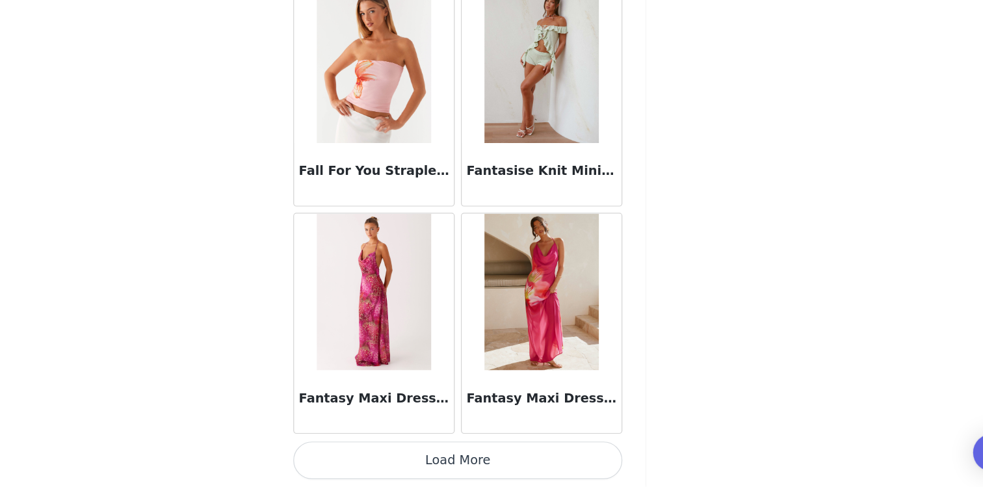
click at [487, 460] on button "Load More" at bounding box center [491, 464] width 273 height 31
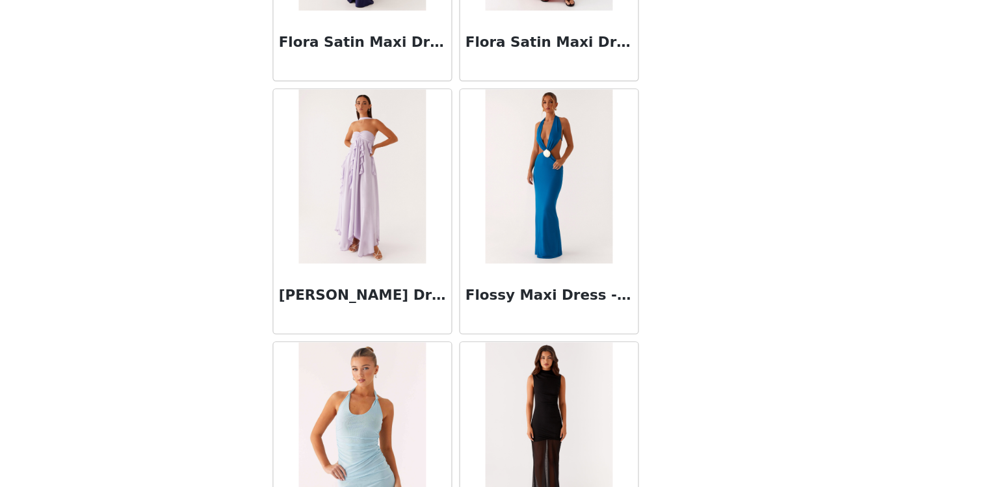
scroll to position [31661, 0]
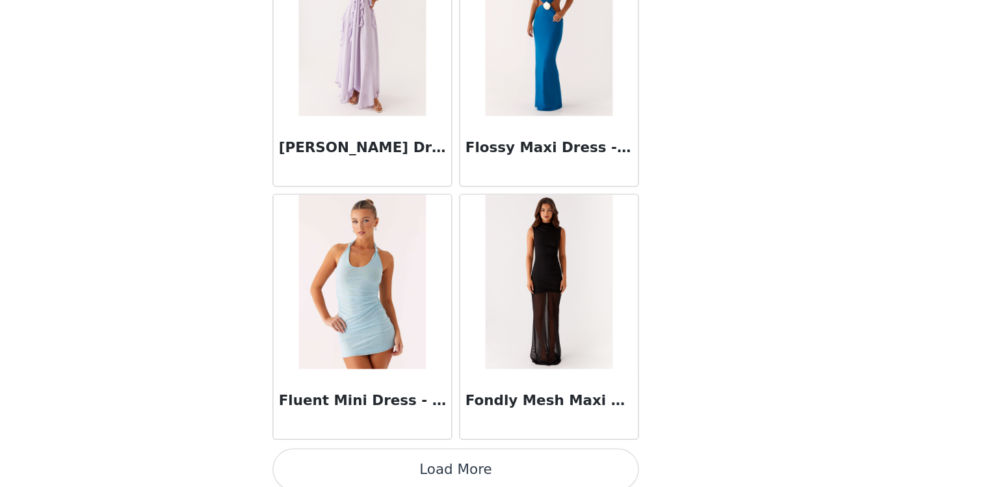
click at [500, 465] on button "Load More" at bounding box center [491, 464] width 273 height 31
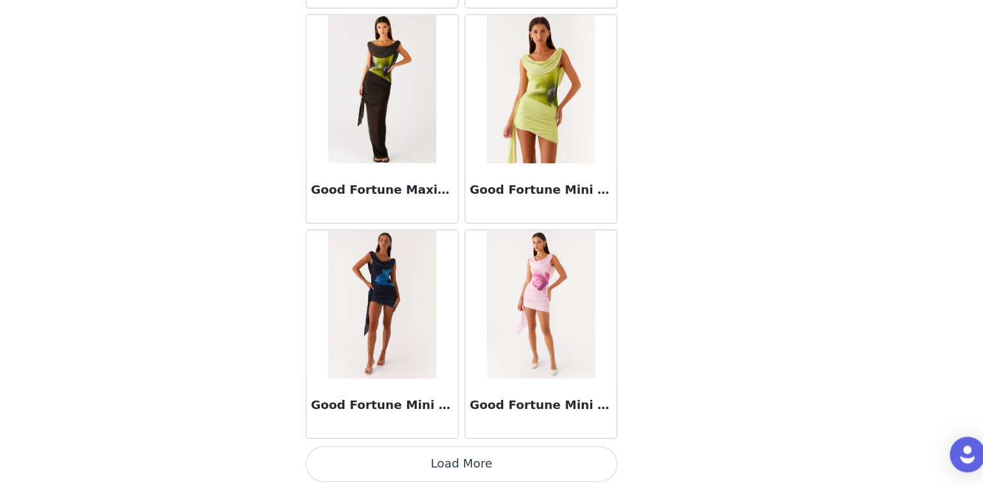
scroll to position [33546, 0]
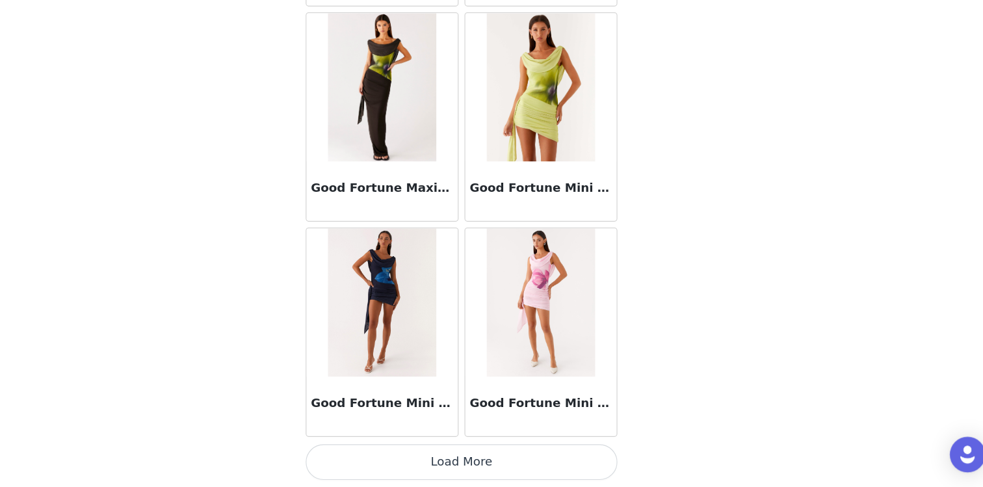
click at [480, 460] on button "Load More" at bounding box center [491, 464] width 273 height 31
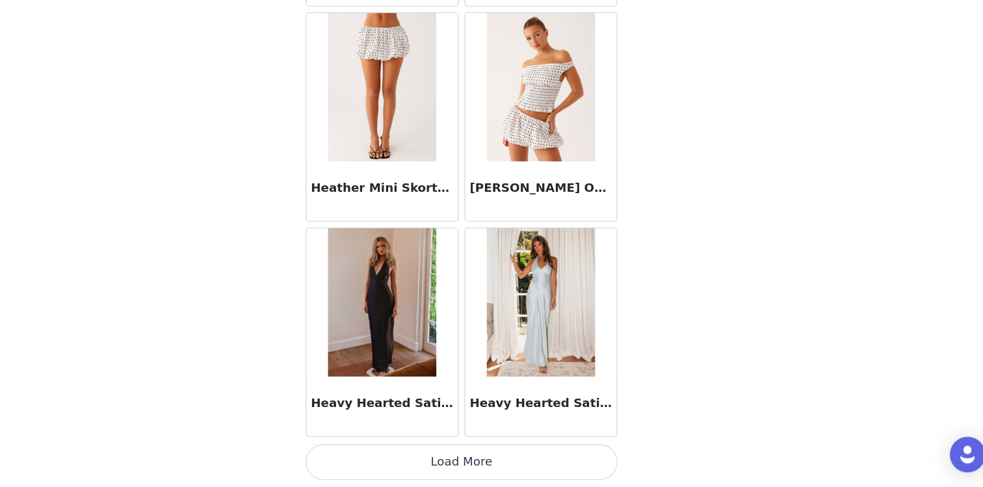
scroll to position [310, 0]
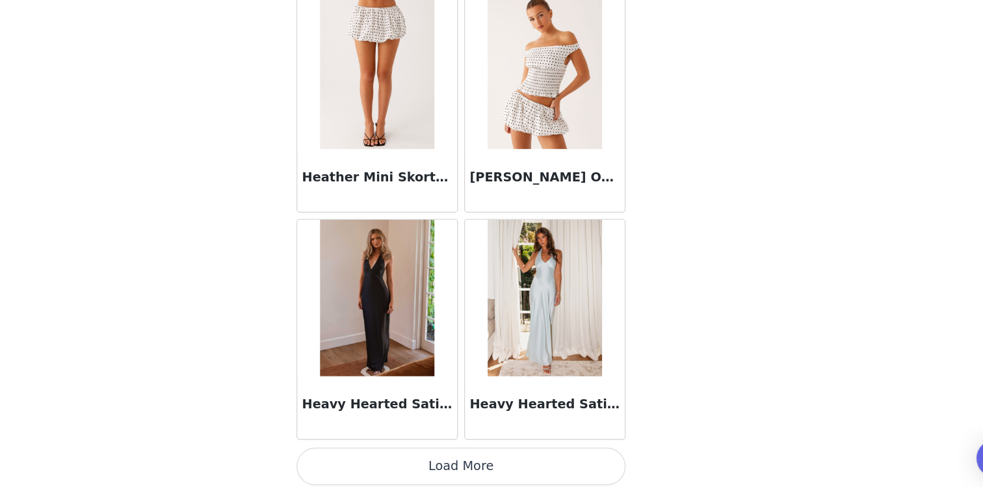
click at [487, 464] on button "Load More" at bounding box center [491, 464] width 273 height 31
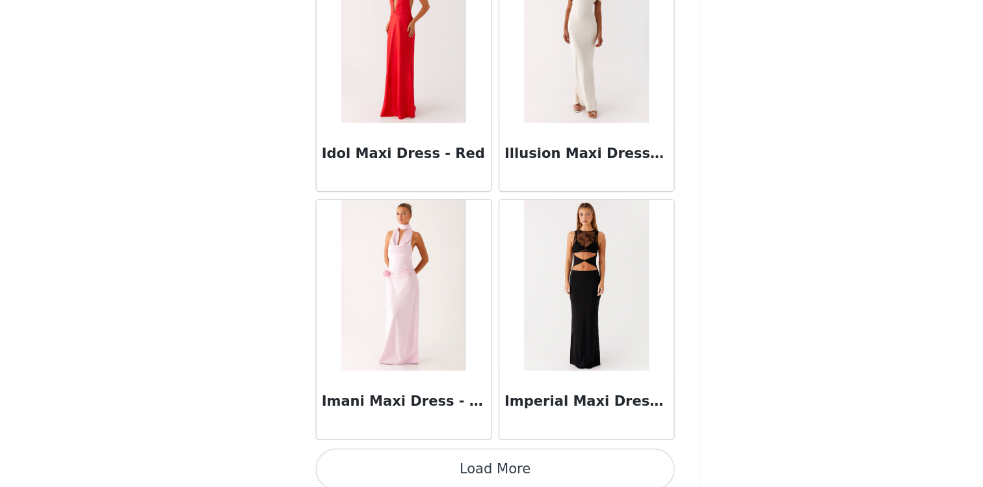
scroll to position [37316, 0]
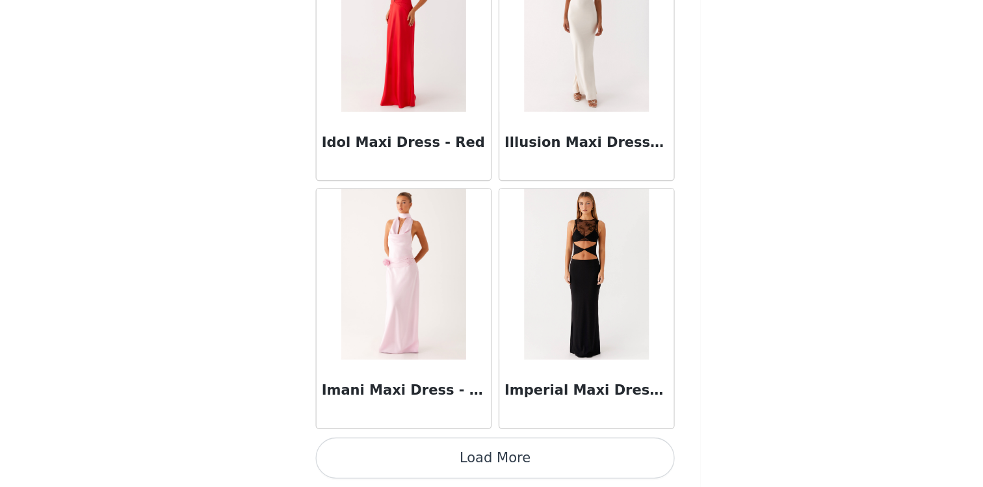
click at [461, 464] on button "Load More" at bounding box center [491, 464] width 273 height 31
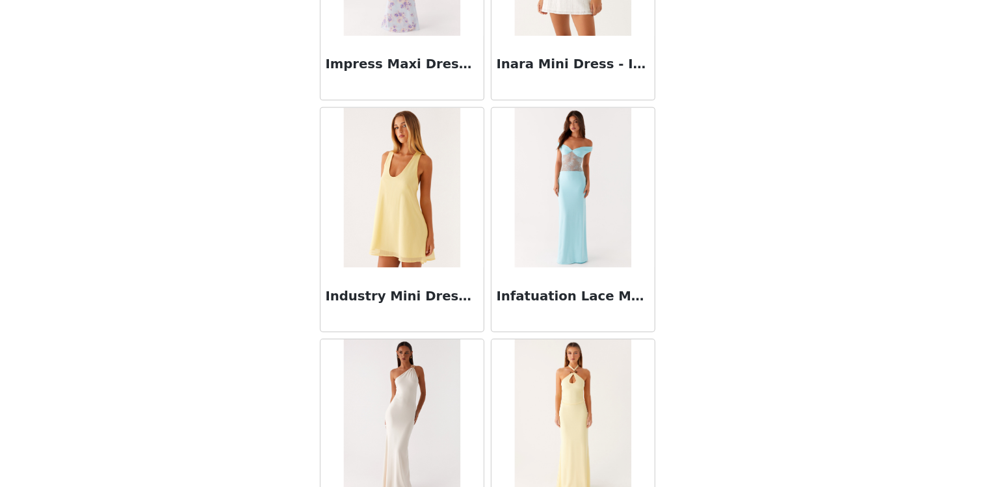
scroll to position [310, 0]
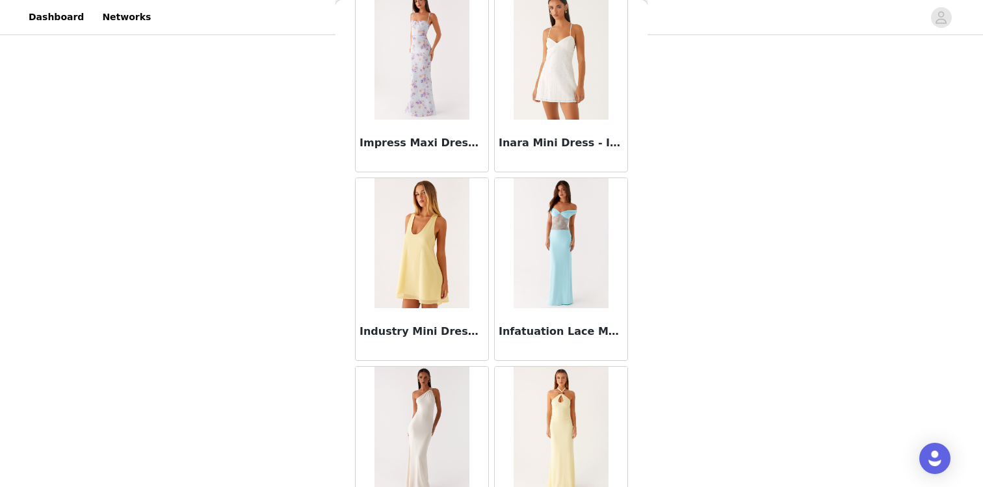
click at [414, 228] on img at bounding box center [421, 243] width 94 height 130
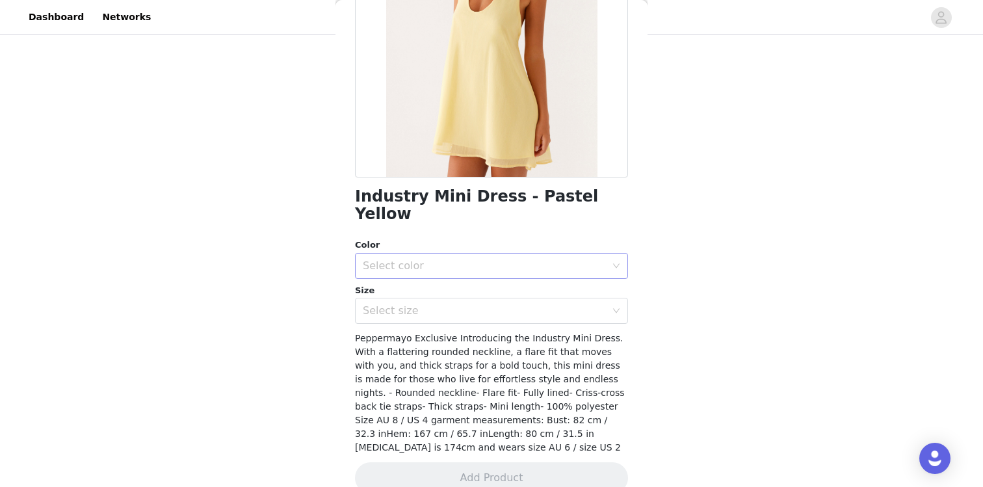
scroll to position [183, 0]
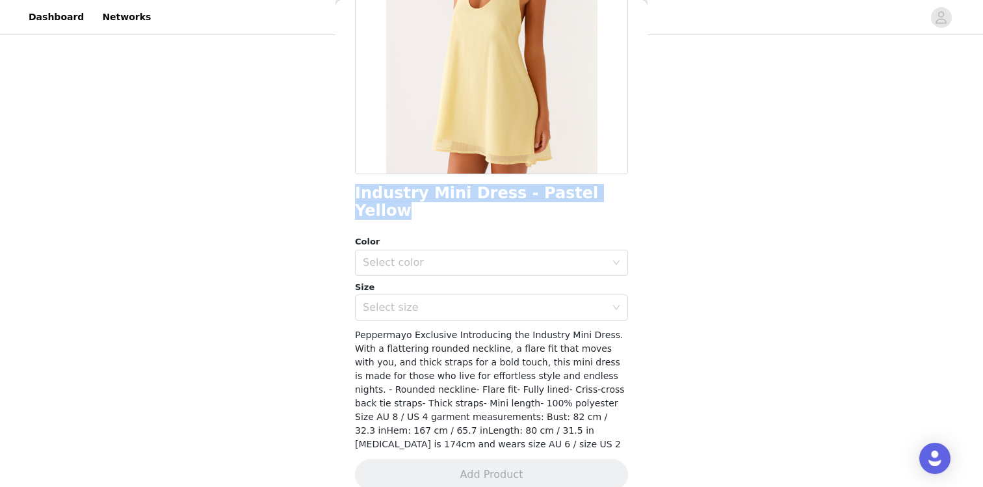
drag, startPoint x: 348, startPoint y: 198, endPoint x: 606, endPoint y: 198, distance: 257.4
click at [606, 198] on div "Back Industry Mini Dress - Pastel Yellow Color Select color Size Select size Pe…" at bounding box center [491, 243] width 312 height 487
copy h1 "Industry Mini Dress - Pastel Yellow"
click at [403, 256] on div "Select color" at bounding box center [484, 262] width 243 height 13
click at [407, 277] on li "Pastel Yellow" at bounding box center [491, 273] width 273 height 21
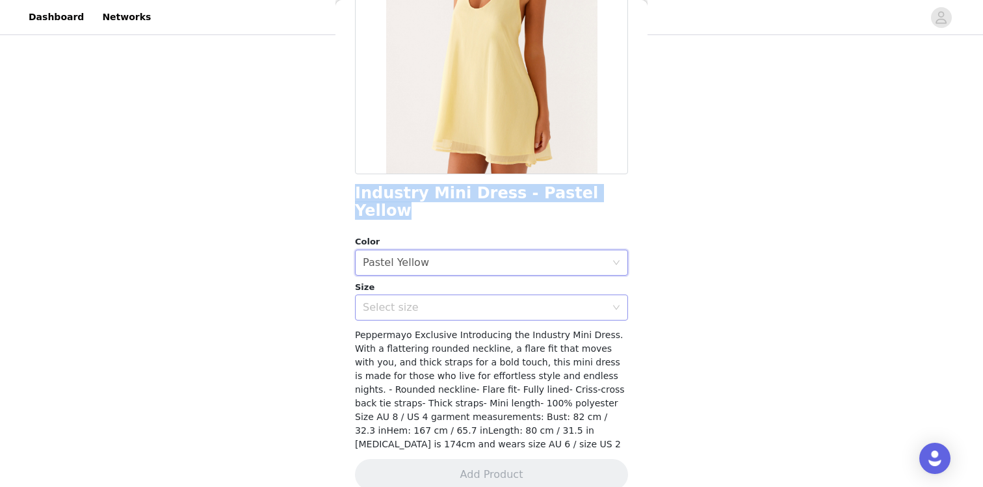
click at [410, 301] on div "Select size" at bounding box center [484, 307] width 243 height 13
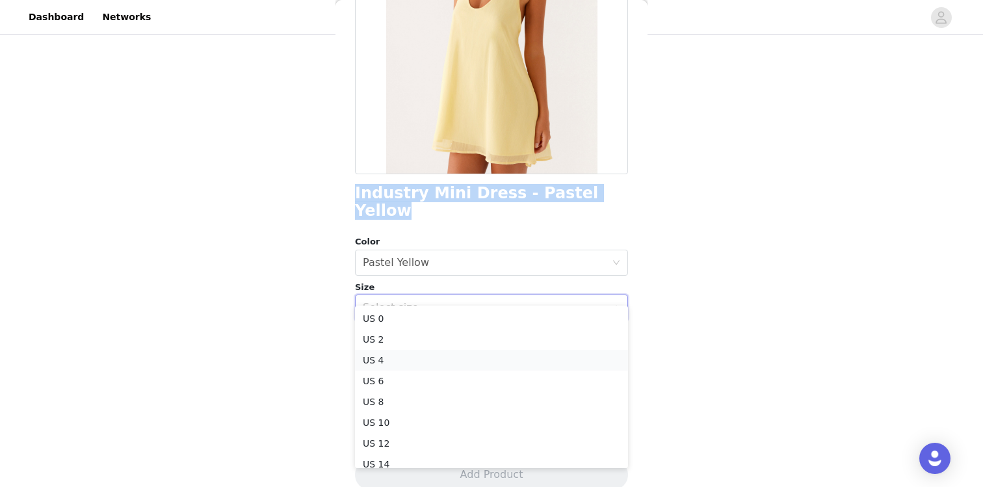
click at [391, 361] on li "US 4" at bounding box center [491, 360] width 273 height 21
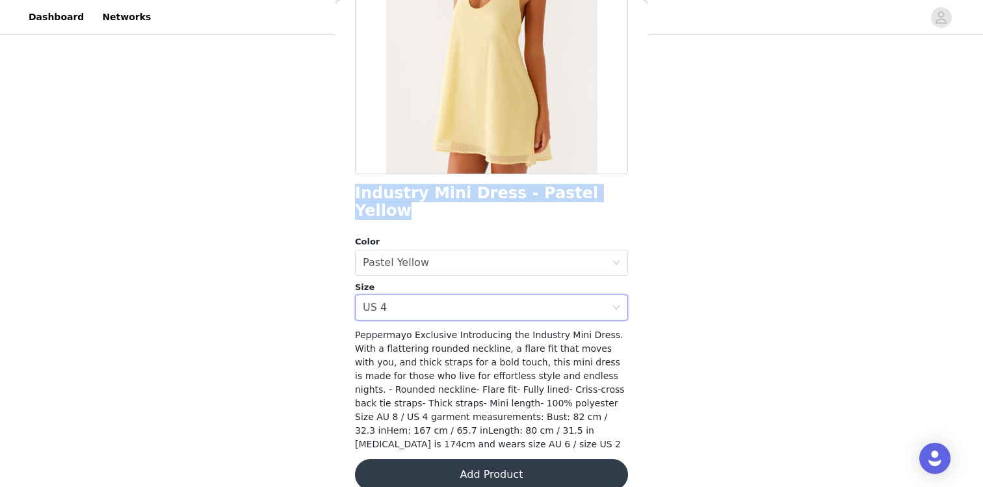
click at [471, 459] on button "Add Product" at bounding box center [491, 474] width 273 height 31
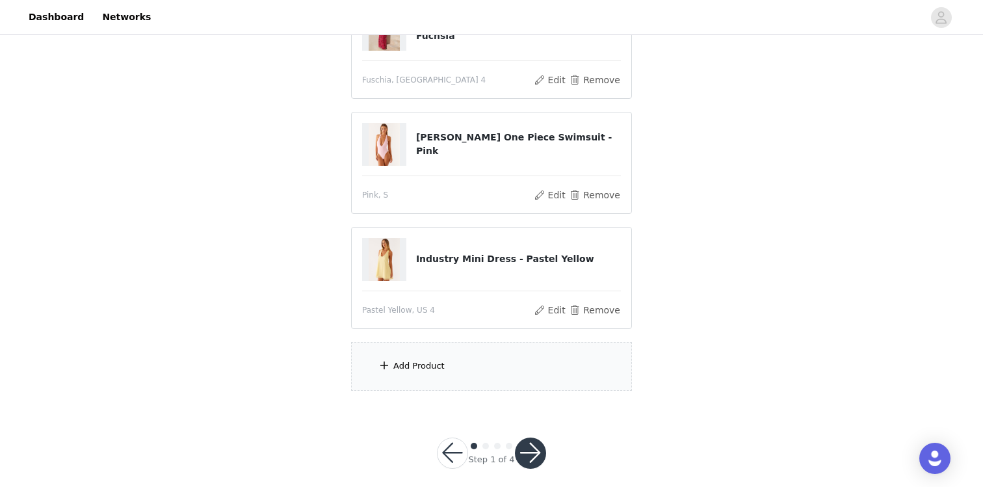
scroll to position [425, 0]
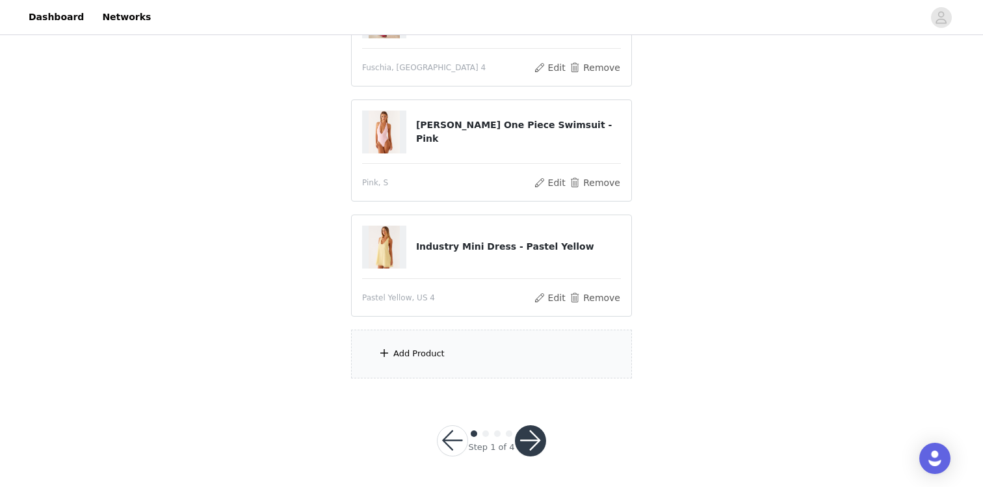
click at [406, 351] on div "Add Product" at bounding box center [418, 353] width 51 height 13
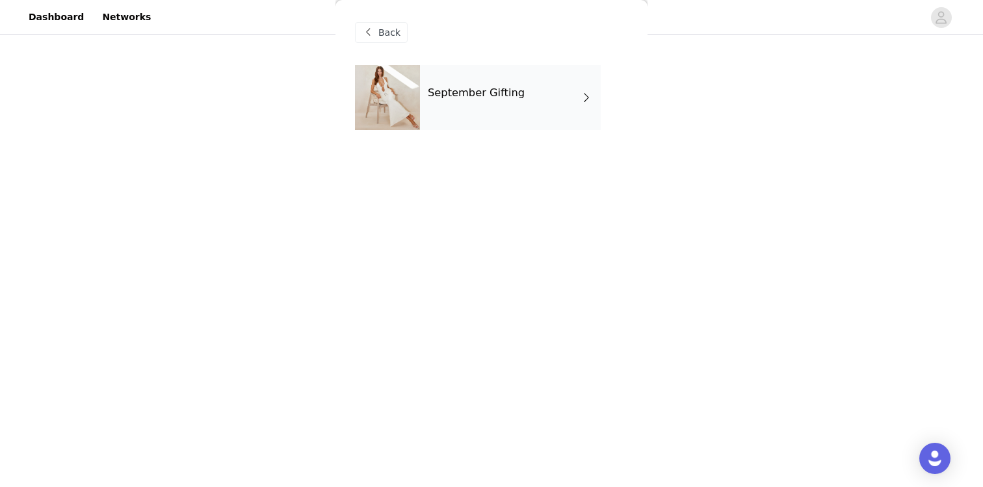
click at [518, 93] on div "September Gifting" at bounding box center [510, 97] width 181 height 65
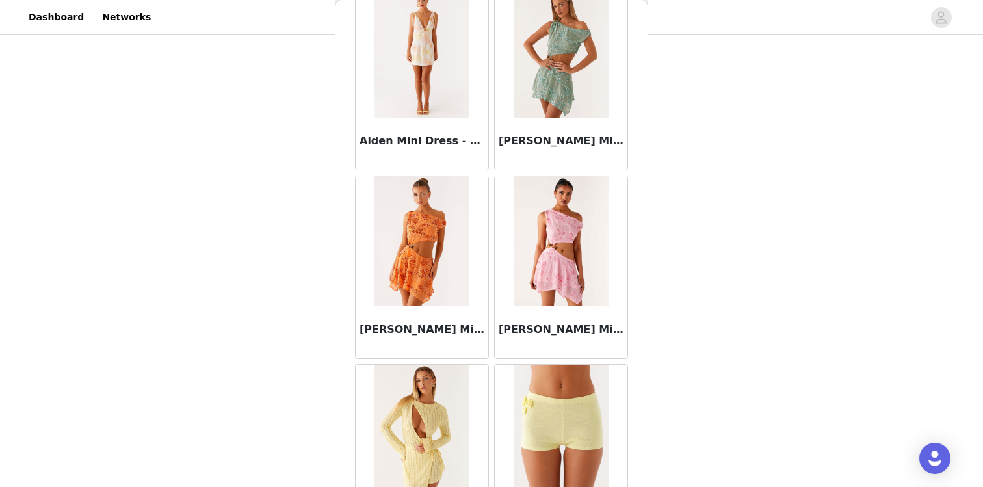
scroll to position [1502, 0]
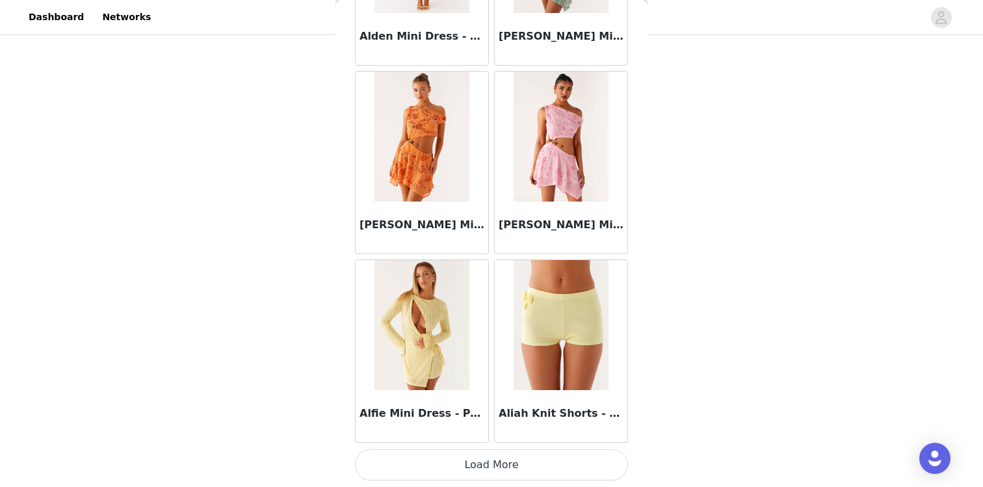
click at [463, 469] on button "Load More" at bounding box center [491, 464] width 273 height 31
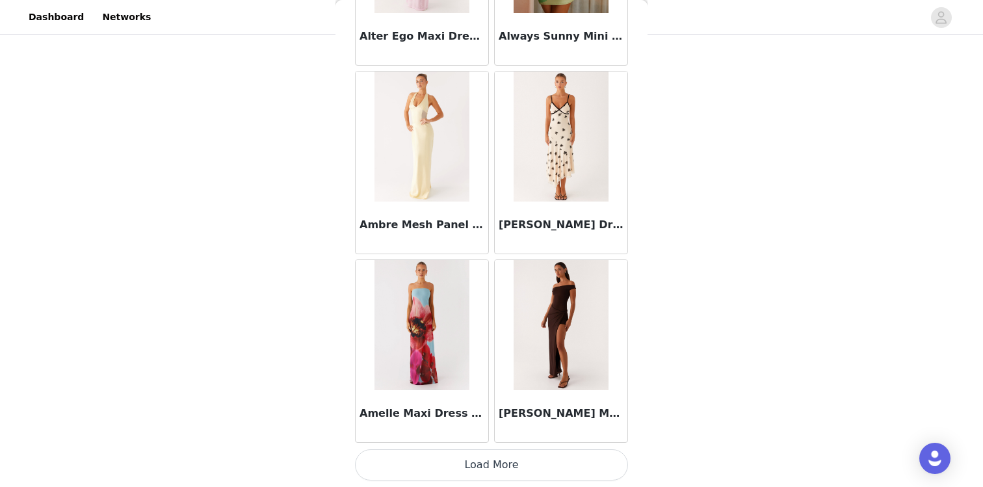
click at [463, 463] on button "Load More" at bounding box center [491, 464] width 273 height 31
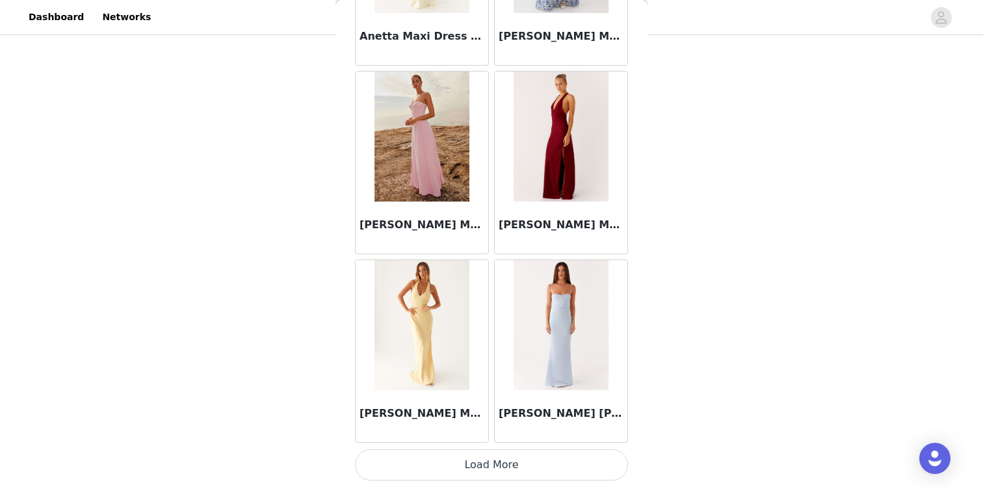
click at [462, 463] on button "Load More" at bounding box center [491, 464] width 273 height 31
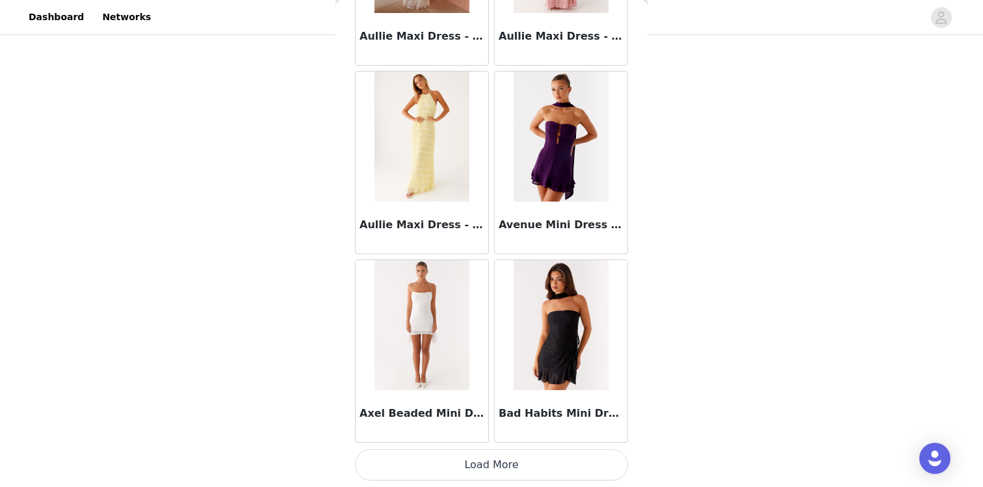
click at [462, 463] on button "Load More" at bounding box center [491, 464] width 273 height 31
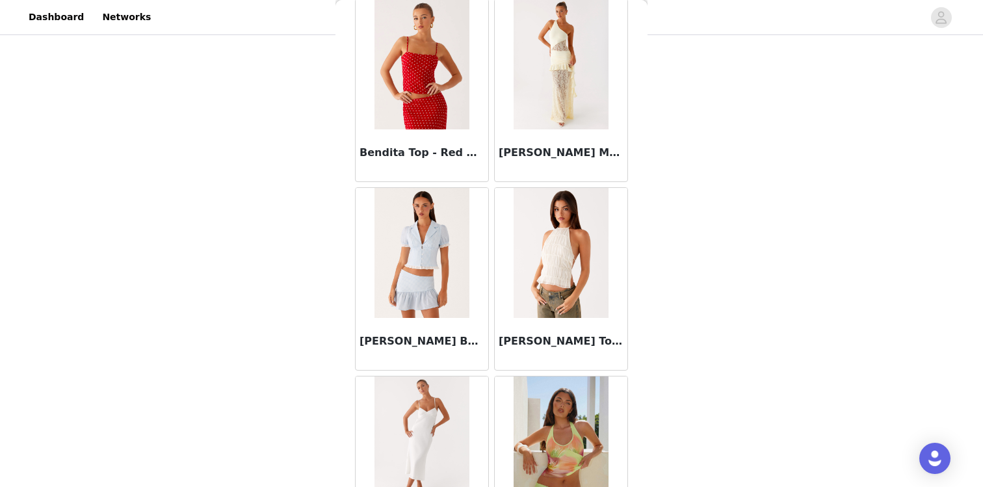
scroll to position [9042, 0]
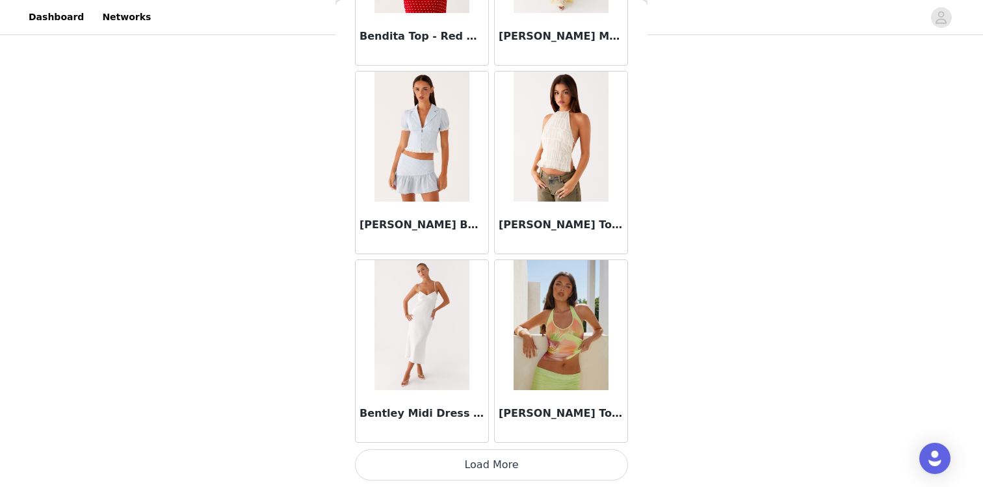
click at [400, 475] on button "Load More" at bounding box center [491, 464] width 273 height 31
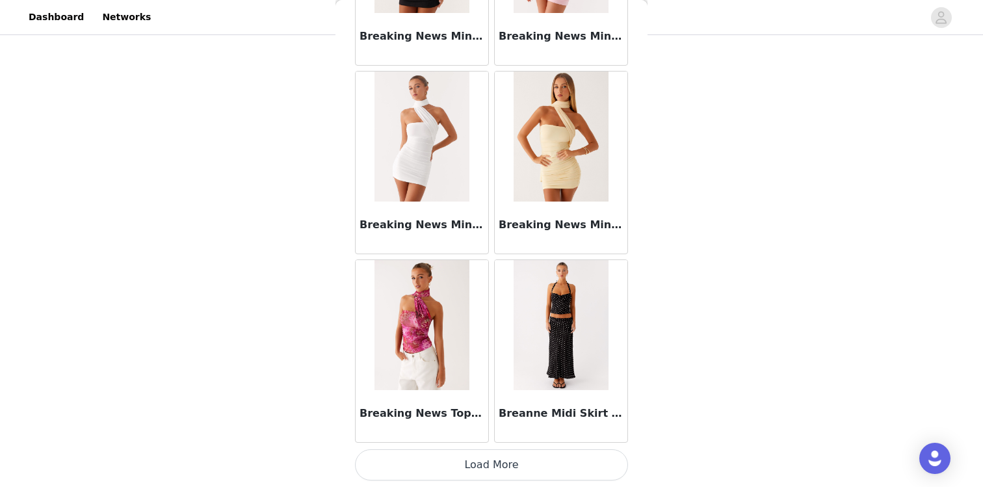
click at [449, 460] on button "Load More" at bounding box center [491, 464] width 273 height 31
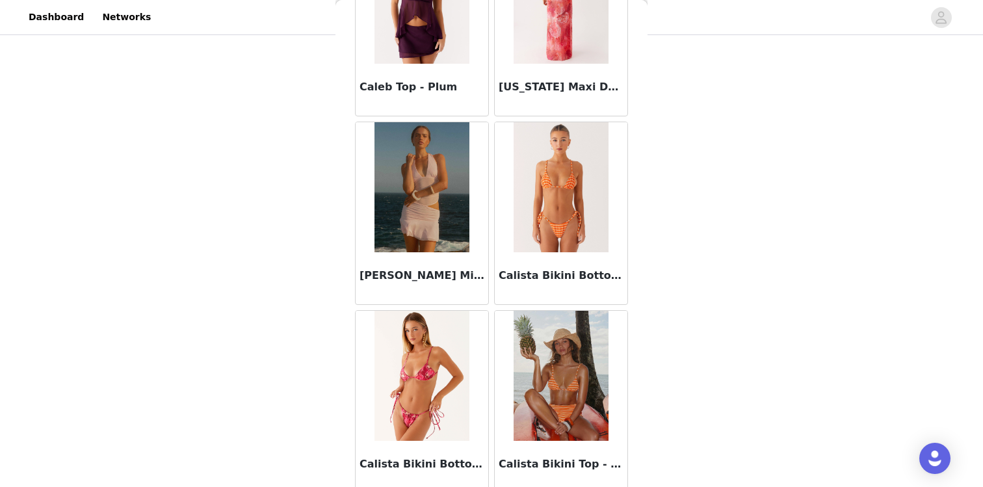
scroll to position [12812, 0]
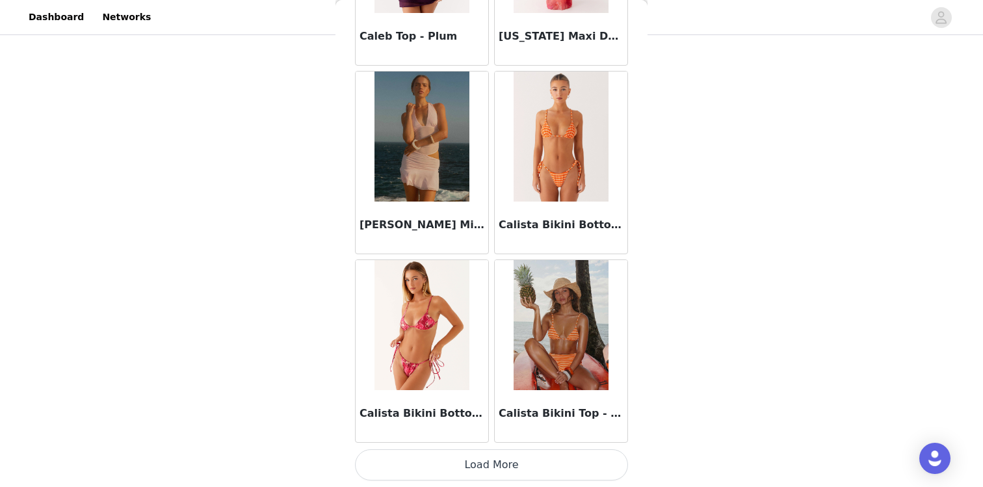
click at [447, 469] on button "Load More" at bounding box center [491, 464] width 273 height 31
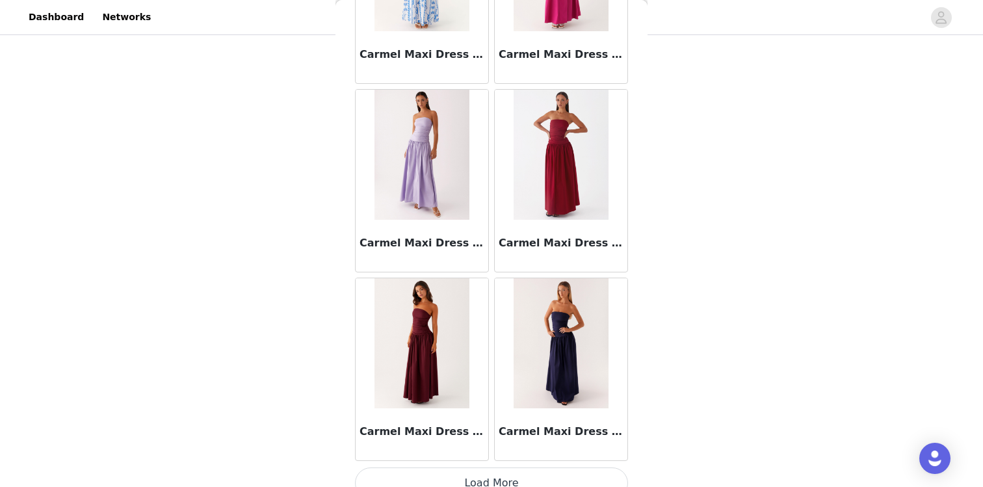
scroll to position [14697, 0]
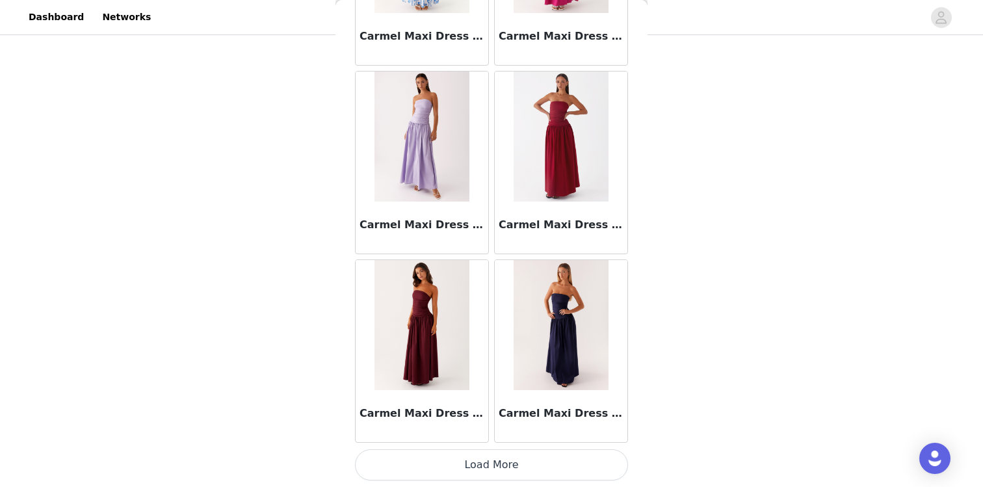
click at [512, 454] on button "Load More" at bounding box center [491, 464] width 273 height 31
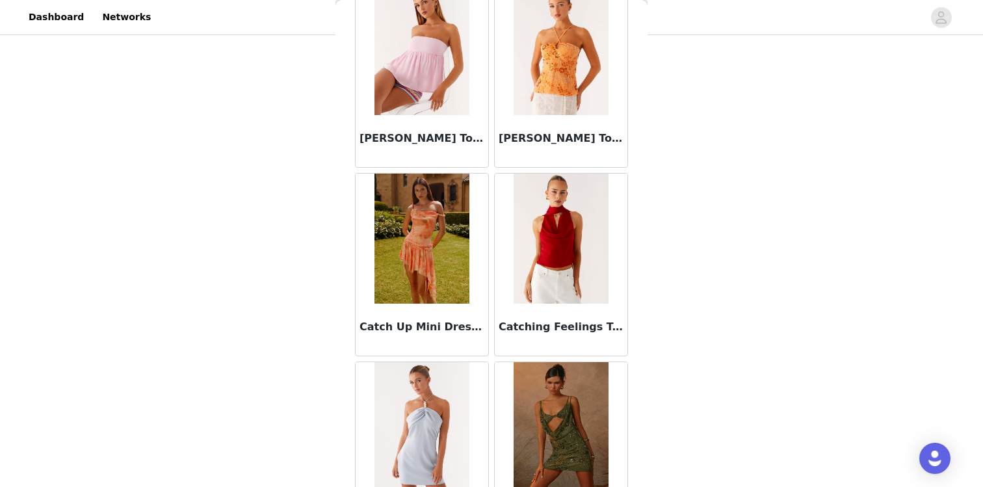
scroll to position [16581, 0]
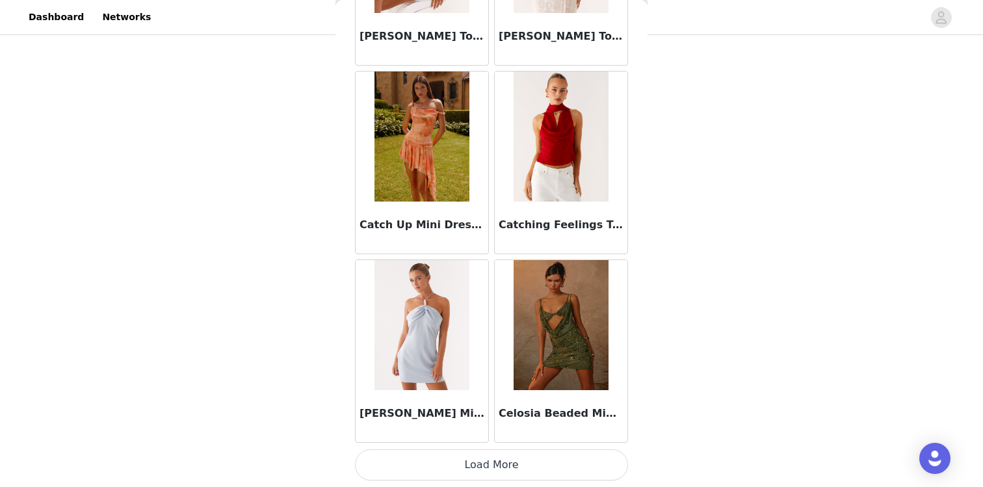
click at [488, 462] on button "Load More" at bounding box center [491, 464] width 273 height 31
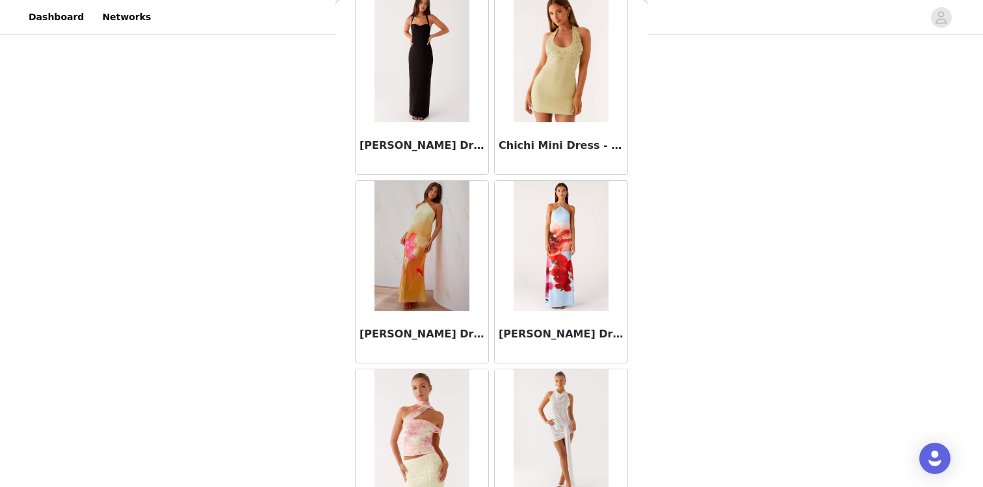
scroll to position [18466, 0]
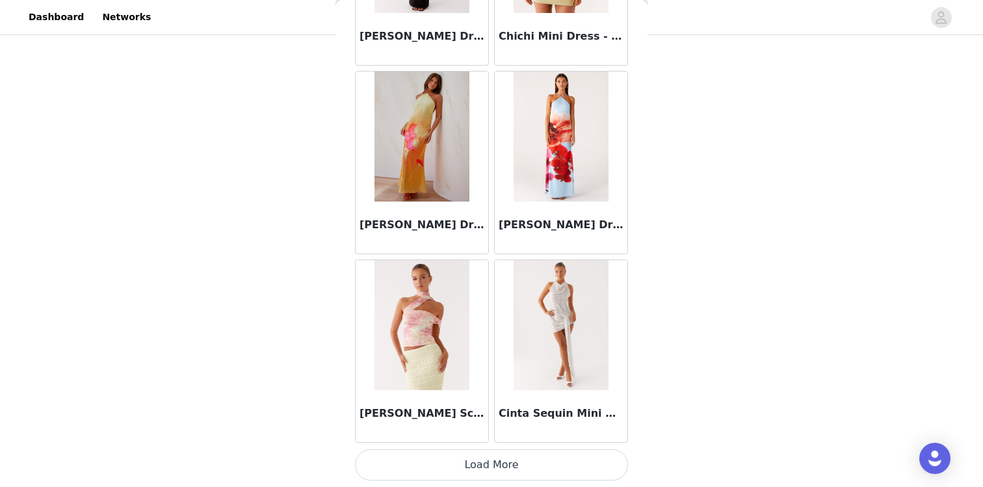
click at [497, 463] on button "Load More" at bounding box center [491, 464] width 273 height 31
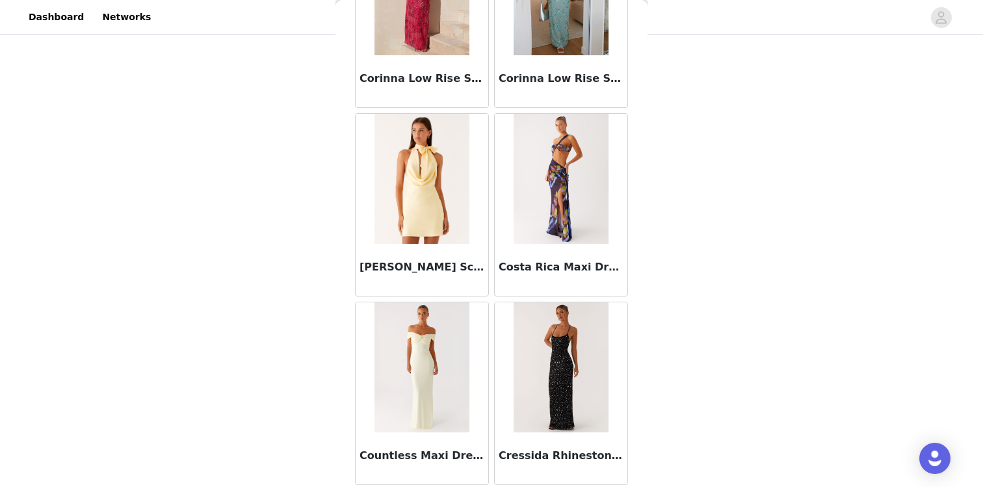
scroll to position [20351, 0]
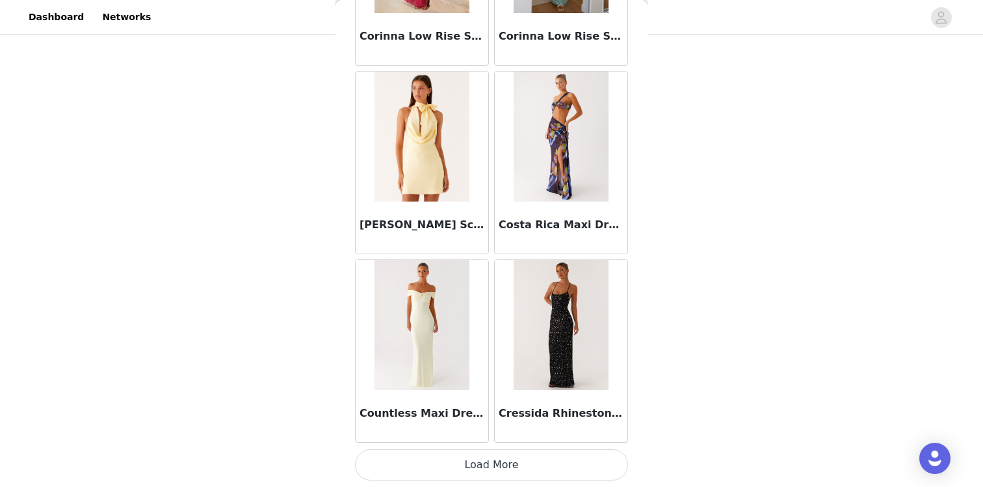
click at [482, 467] on button "Load More" at bounding box center [491, 464] width 273 height 31
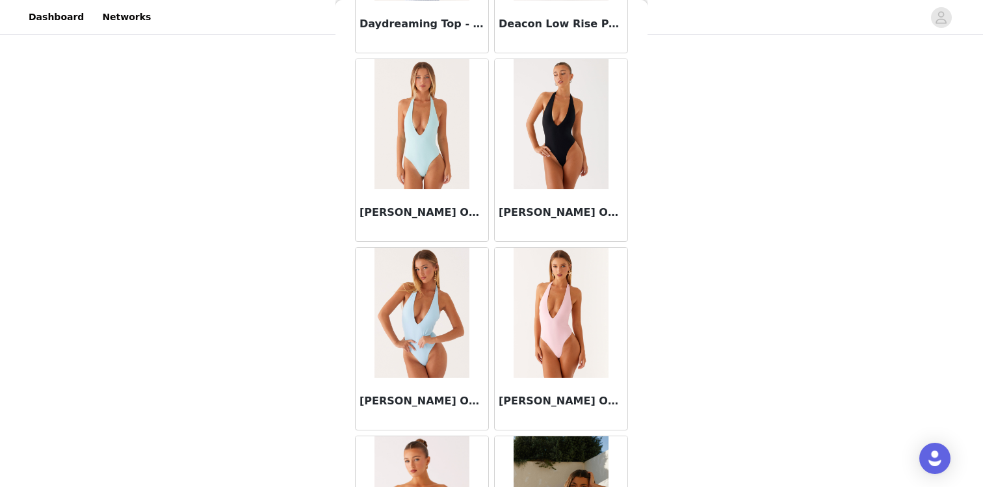
scroll to position [22236, 0]
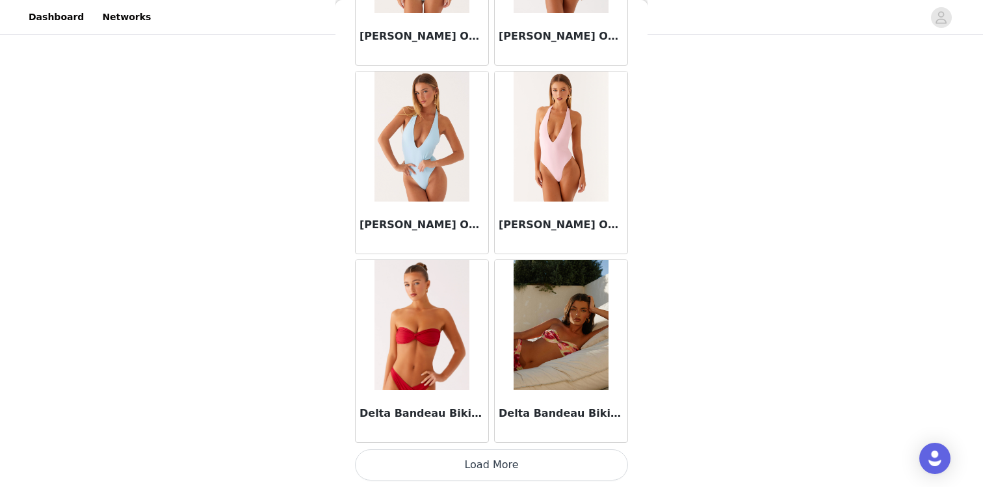
click at [481, 465] on button "Load More" at bounding box center [491, 464] width 273 height 31
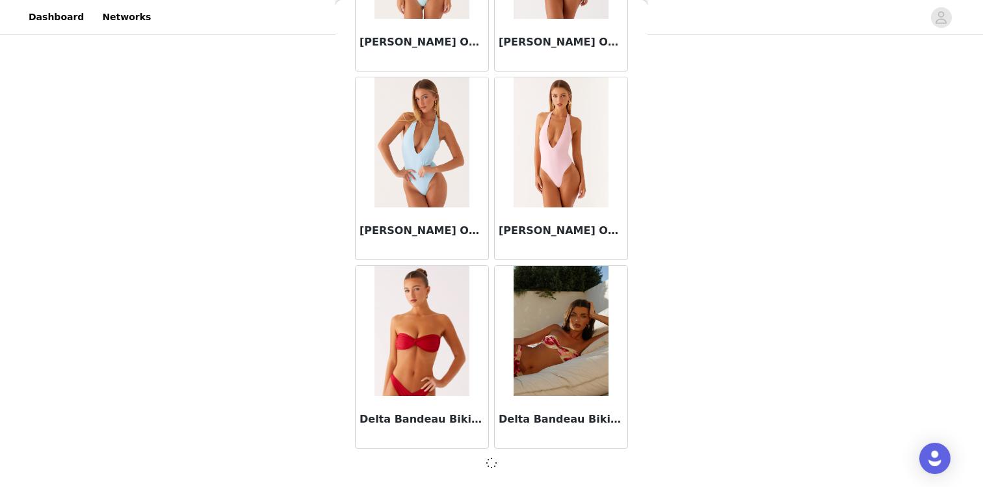
scroll to position [22230, 0]
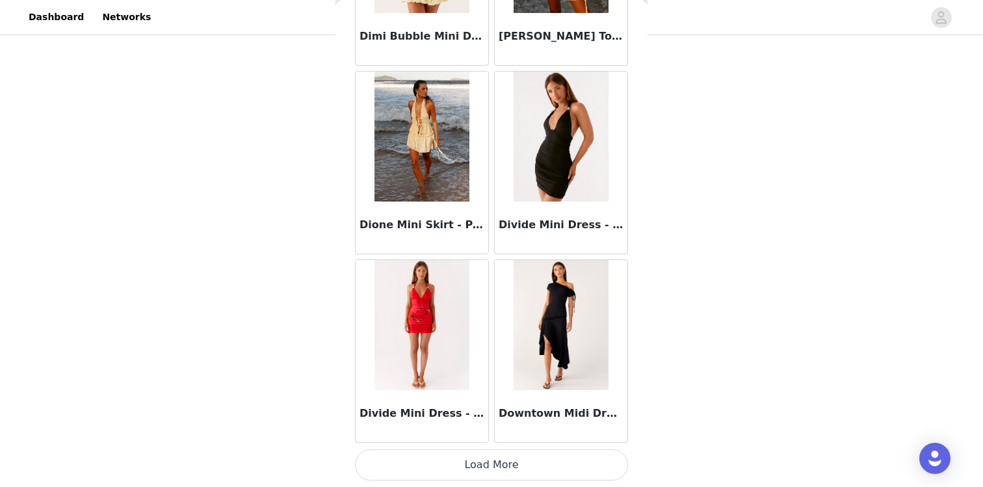
click at [481, 465] on button "Load More" at bounding box center [491, 464] width 273 height 31
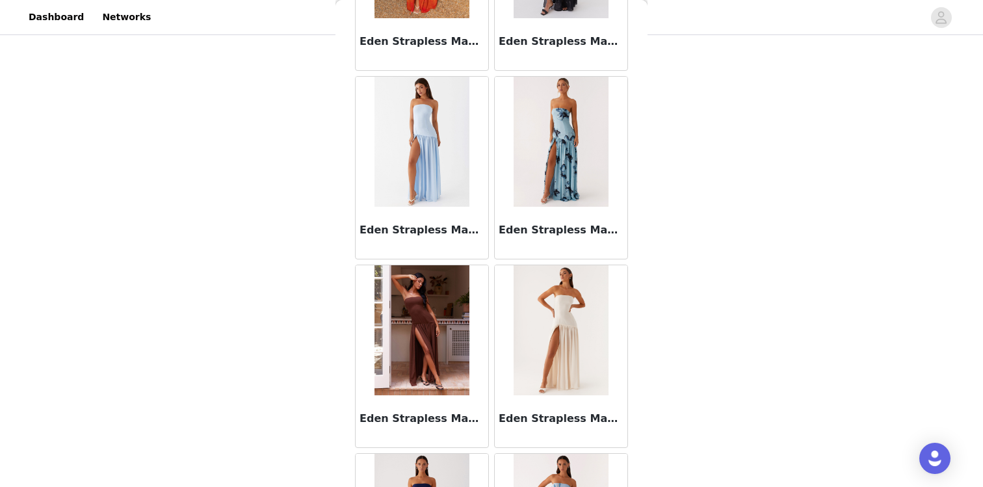
scroll to position [26006, 0]
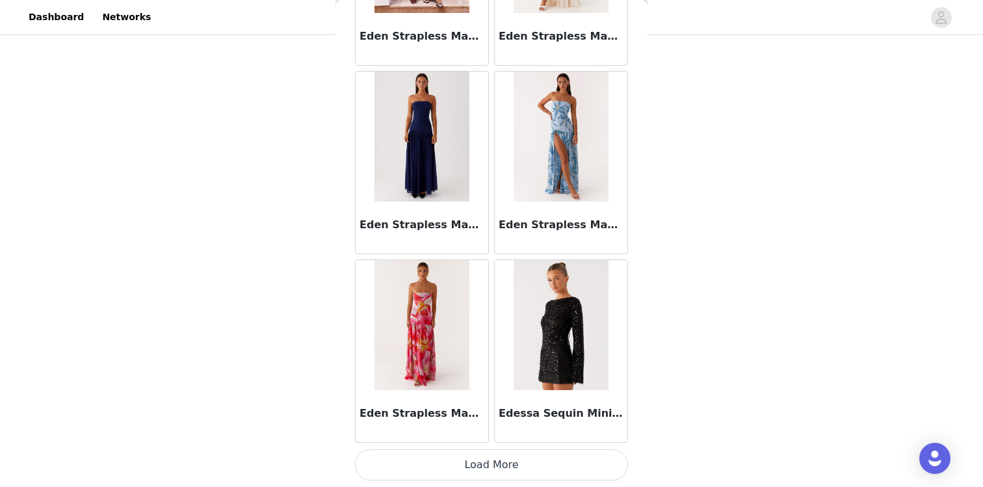
click at [470, 469] on button "Load More" at bounding box center [491, 464] width 273 height 31
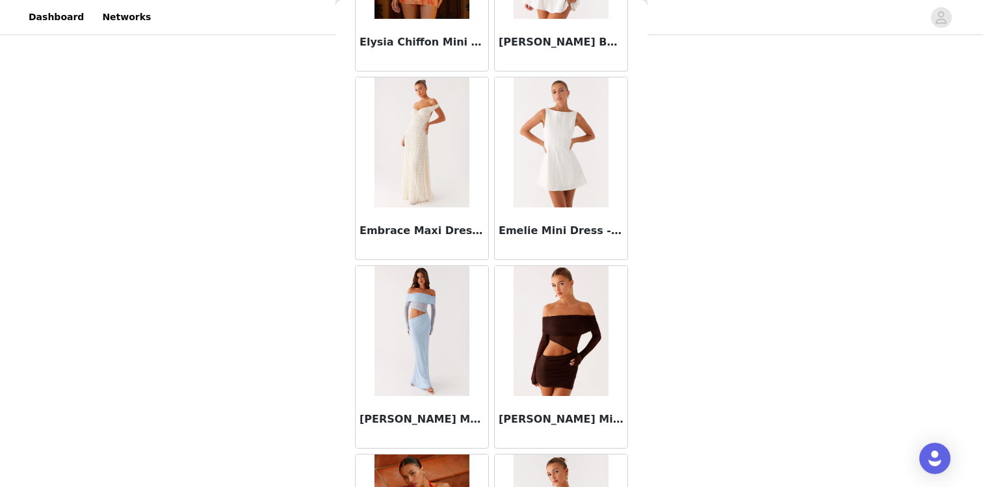
scroll to position [27891, 0]
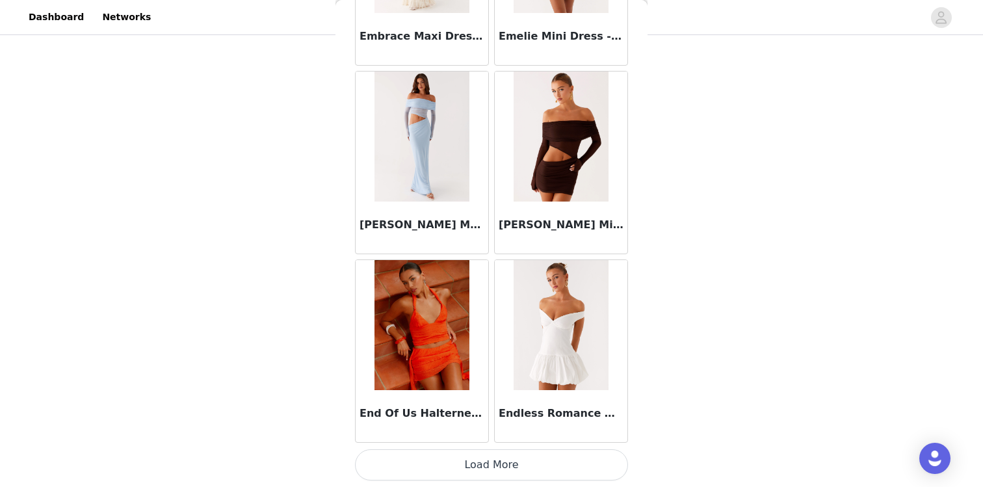
click at [476, 465] on button "Load More" at bounding box center [491, 464] width 273 height 31
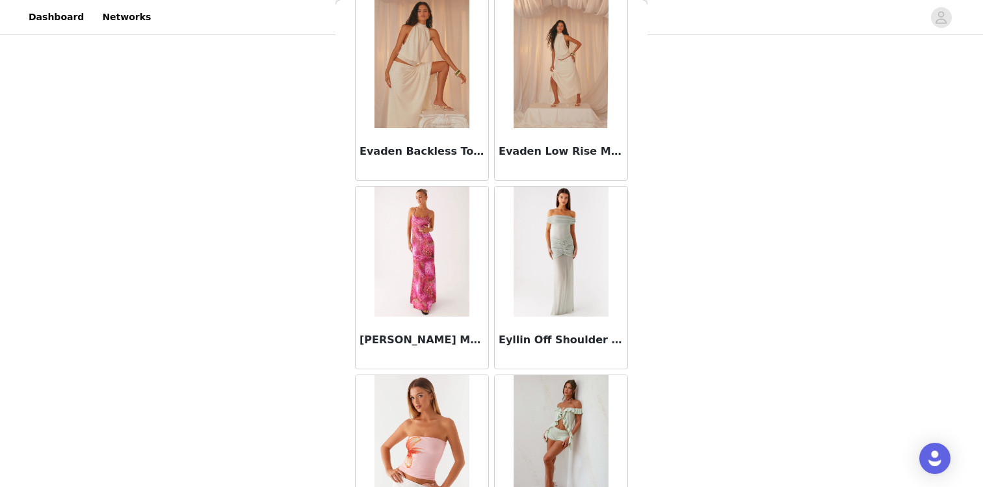
scroll to position [29776, 0]
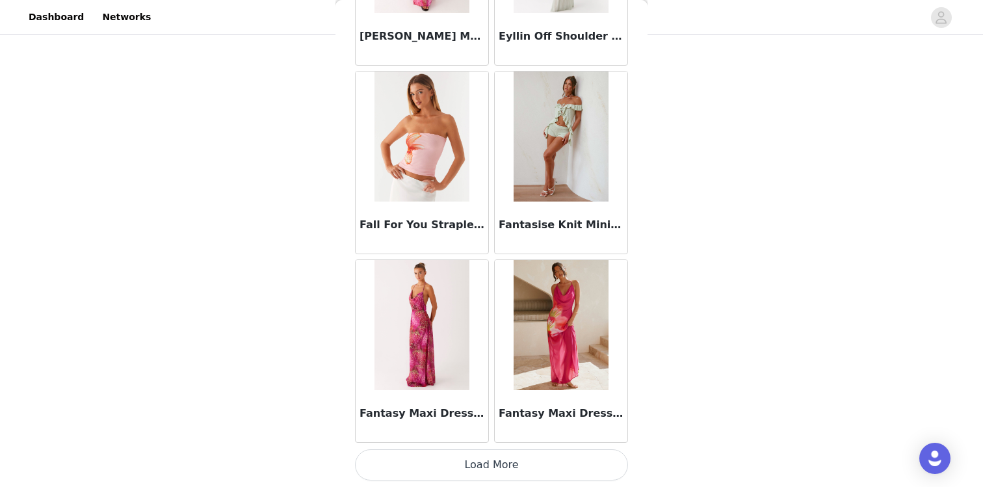
click at [504, 469] on button "Load More" at bounding box center [491, 464] width 273 height 31
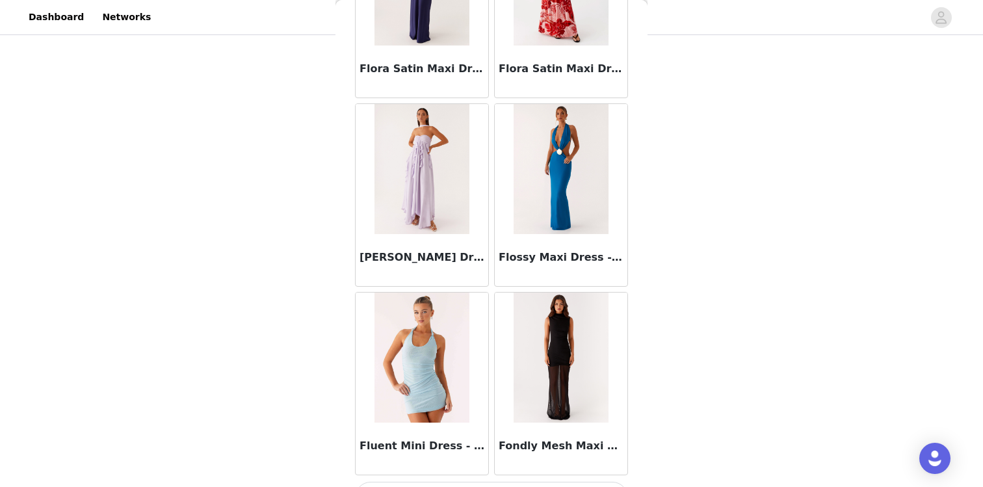
scroll to position [31661, 0]
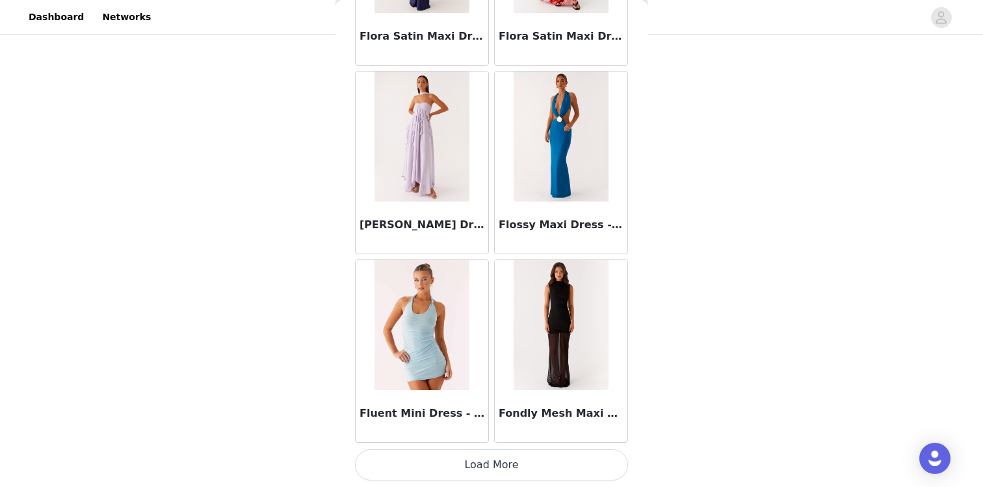
click at [495, 462] on button "Load More" at bounding box center [491, 464] width 273 height 31
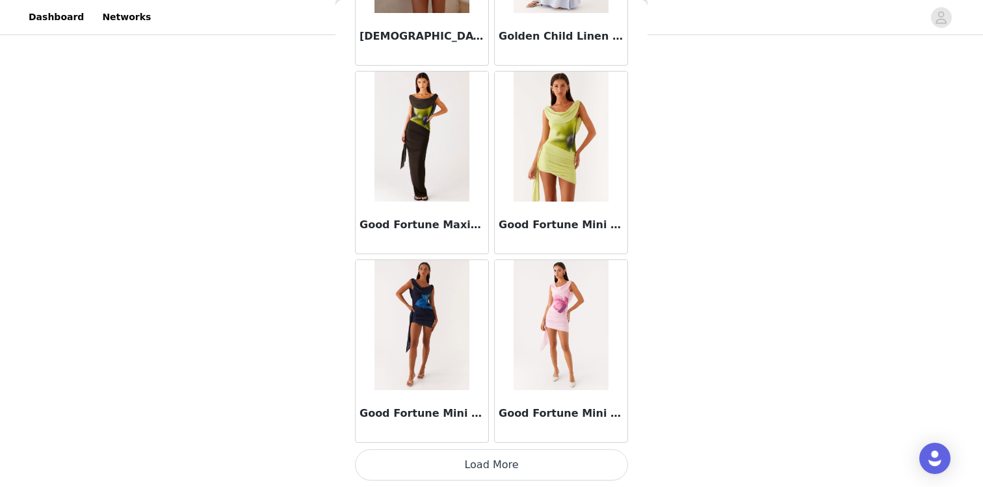
click at [497, 465] on button "Load More" at bounding box center [491, 464] width 273 height 31
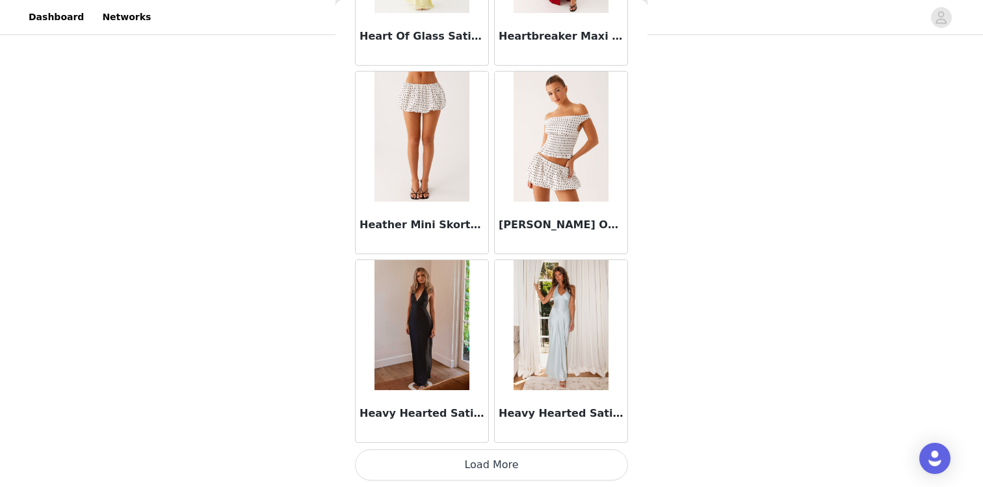
click at [496, 455] on button "Load More" at bounding box center [491, 464] width 273 height 31
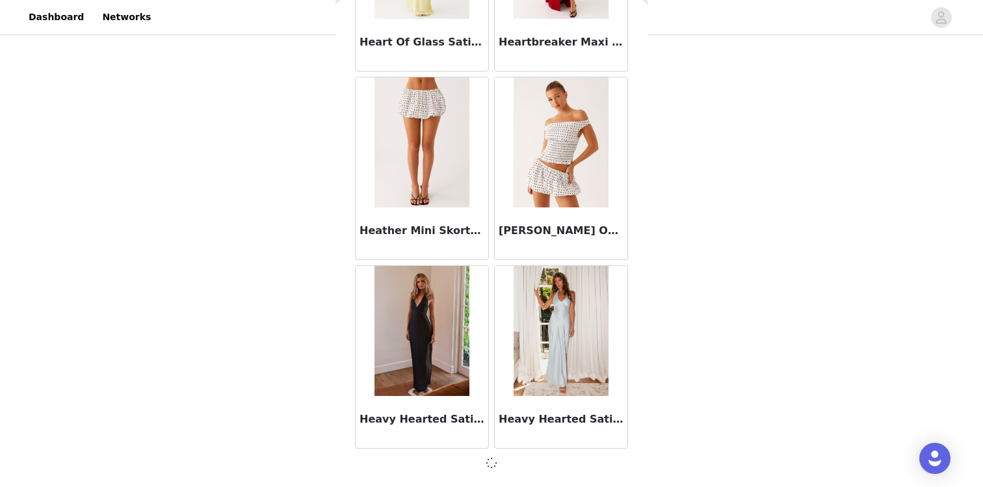
scroll to position [35431, 0]
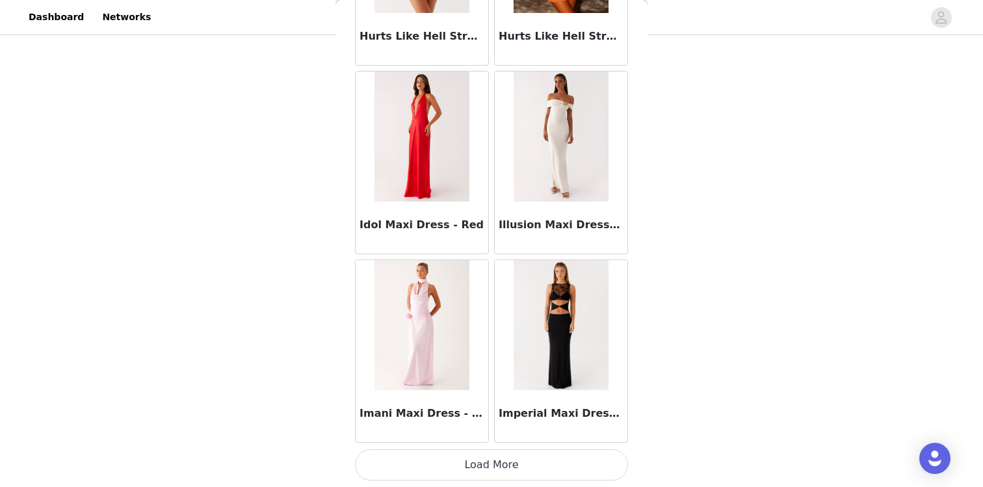
click at [491, 469] on button "Load More" at bounding box center [491, 464] width 273 height 31
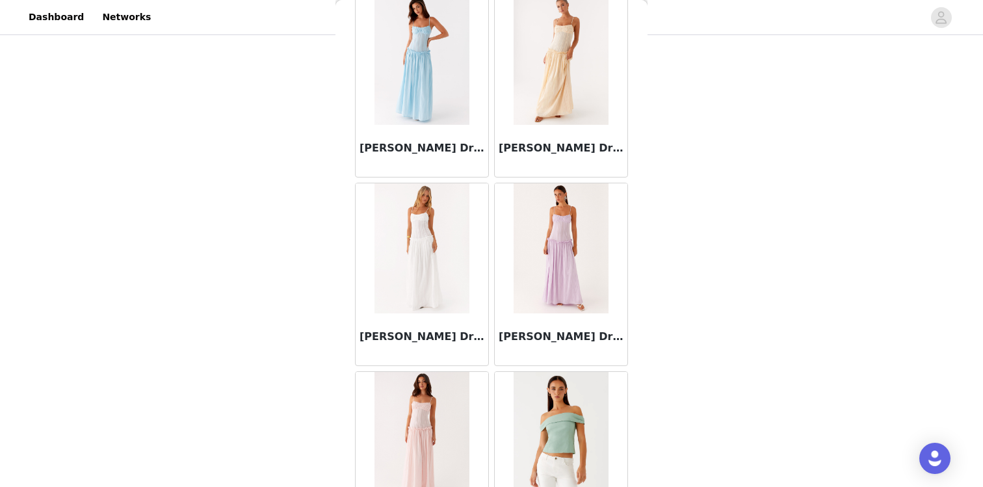
scroll to position [39201, 0]
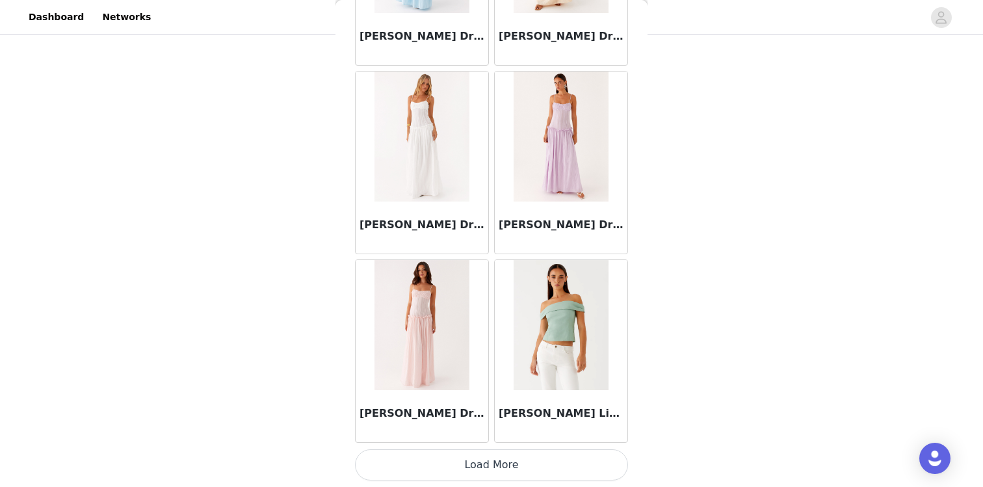
click at [483, 469] on button "Load More" at bounding box center [491, 464] width 273 height 31
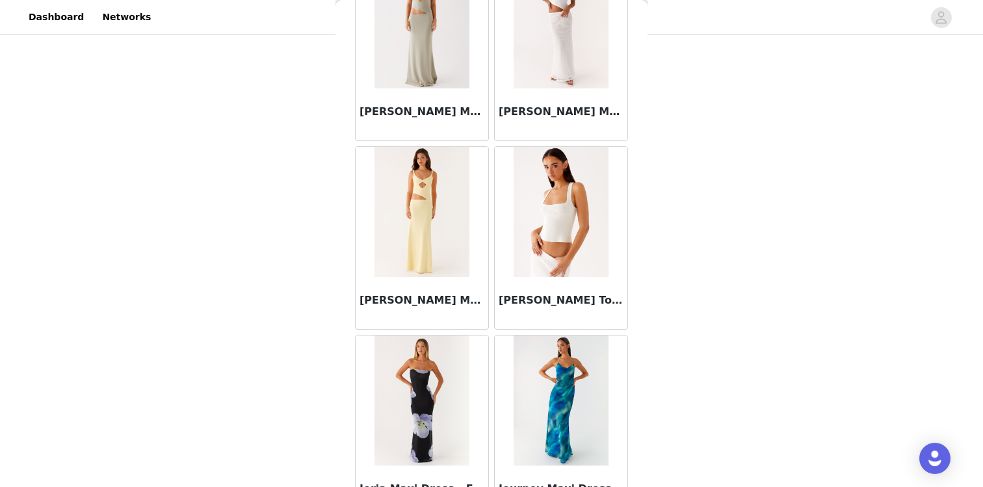
scroll to position [40853, 0]
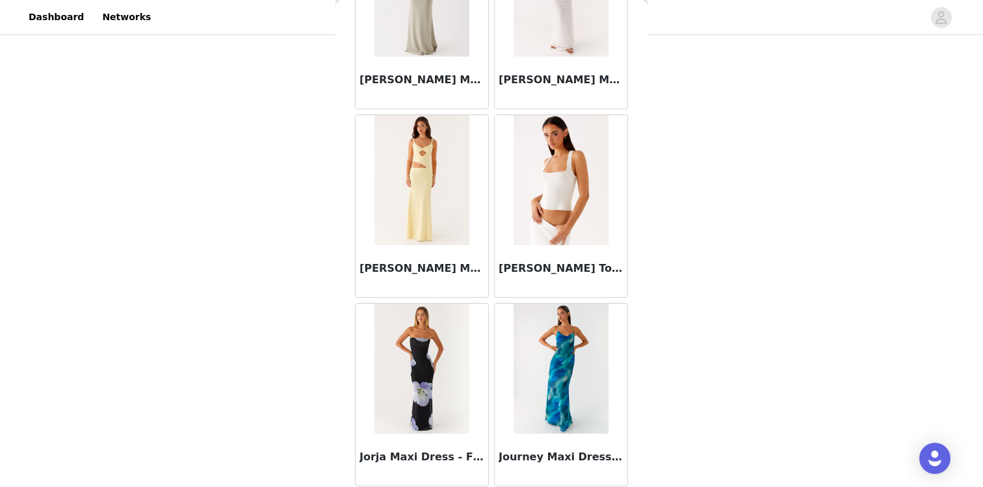
click at [550, 251] on div "[PERSON_NAME] Top - White" at bounding box center [561, 271] width 133 height 52
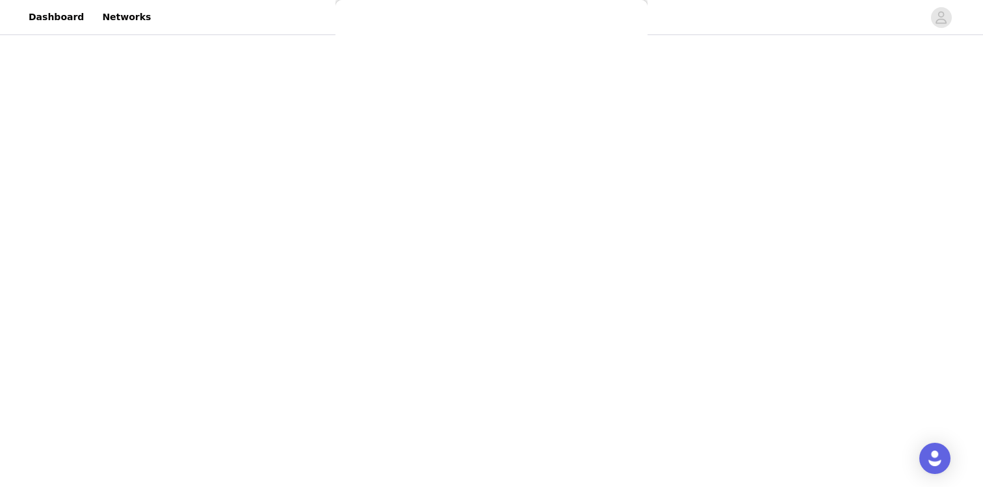
scroll to position [0, 0]
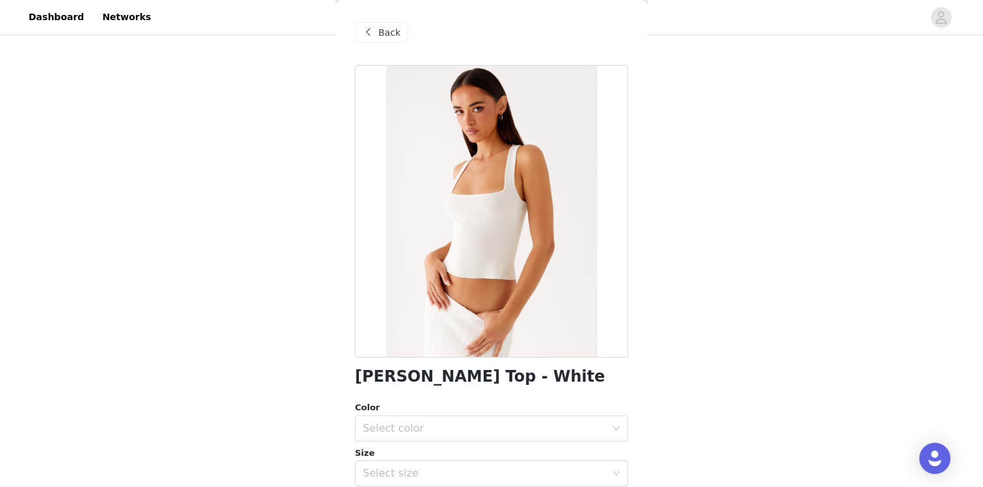
click at [374, 36] on span at bounding box center [368, 33] width 16 height 16
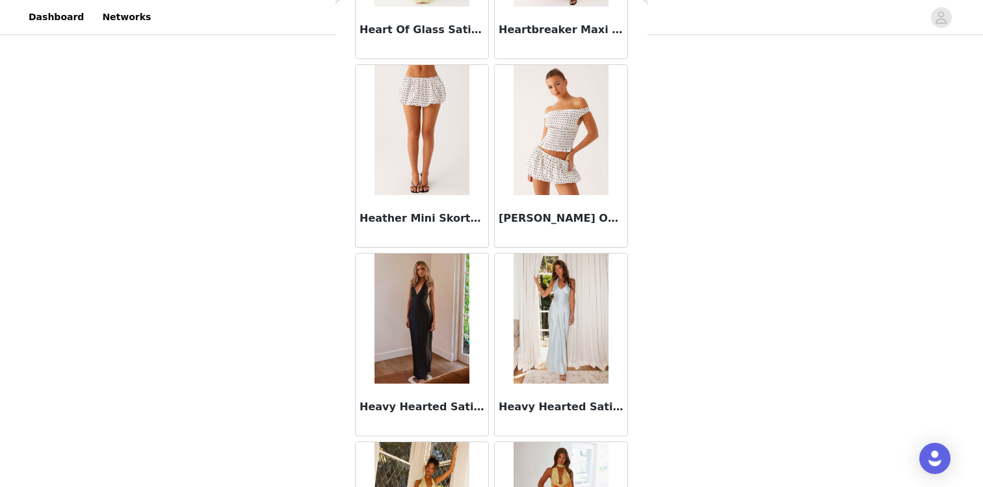
scroll to position [41085, 0]
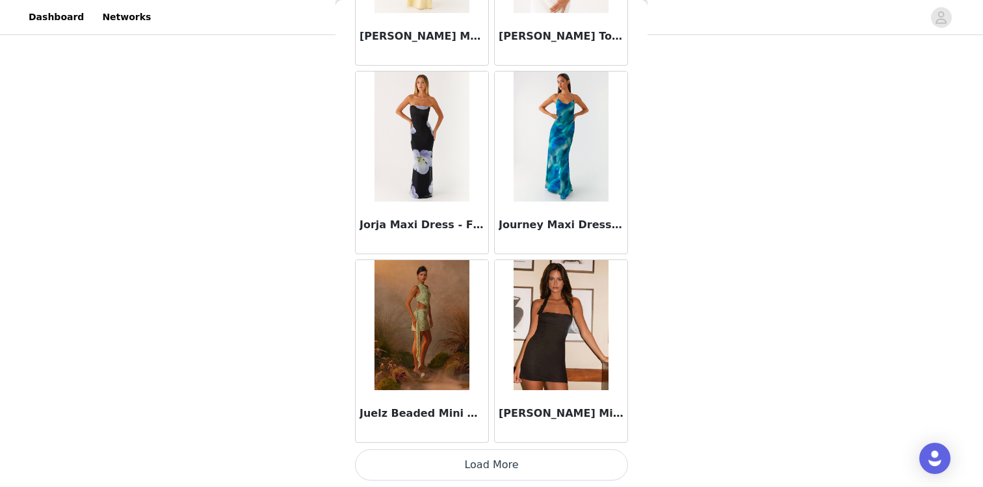
click at [520, 462] on button "Load More" at bounding box center [491, 464] width 273 height 31
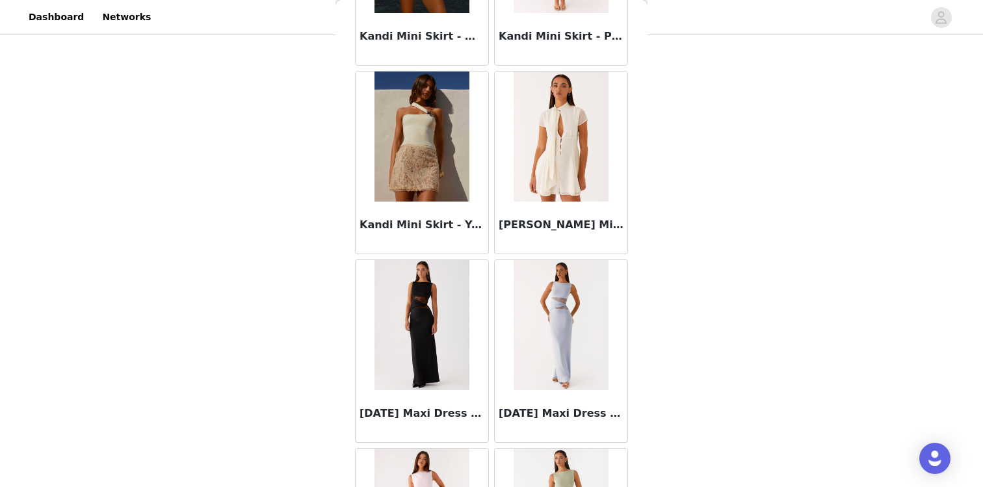
scroll to position [42970, 0]
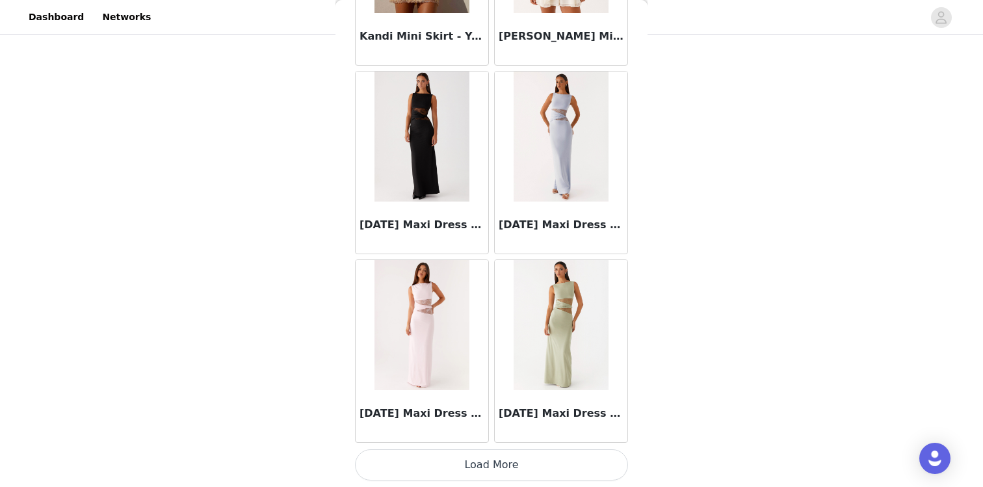
click at [512, 465] on button "Load More" at bounding box center [491, 464] width 273 height 31
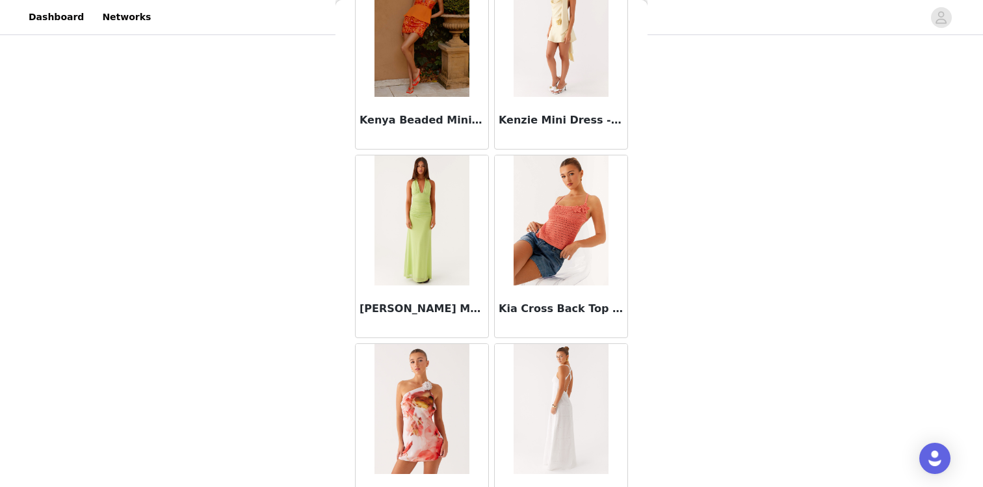
scroll to position [44855, 0]
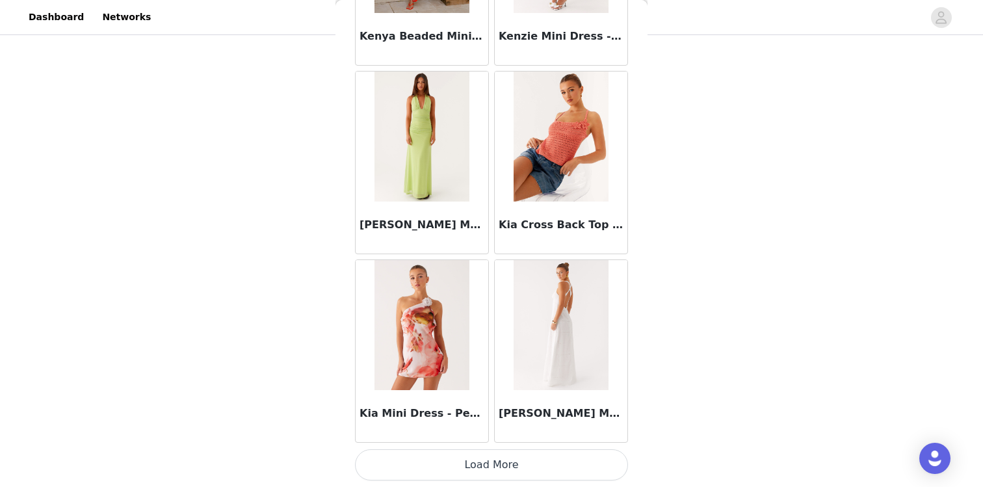
click at [517, 465] on button "Load More" at bounding box center [491, 464] width 273 height 31
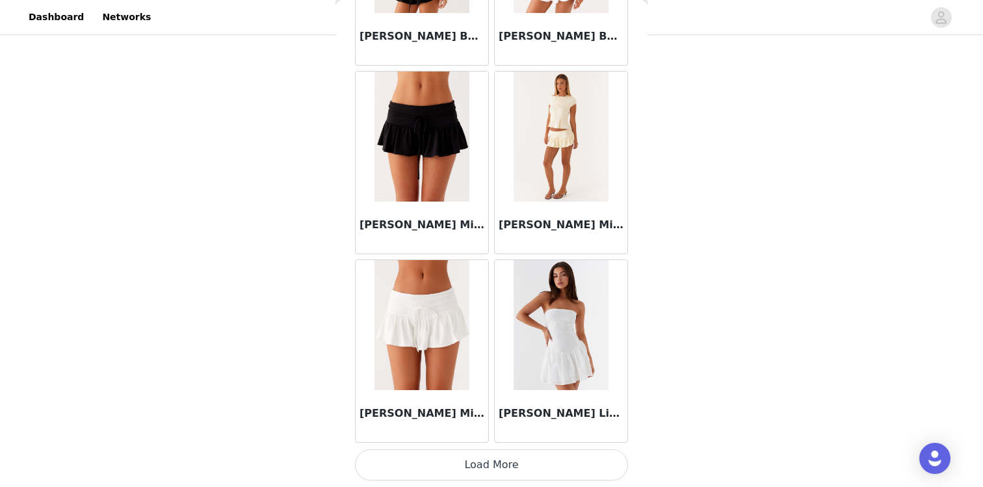
scroll to position [269, 0]
click at [512, 463] on button "Load More" at bounding box center [491, 464] width 273 height 31
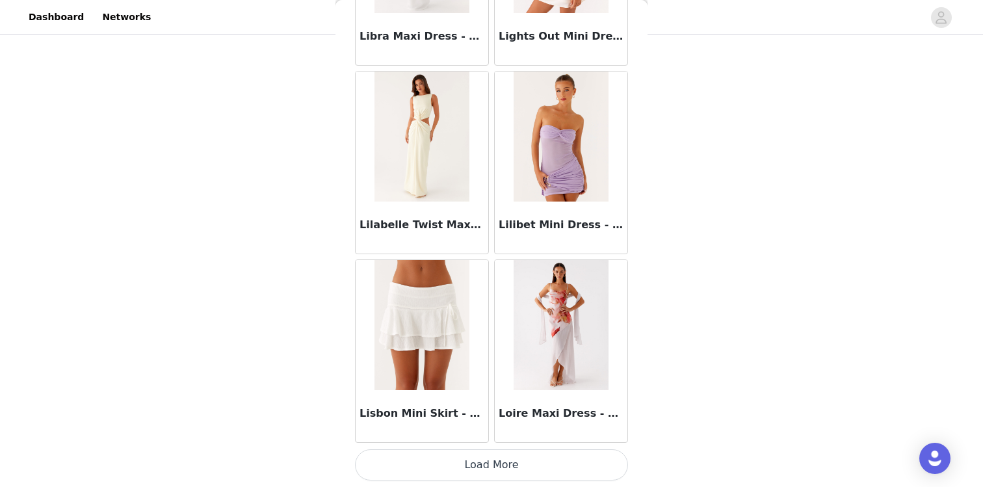
scroll to position [320, 0]
click at [491, 459] on button "Load More" at bounding box center [491, 464] width 273 height 31
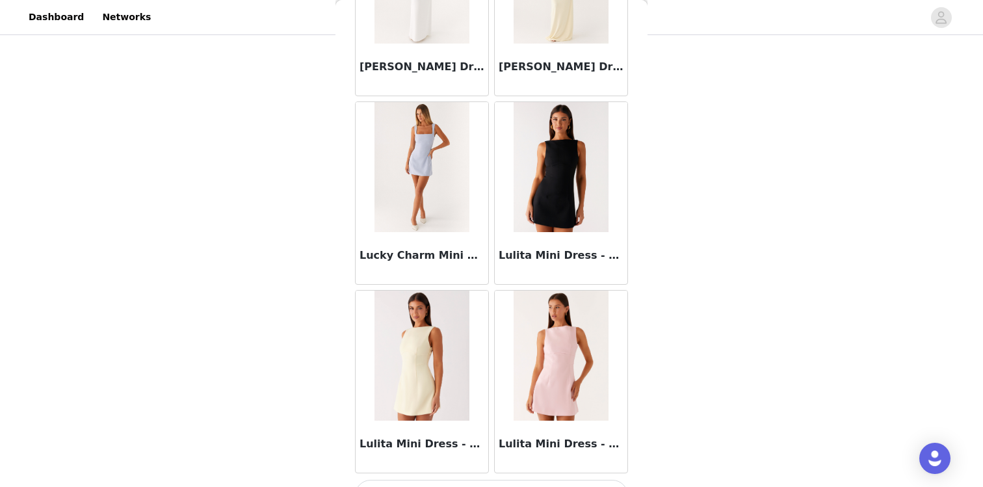
scroll to position [50510, 0]
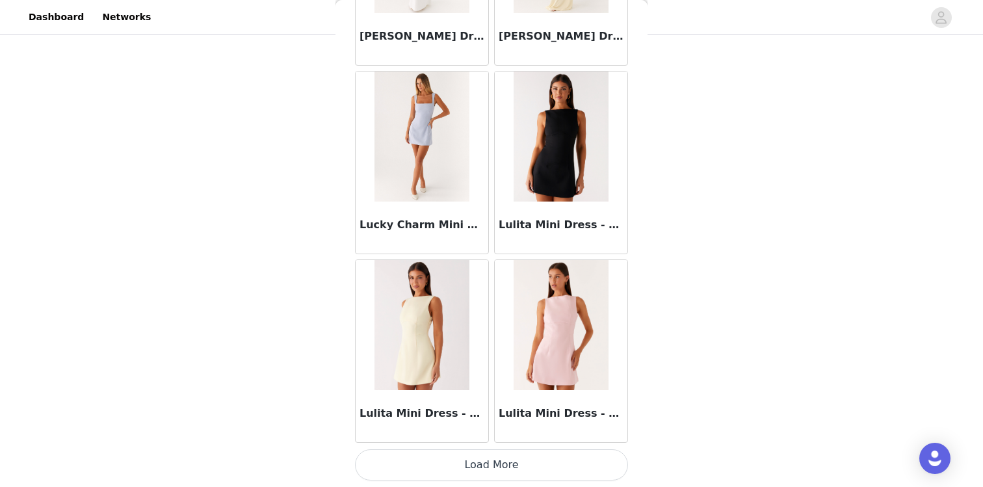
click at [491, 467] on button "Load More" at bounding box center [491, 464] width 273 height 31
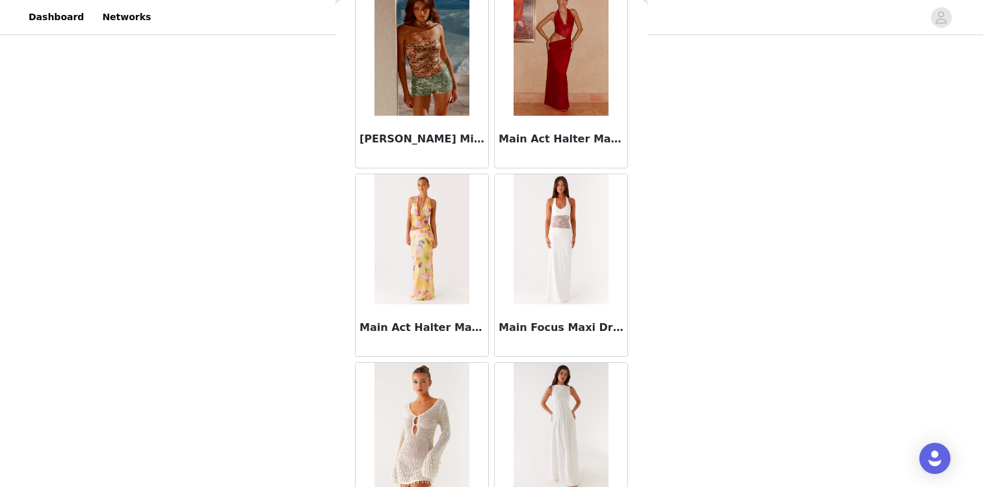
scroll to position [52395, 0]
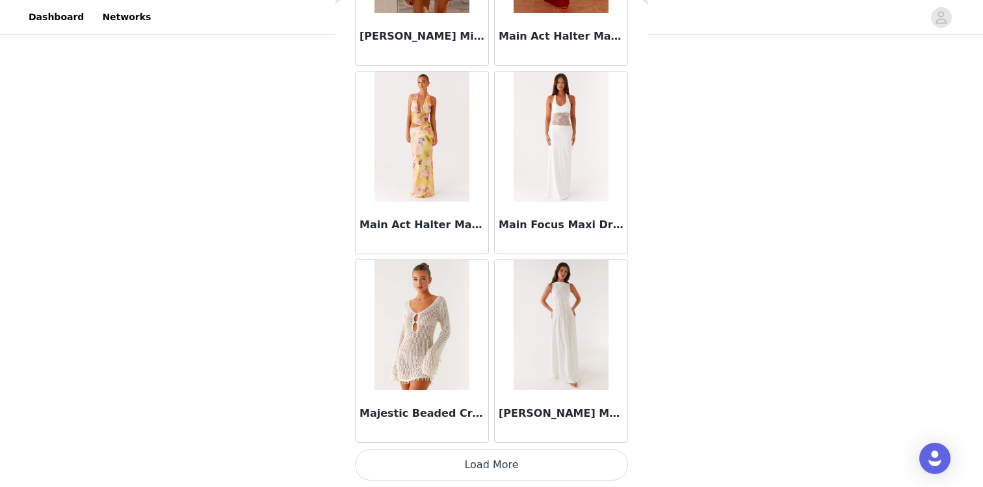
click at [487, 467] on button "Load More" at bounding box center [491, 464] width 273 height 31
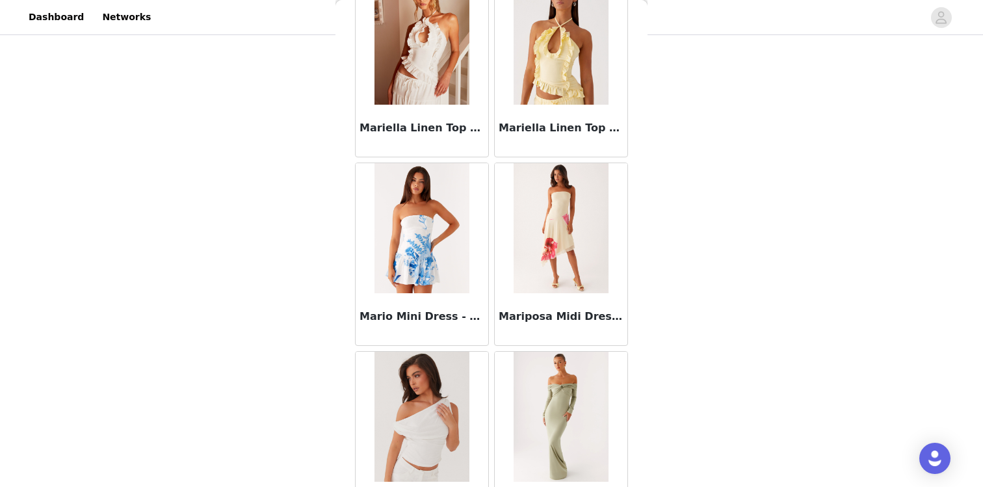
scroll to position [54280, 0]
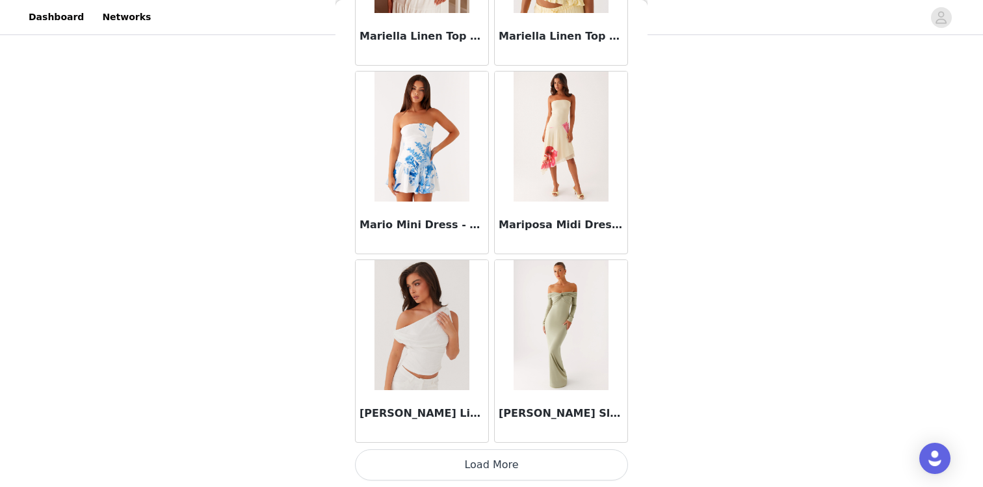
click at [506, 461] on button "Load More" at bounding box center [491, 464] width 273 height 31
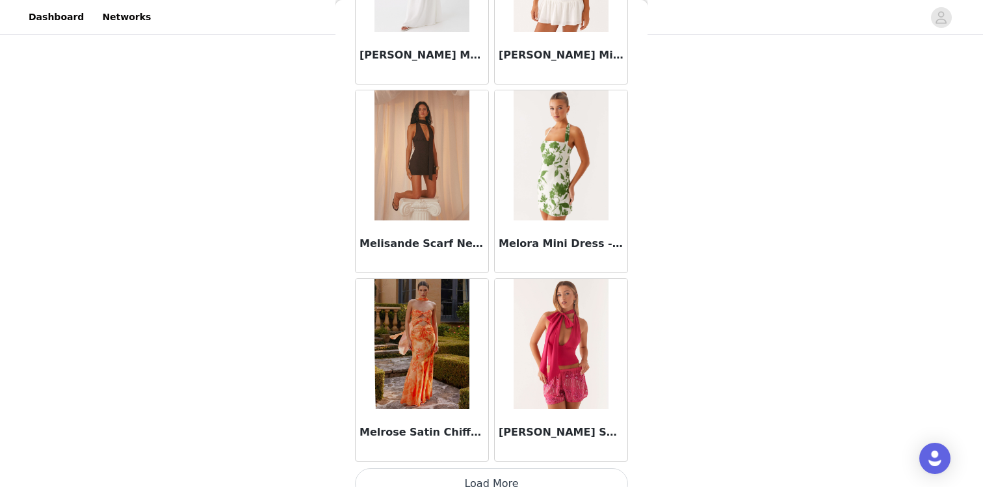
scroll to position [56165, 0]
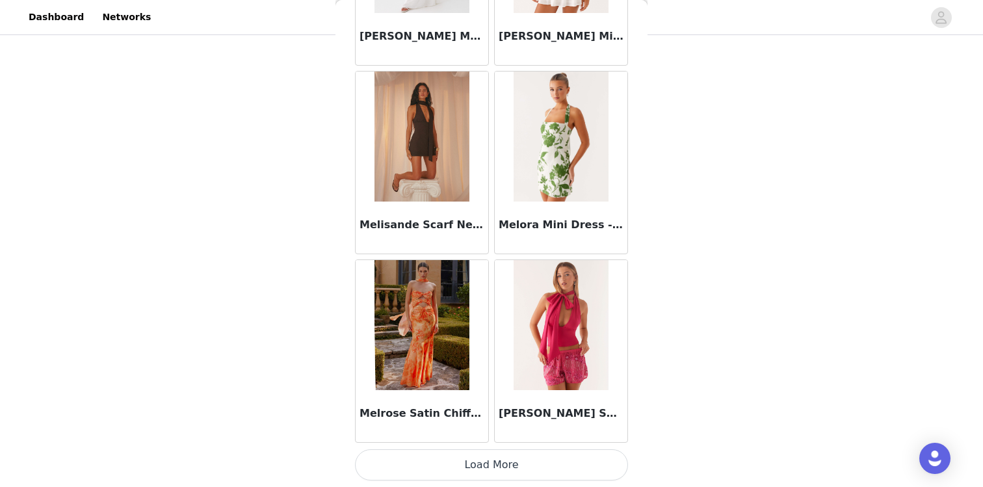
click at [502, 471] on button "Load More" at bounding box center [491, 464] width 273 height 31
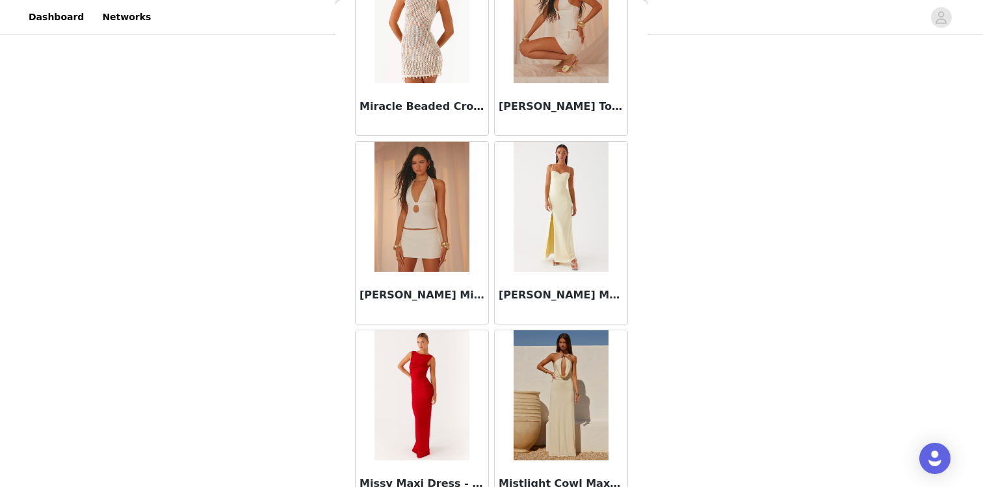
scroll to position [58050, 0]
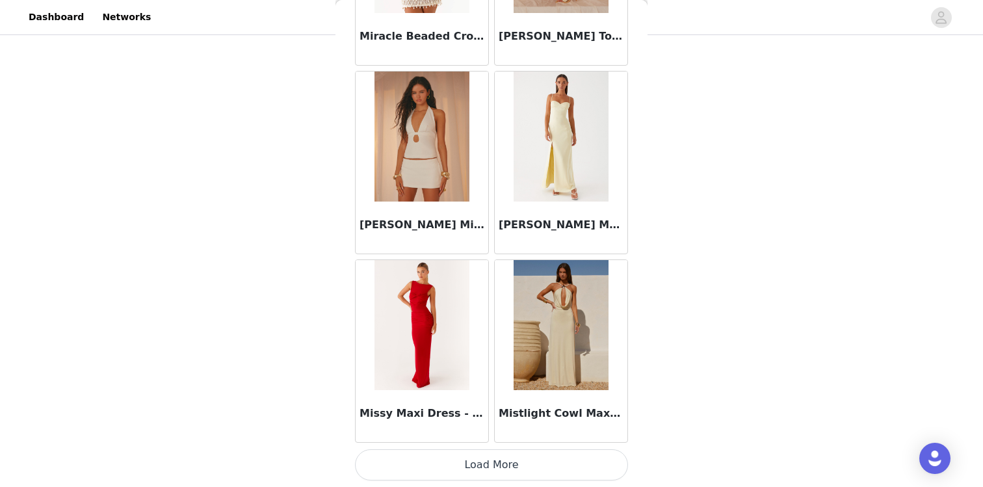
click at [510, 465] on button "Load More" at bounding box center [491, 464] width 273 height 31
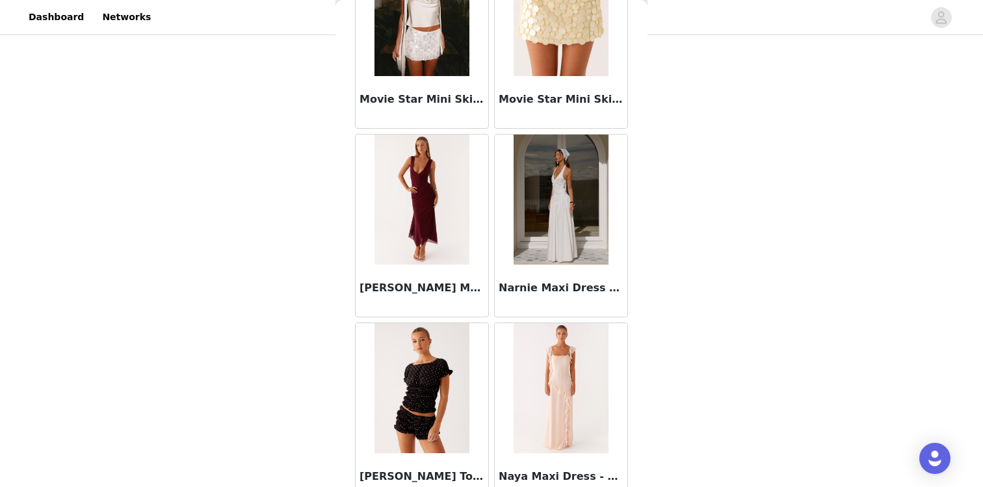
scroll to position [59935, 0]
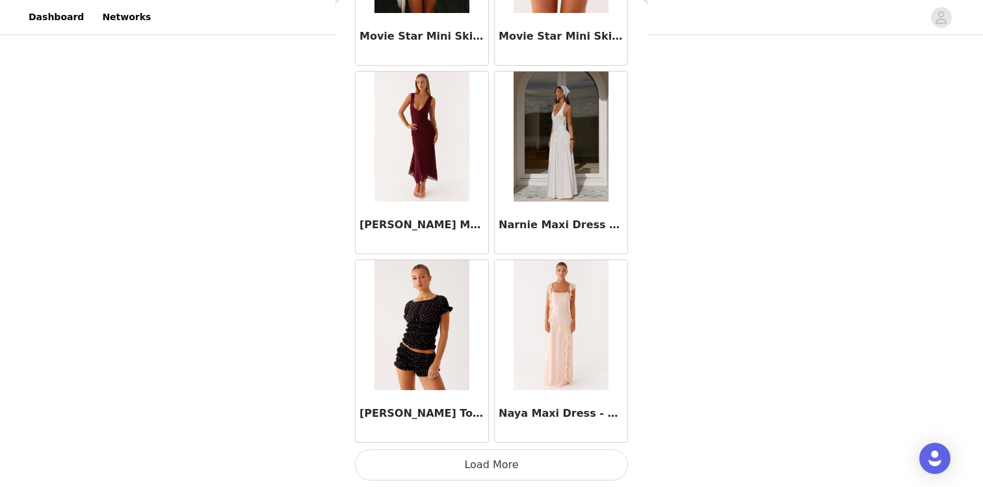
click at [491, 461] on button "Load More" at bounding box center [491, 464] width 273 height 31
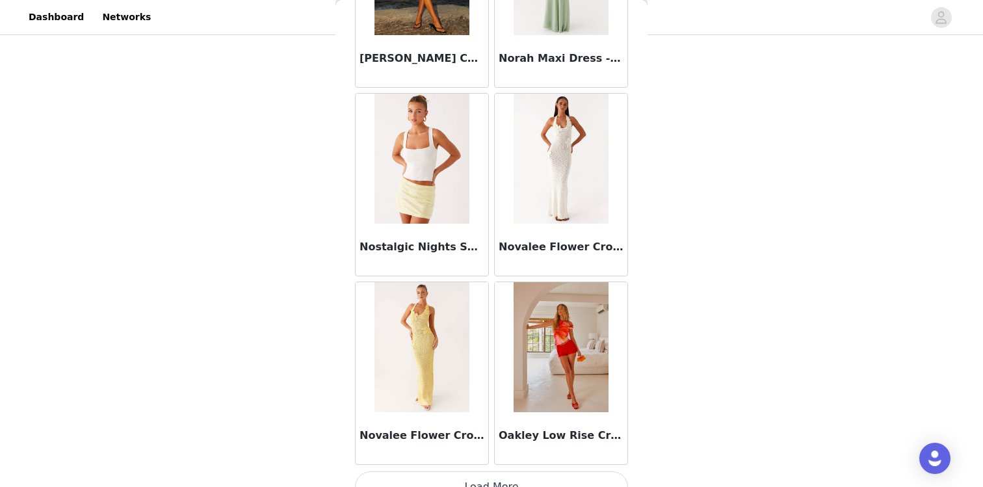
scroll to position [61820, 0]
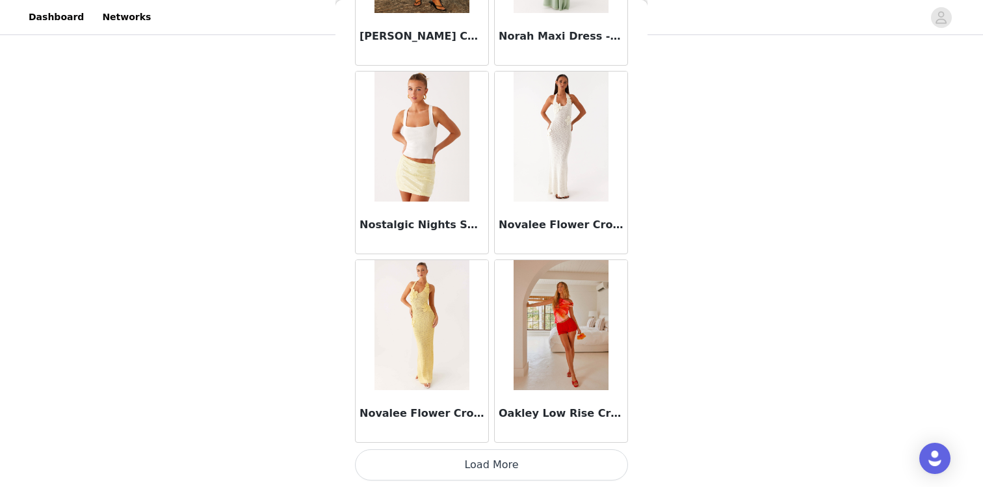
click at [467, 463] on button "Load More" at bounding box center [491, 464] width 273 height 31
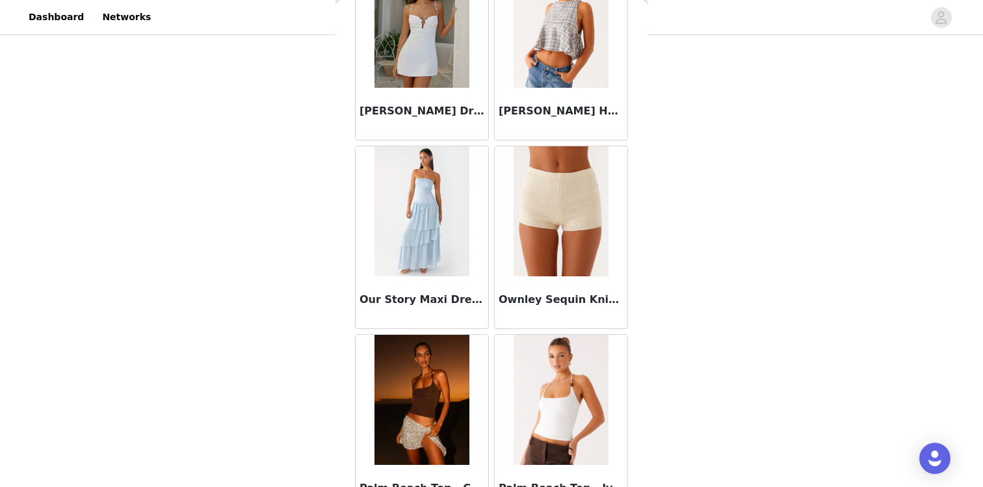
scroll to position [63705, 0]
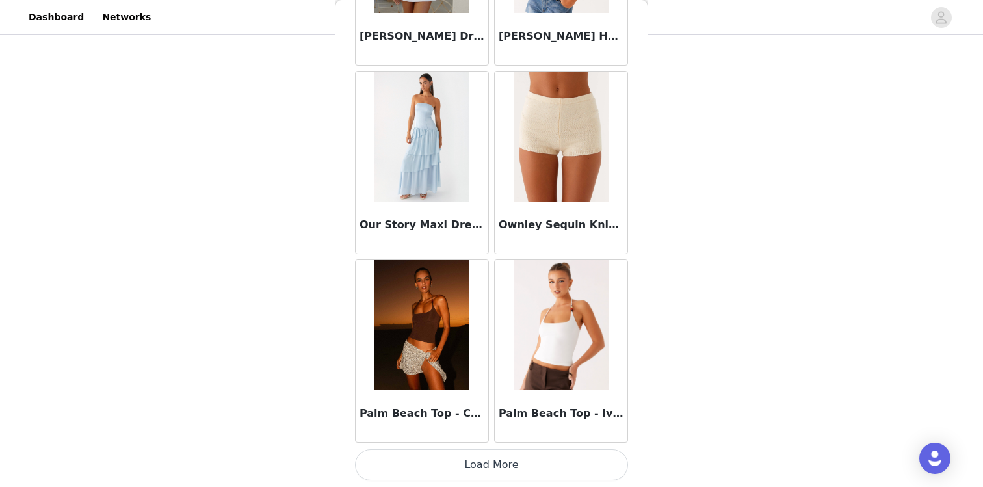
click at [471, 464] on button "Load More" at bounding box center [491, 464] width 273 height 31
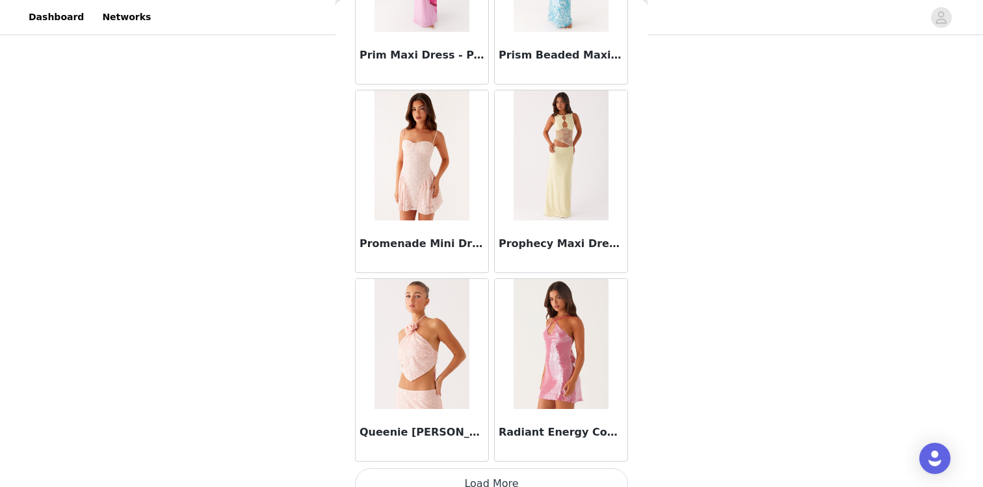
scroll to position [65590, 0]
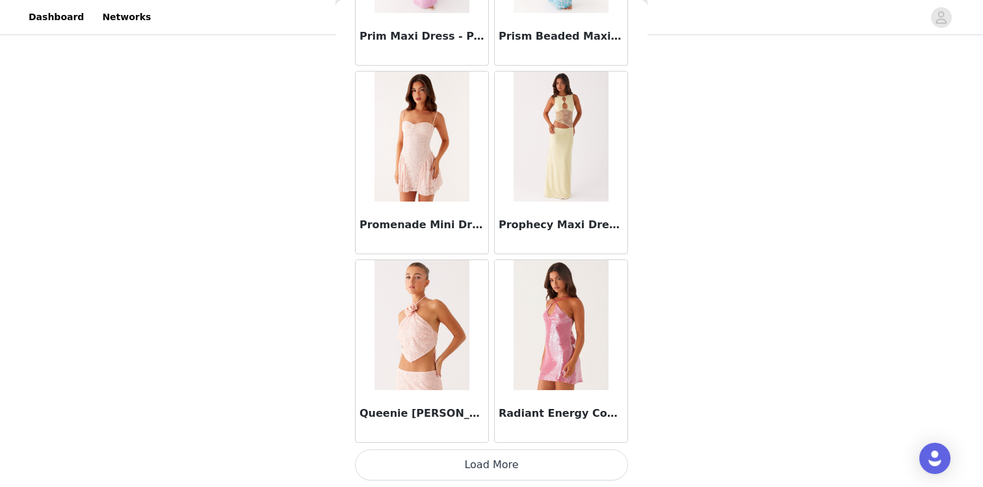
click at [491, 467] on button "Load More" at bounding box center [491, 464] width 273 height 31
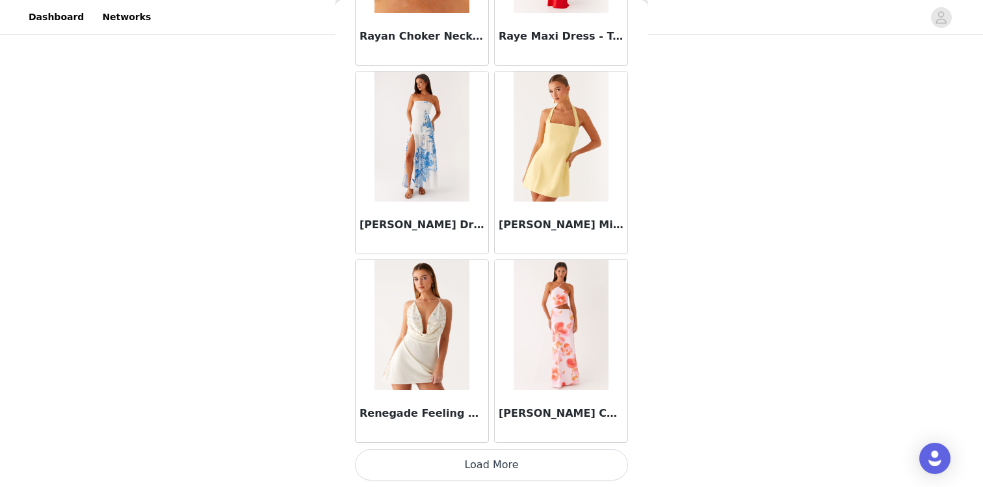
scroll to position [425, 0]
click at [493, 467] on button "Load More" at bounding box center [491, 464] width 273 height 31
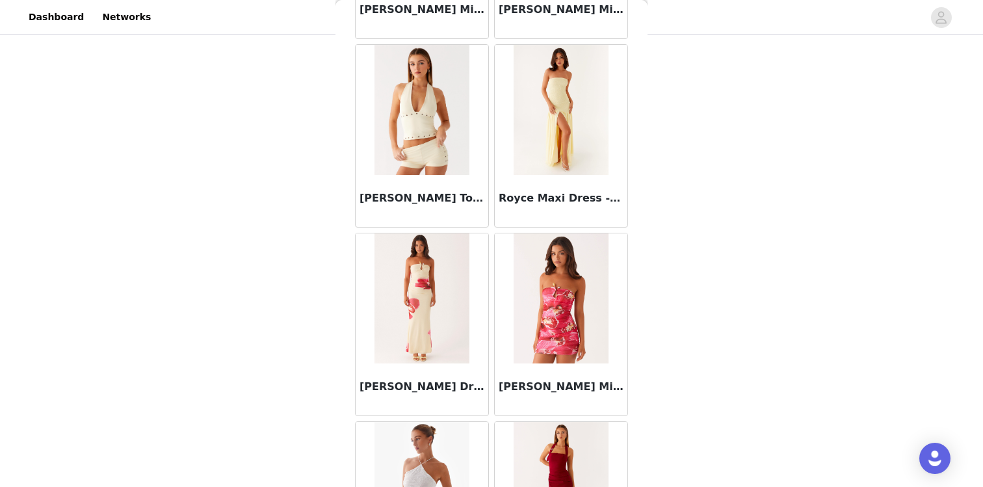
scroll to position [69305, 0]
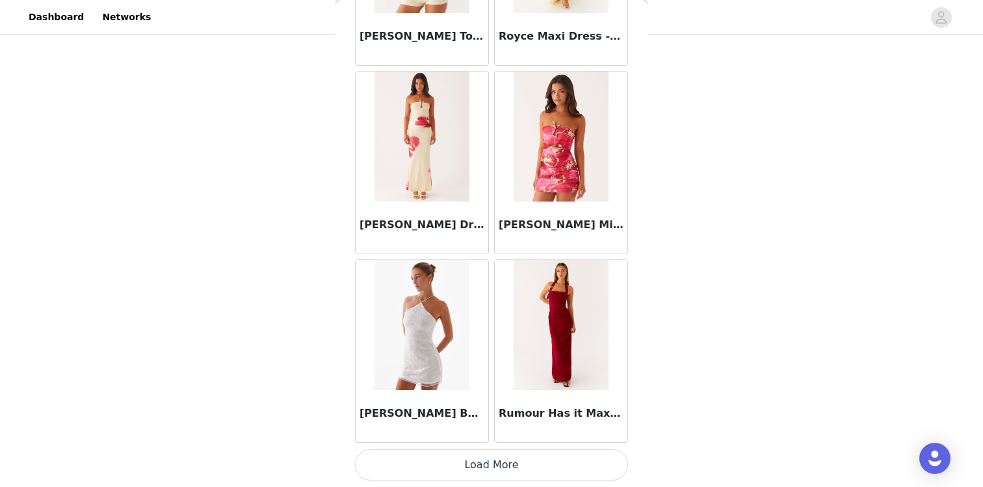
click at [501, 465] on button "Load More" at bounding box center [491, 464] width 273 height 31
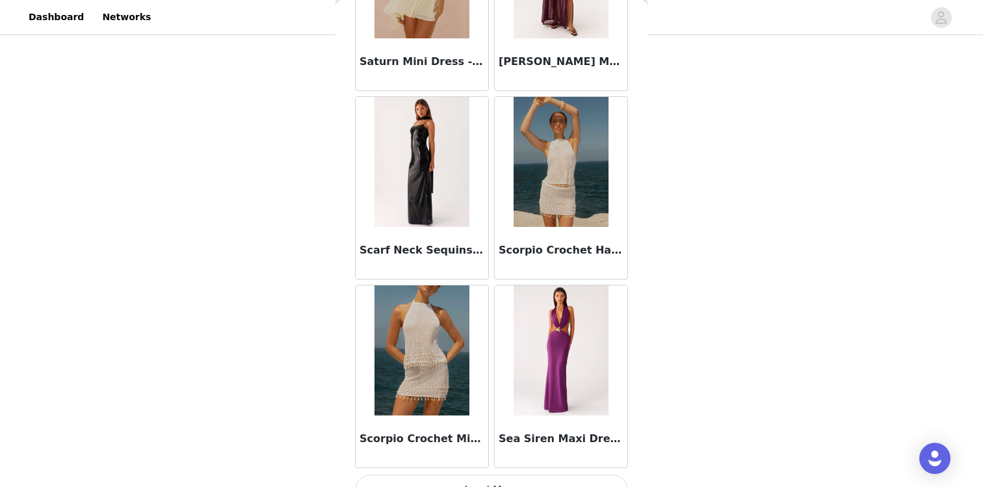
scroll to position [71244, 0]
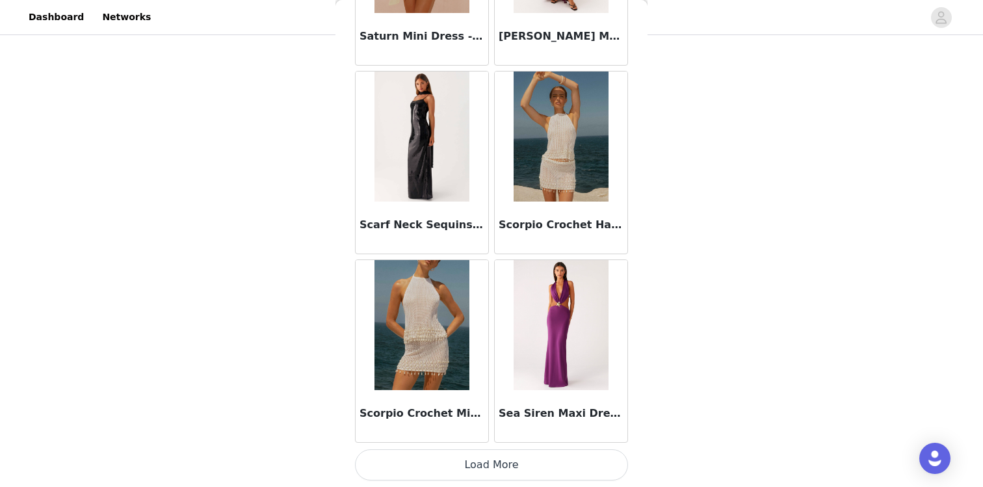
click at [511, 472] on button "Load More" at bounding box center [491, 464] width 273 height 31
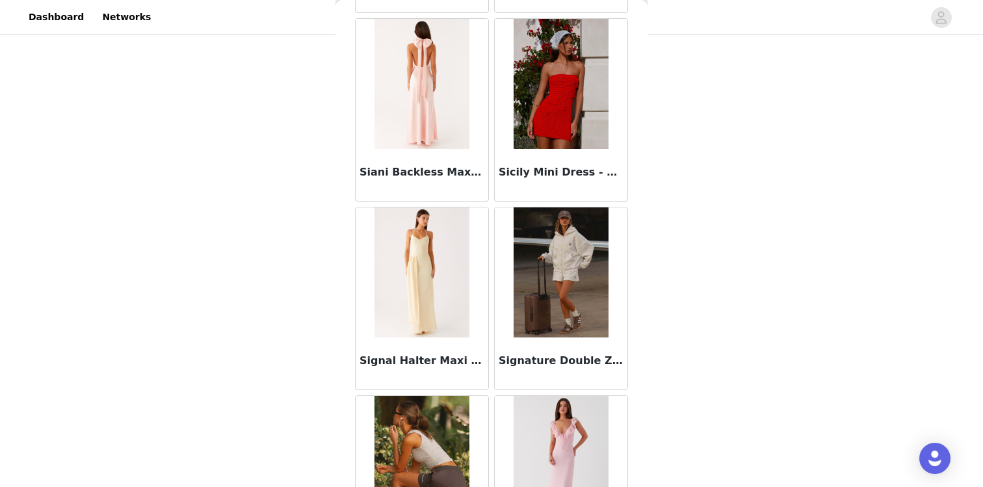
scroll to position [73129, 0]
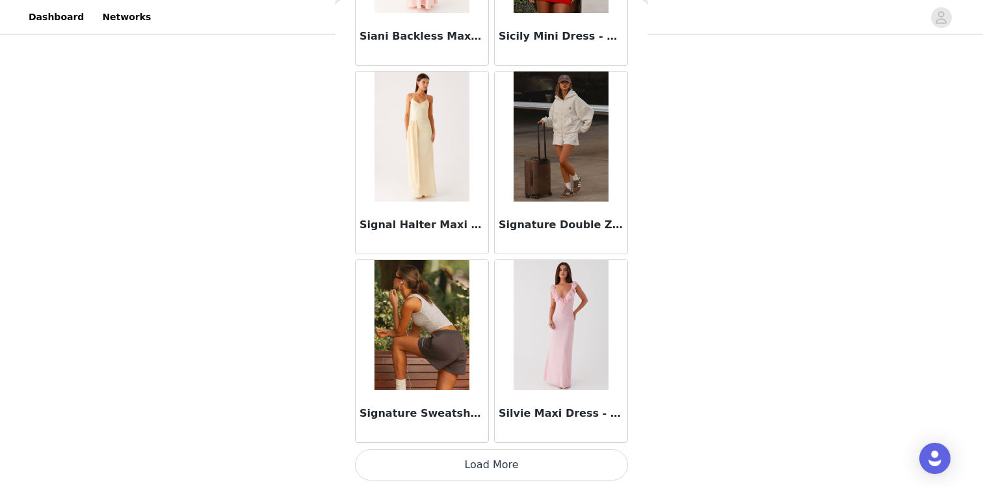
click at [498, 463] on button "Load More" at bounding box center [491, 464] width 273 height 31
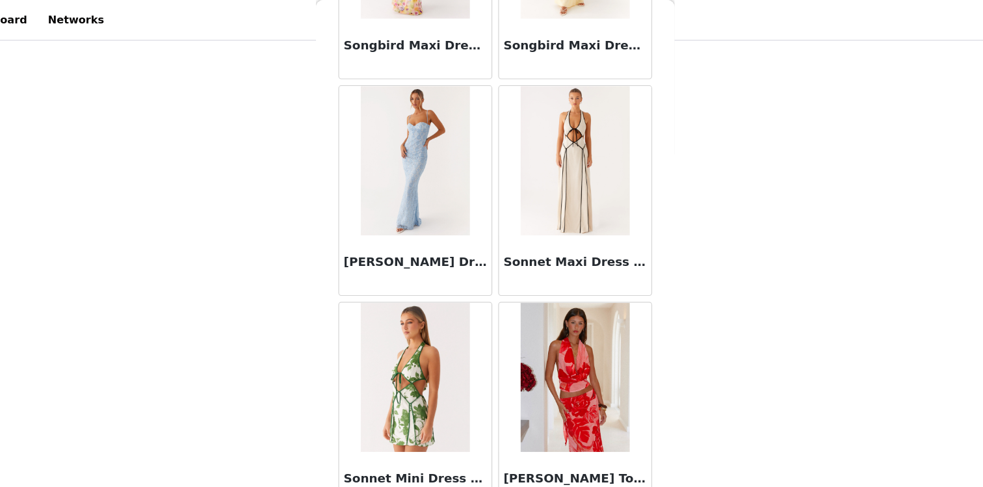
scroll to position [75014, 0]
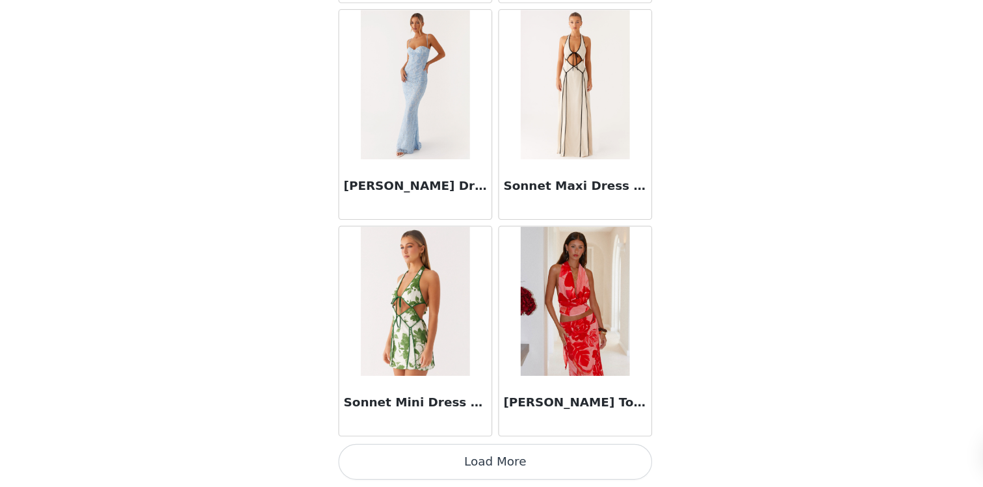
click at [467, 472] on button "Load More" at bounding box center [491, 464] width 273 height 31
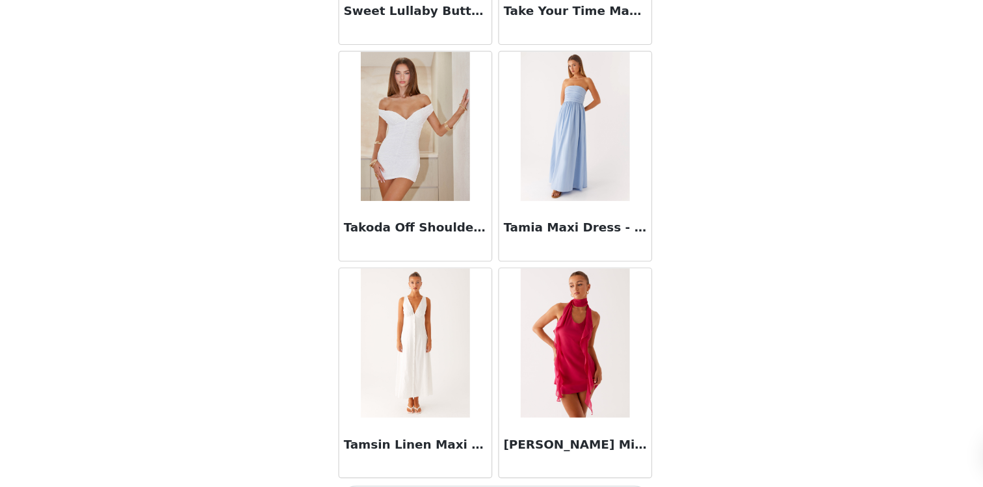
scroll to position [76899, 0]
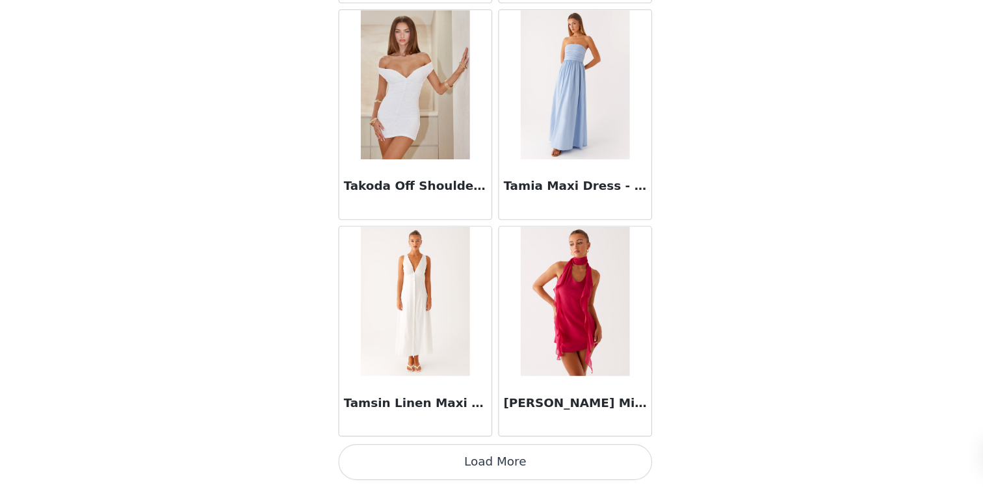
click at [484, 465] on button "Load More" at bounding box center [491, 464] width 273 height 31
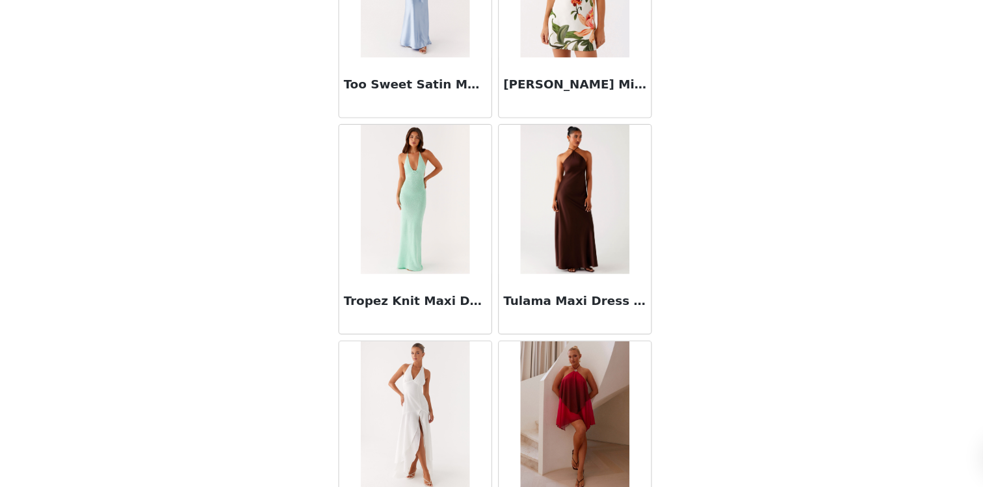
scroll to position [78784, 0]
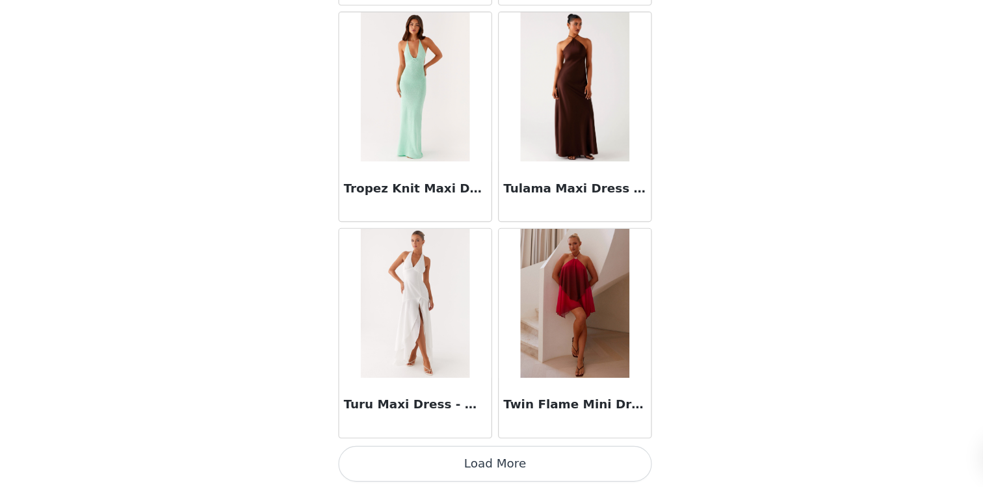
click at [484, 469] on button "Load More" at bounding box center [491, 464] width 273 height 31
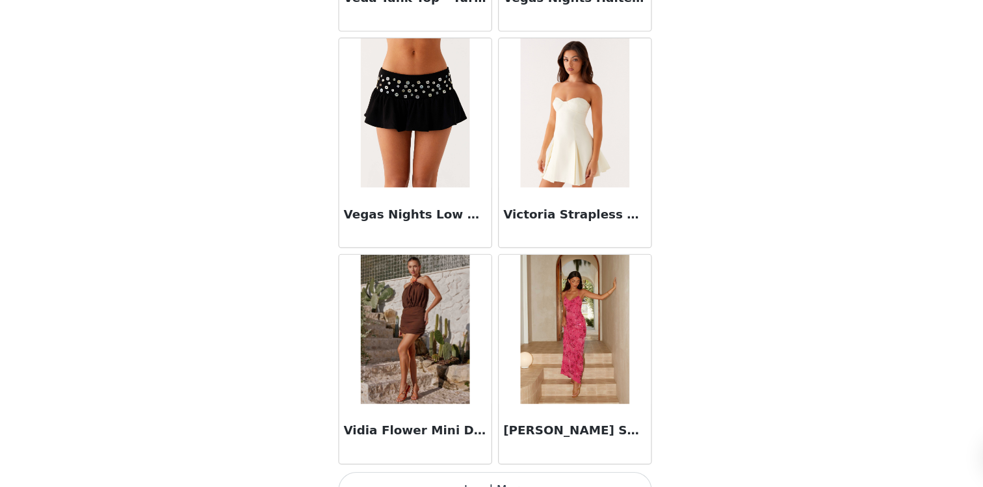
scroll to position [80669, 0]
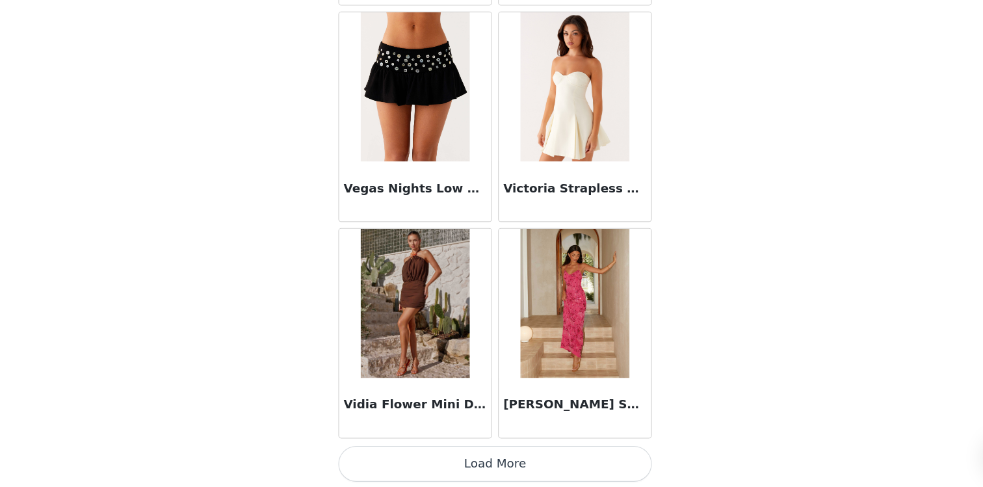
click at [474, 466] on button "Load More" at bounding box center [491, 464] width 273 height 31
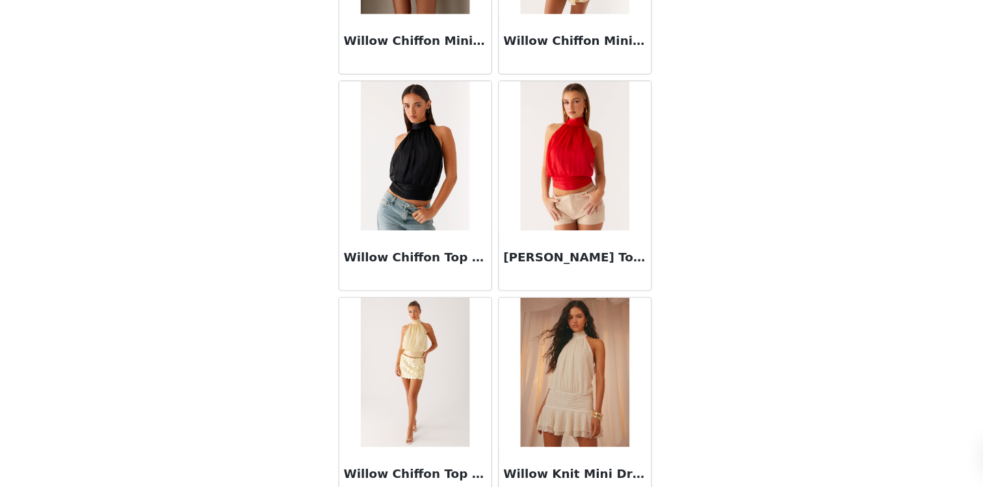
scroll to position [82554, 0]
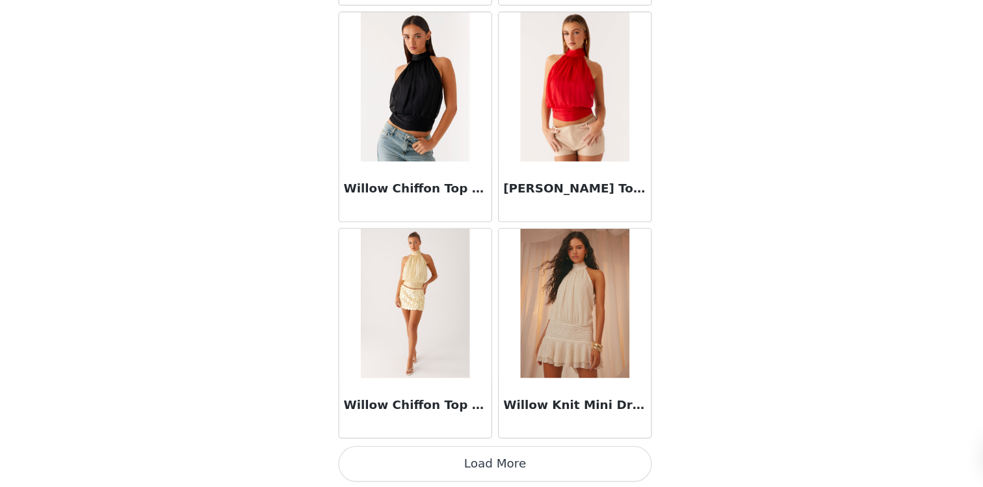
click at [500, 473] on button "Load More" at bounding box center [491, 464] width 273 height 31
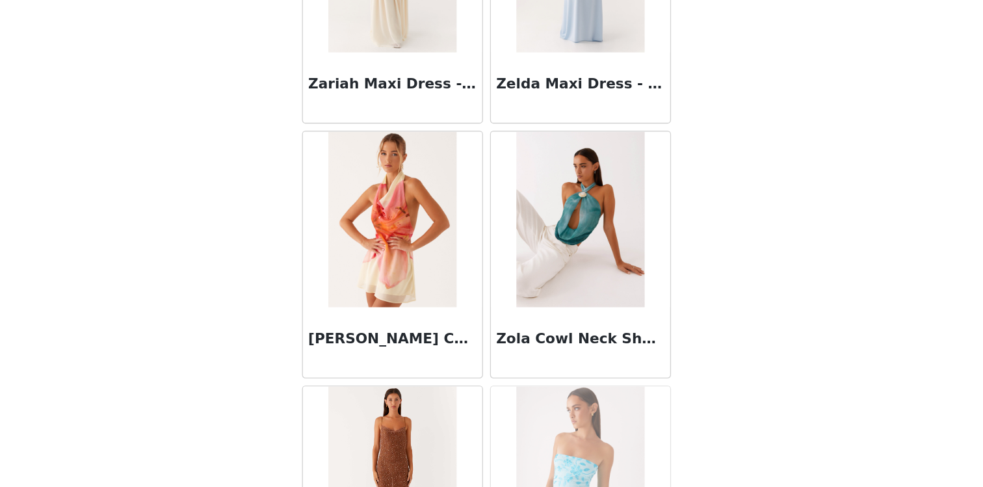
scroll to position [84439, 0]
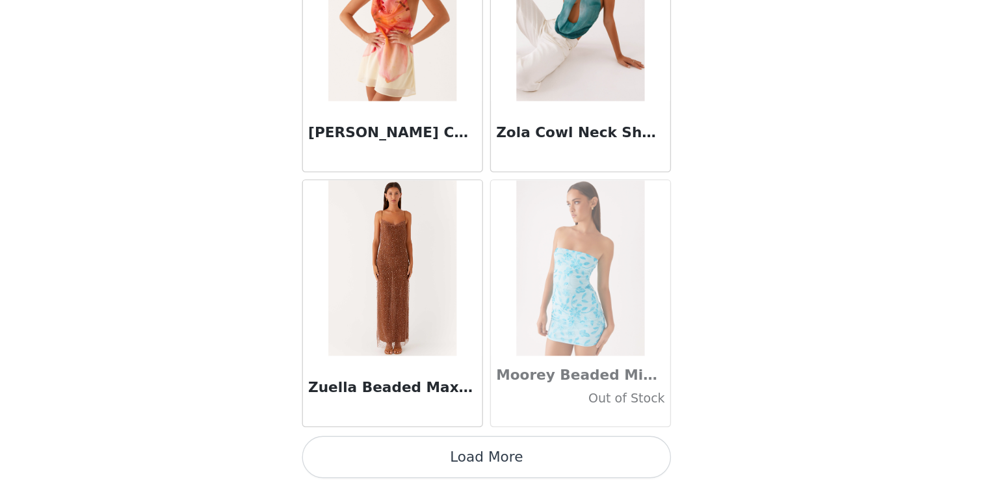
click at [525, 471] on button "Load More" at bounding box center [491, 464] width 273 height 31
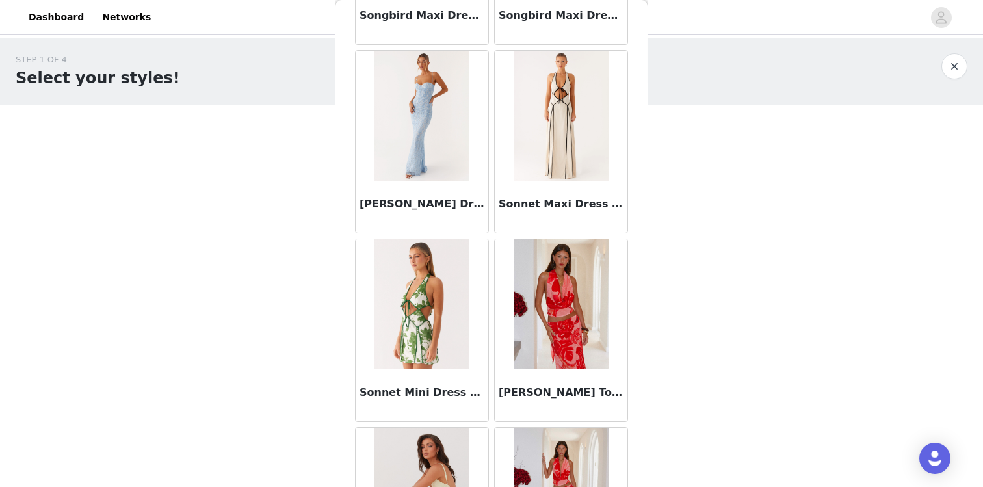
scroll to position [75175, 0]
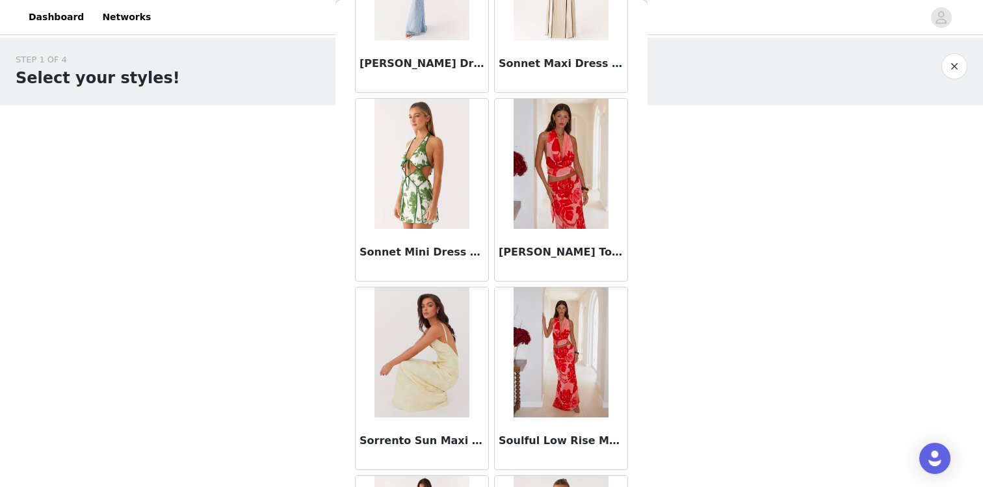
click at [441, 205] on img at bounding box center [421, 164] width 94 height 130
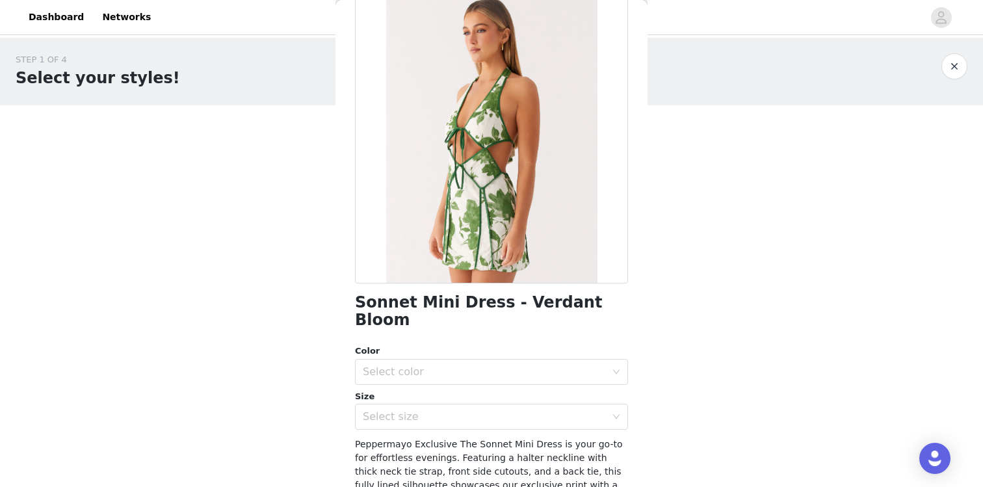
scroll to position [87, 0]
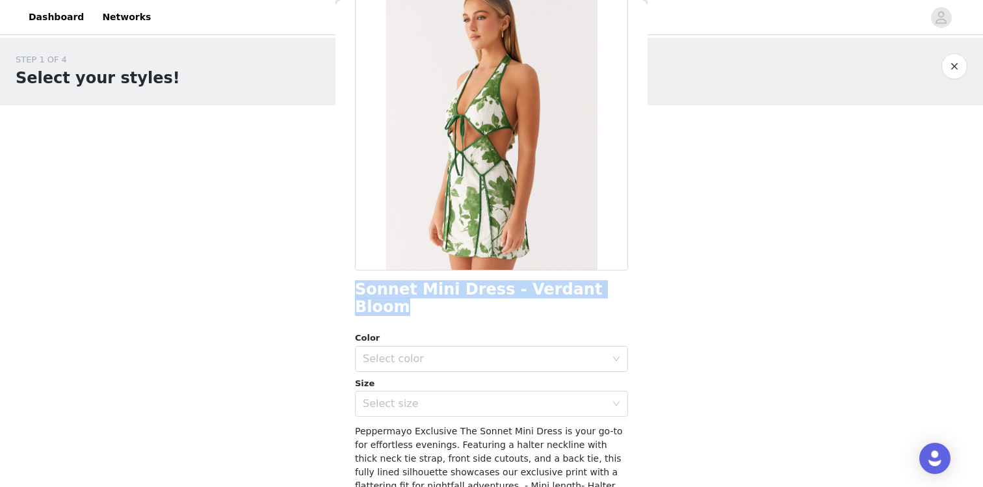
drag, startPoint x: 610, startPoint y: 295, endPoint x: 351, endPoint y: 298, distance: 258.7
click at [351, 298] on div "Back Sonnet Mini Dress - Verdant Bloom Color Select color Size Select size Pepp…" at bounding box center [491, 243] width 312 height 487
copy h1 "Sonnet Mini Dress - Verdant Bloom"
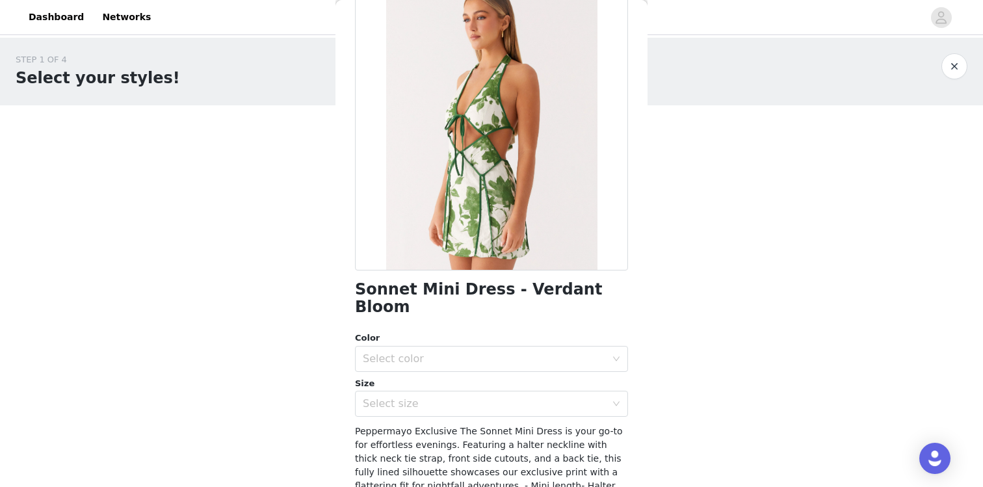
click at [428, 357] on div "Color Select color Size Select size" at bounding box center [491, 373] width 273 height 85
click at [428, 352] on div "Select color" at bounding box center [484, 358] width 243 height 13
click at [429, 361] on li "Verdant Bloom" at bounding box center [491, 369] width 273 height 21
click at [430, 377] on div "Size" at bounding box center [491, 383] width 273 height 13
click at [430, 397] on div "Select size" at bounding box center [484, 403] width 243 height 13
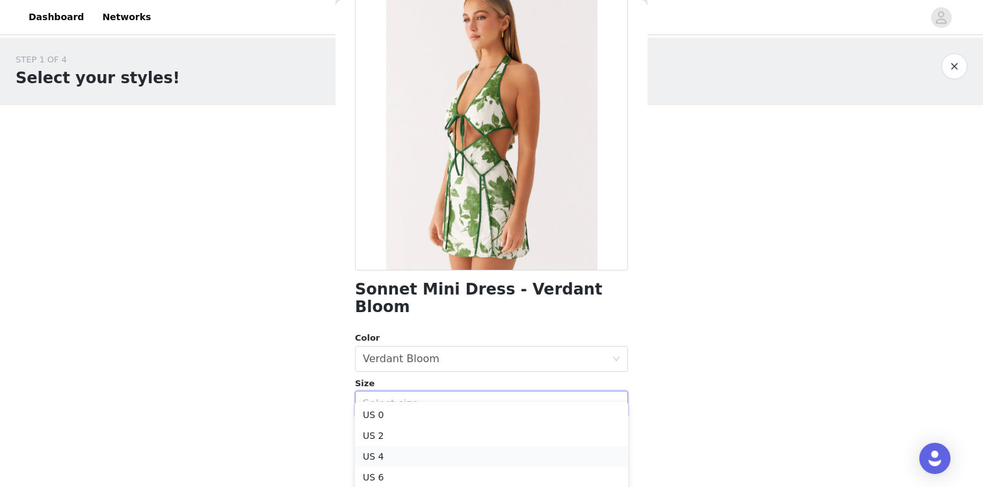
click at [401, 458] on li "US 4" at bounding box center [491, 456] width 273 height 21
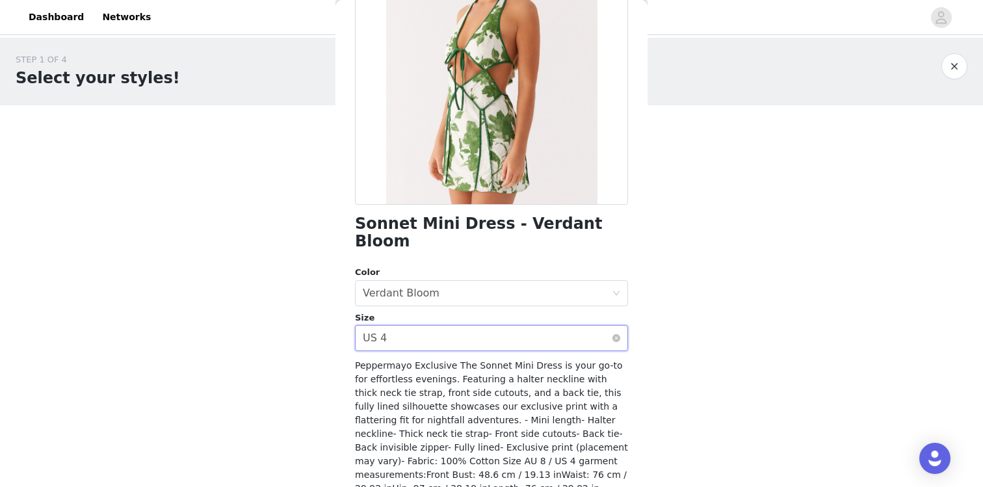
scroll to position [212, 0]
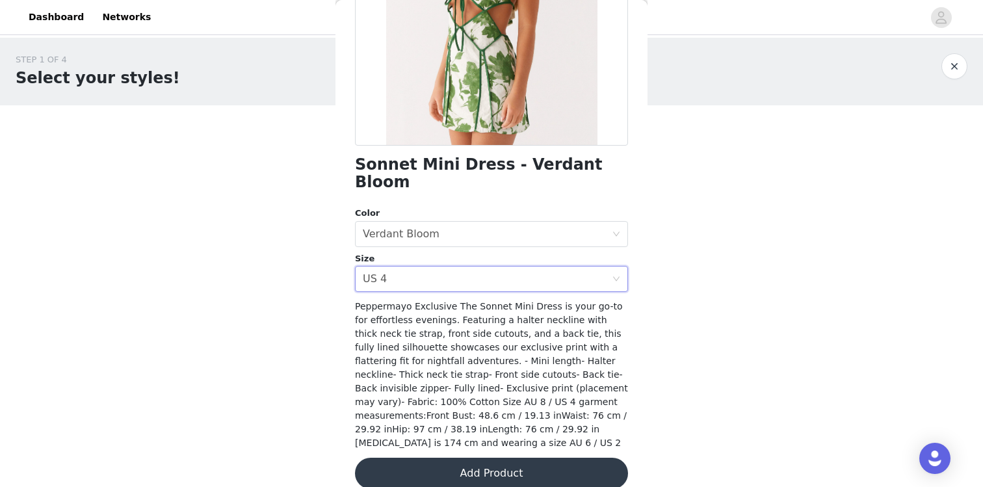
click at [461, 460] on button "Add Product" at bounding box center [491, 473] width 273 height 31
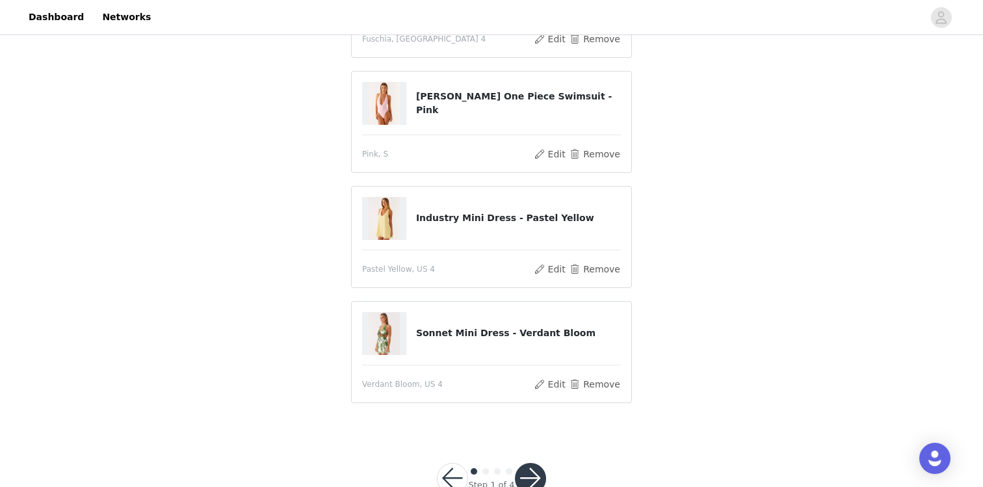
scroll to position [456, 0]
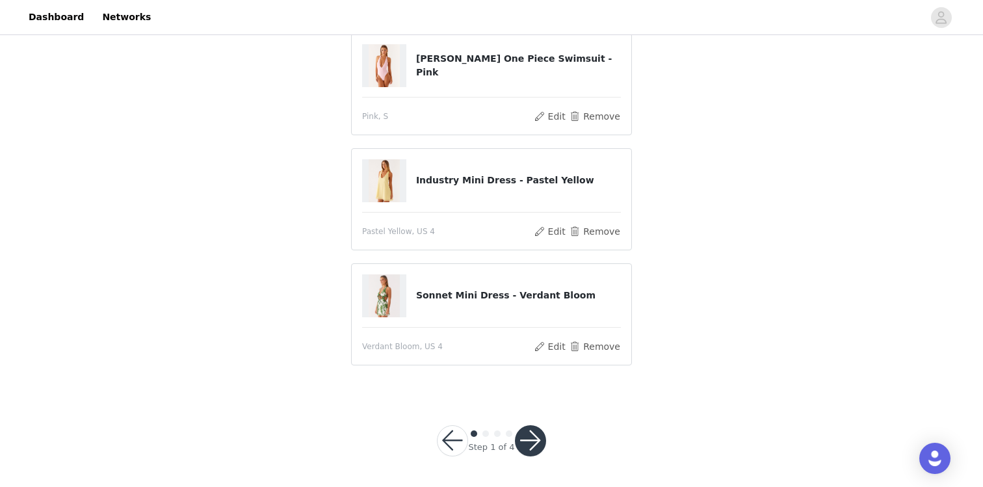
click at [532, 441] on button "button" at bounding box center [530, 440] width 31 height 31
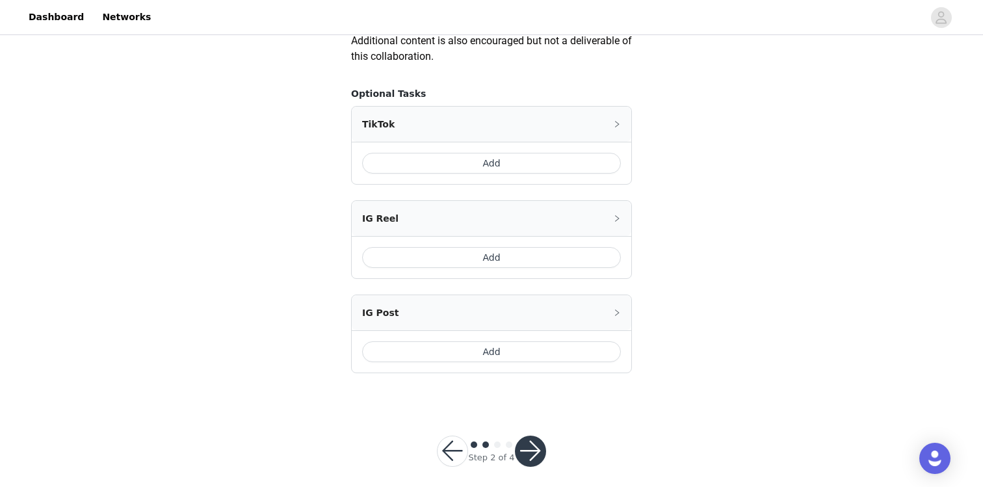
scroll to position [779, 0]
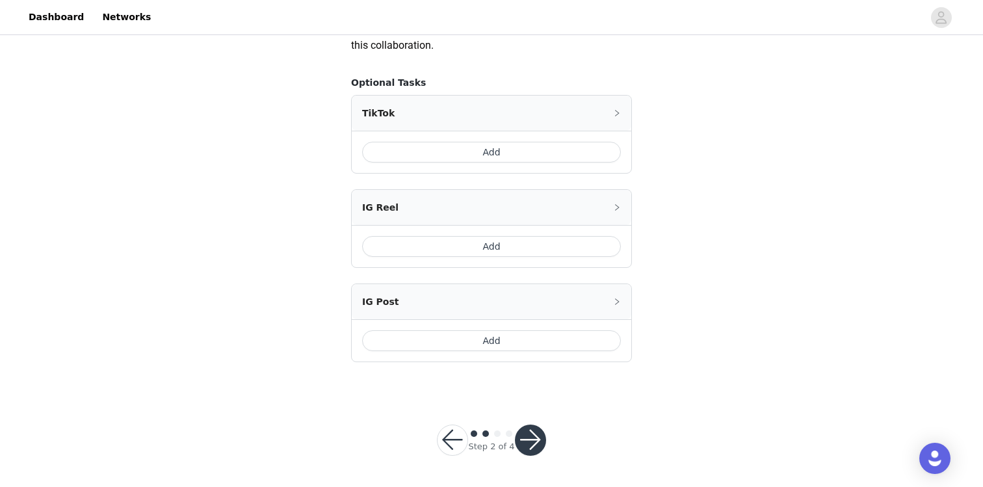
click at [530, 434] on button "button" at bounding box center [530, 439] width 31 height 31
click at [530, 441] on button "button" at bounding box center [530, 439] width 31 height 31
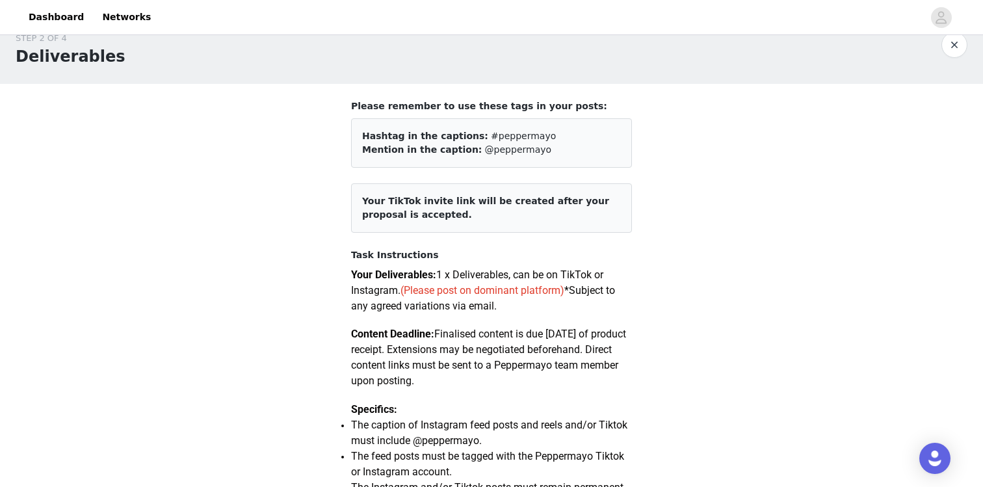
scroll to position [0, 0]
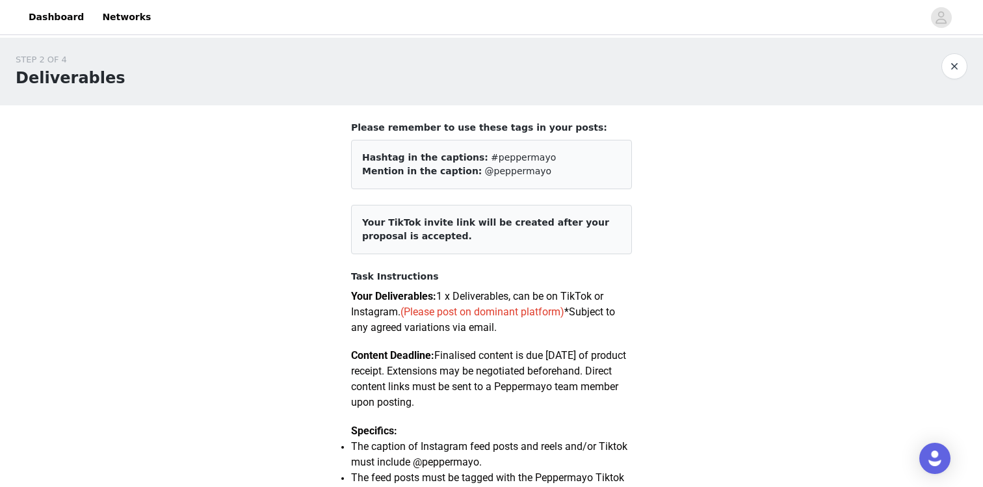
click at [506, 229] on article "Your TikTok invite link will be created after your proposal is accepted." at bounding box center [491, 229] width 281 height 49
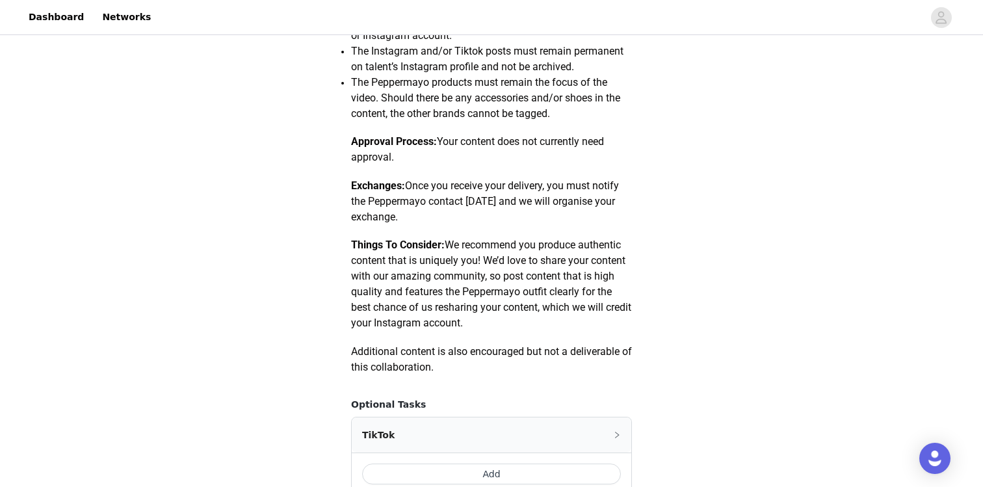
scroll to position [779, 0]
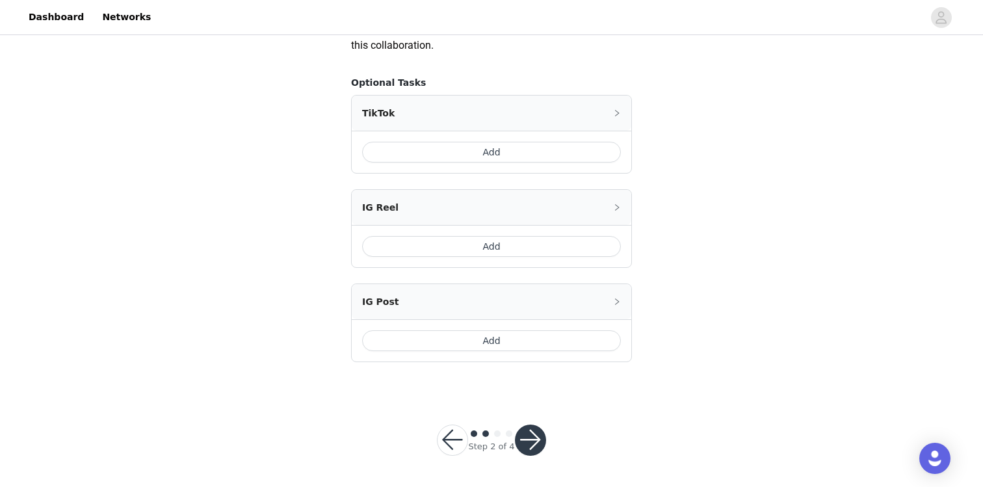
click at [556, 120] on div "TikTok" at bounding box center [491, 113] width 279 height 35
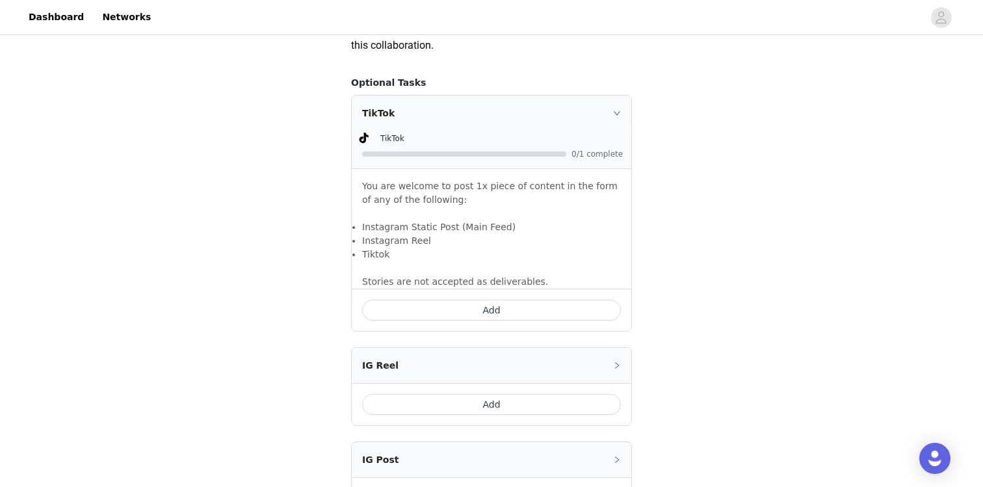
click at [484, 317] on button "Add" at bounding box center [491, 310] width 259 height 21
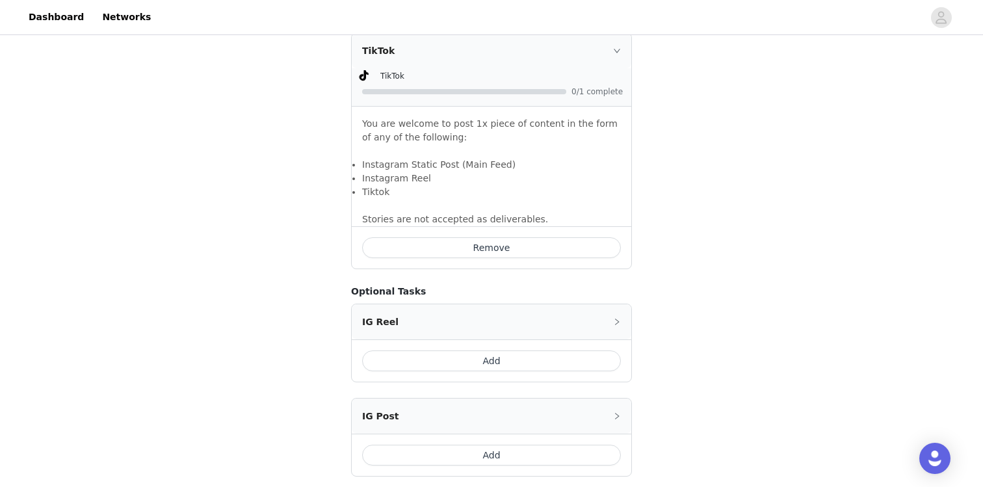
scroll to position [956, 0]
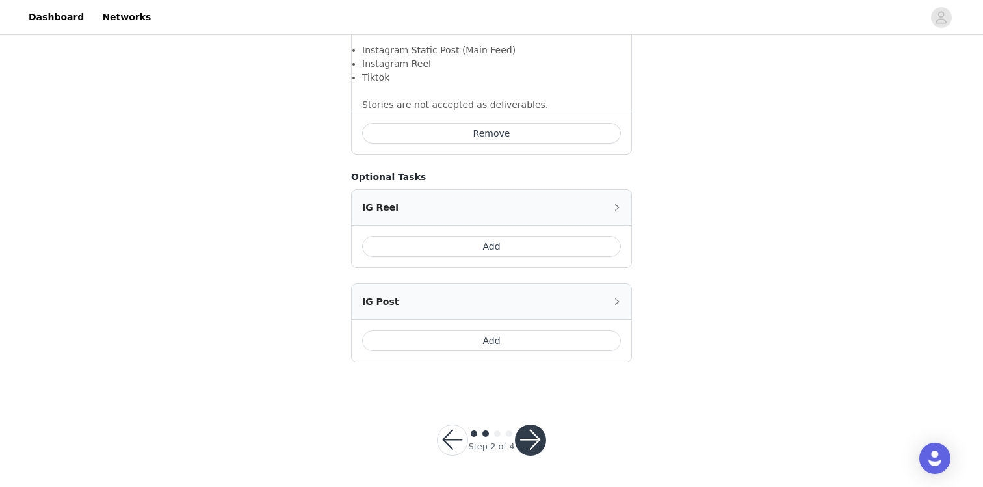
click at [530, 442] on button "button" at bounding box center [530, 439] width 31 height 31
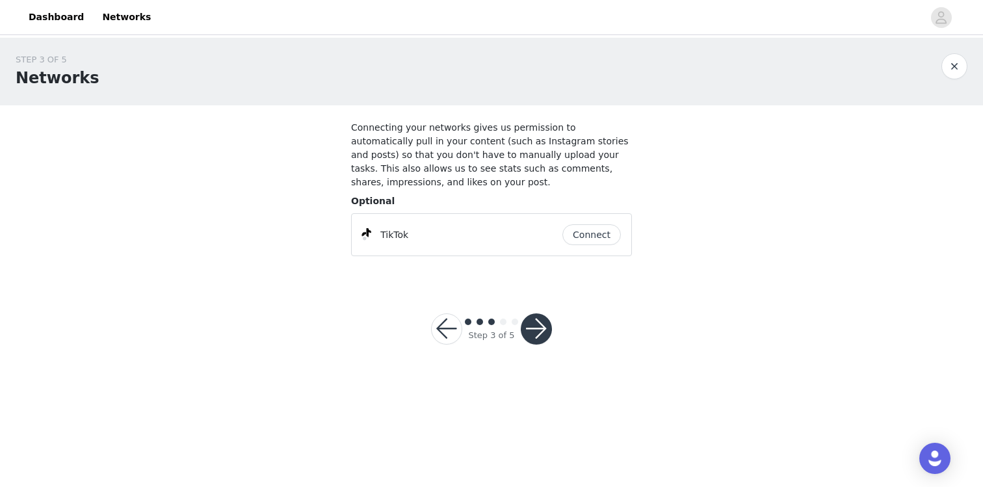
click at [544, 336] on button "button" at bounding box center [536, 328] width 31 height 31
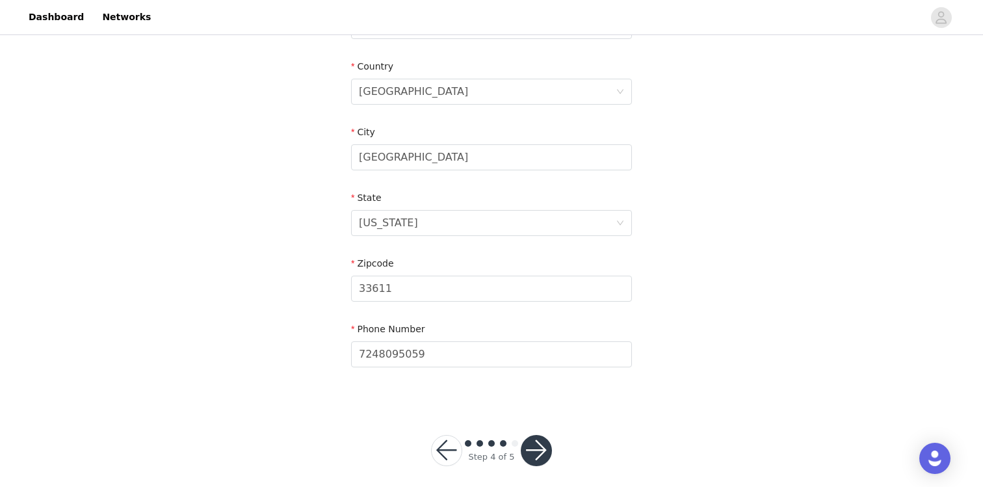
scroll to position [399, 0]
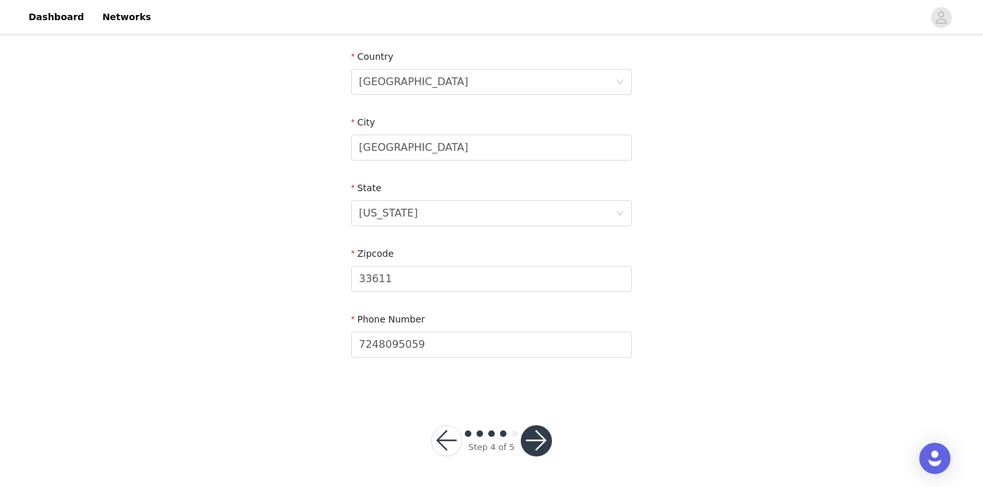
click at [543, 433] on button "button" at bounding box center [536, 440] width 31 height 31
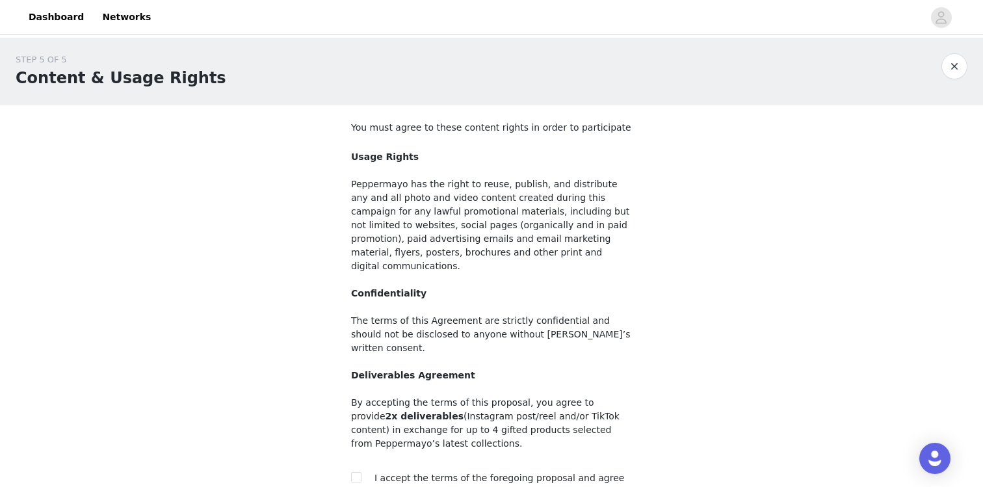
scroll to position [114, 0]
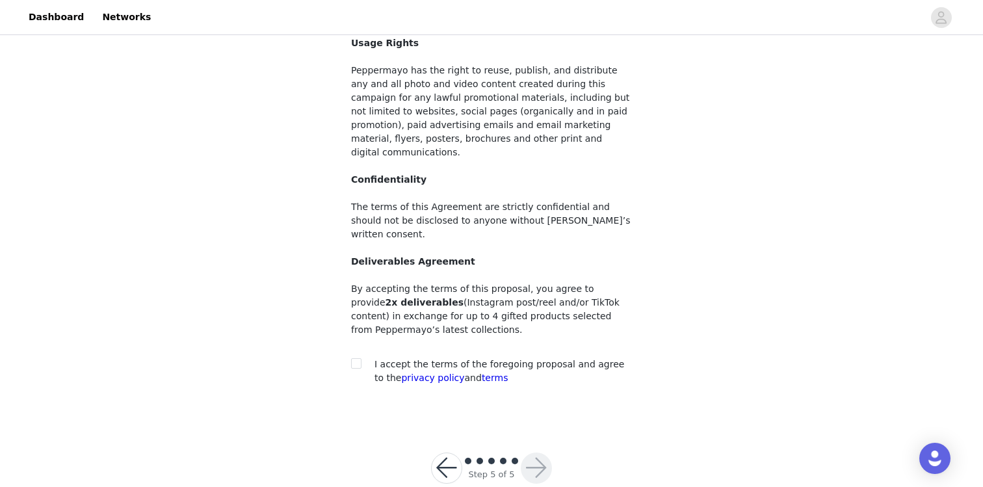
click at [363, 357] on div at bounding box center [360, 364] width 18 height 14
click at [356, 358] on input "checkbox" at bounding box center [355, 362] width 9 height 9
checkbox input "true"
click at [536, 452] on button "button" at bounding box center [536, 467] width 31 height 31
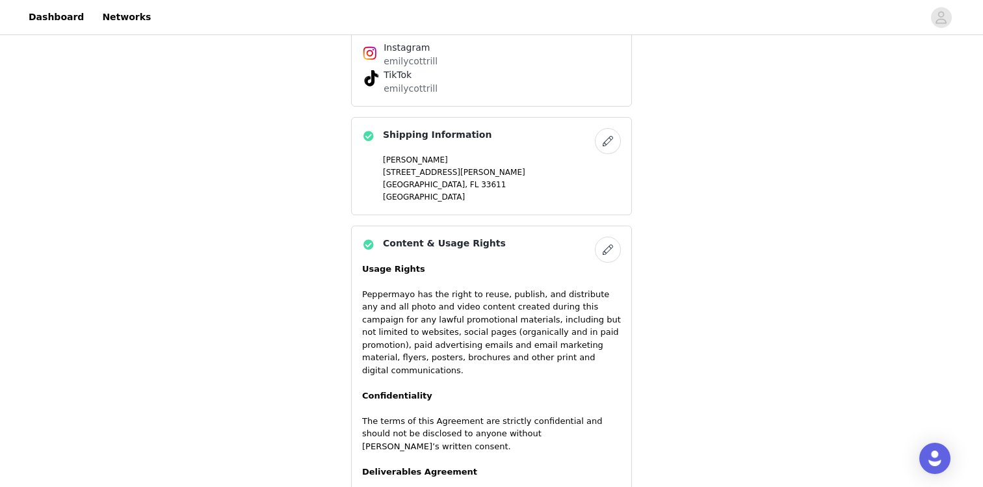
scroll to position [1229, 0]
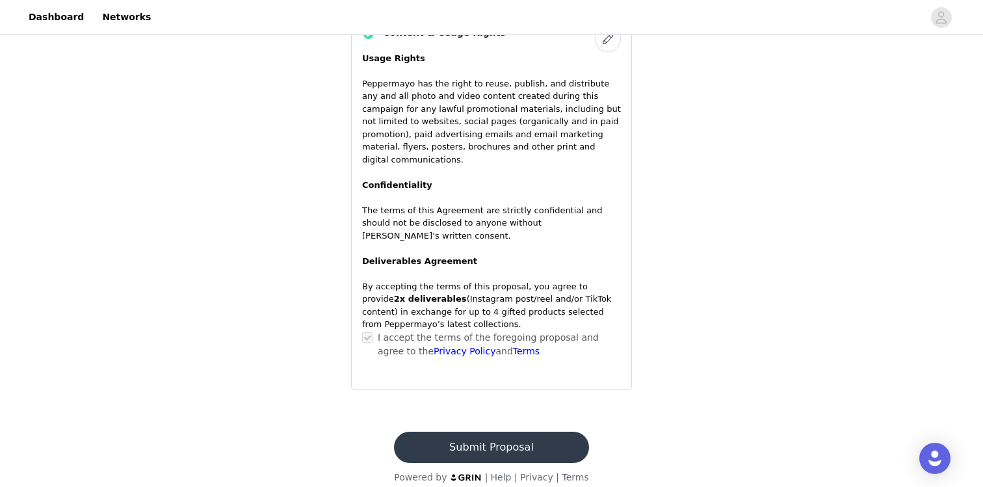
click at [531, 444] on button "Submit Proposal" at bounding box center [491, 447] width 194 height 31
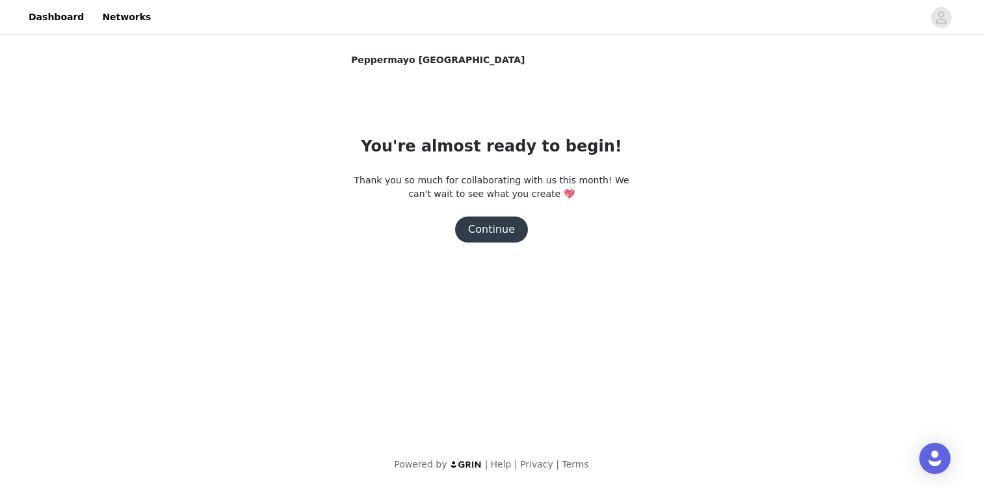
click at [492, 232] on button "Continue" at bounding box center [491, 229] width 73 height 26
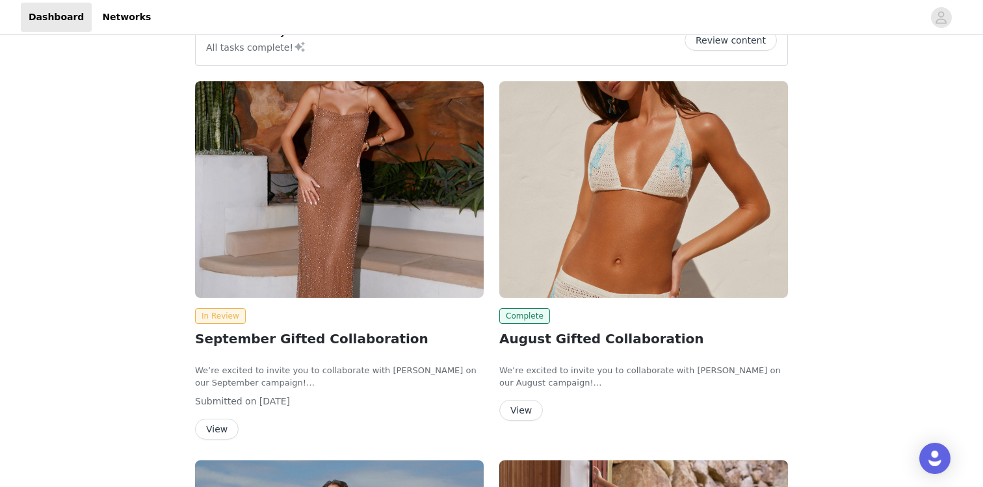
scroll to position [136, 0]
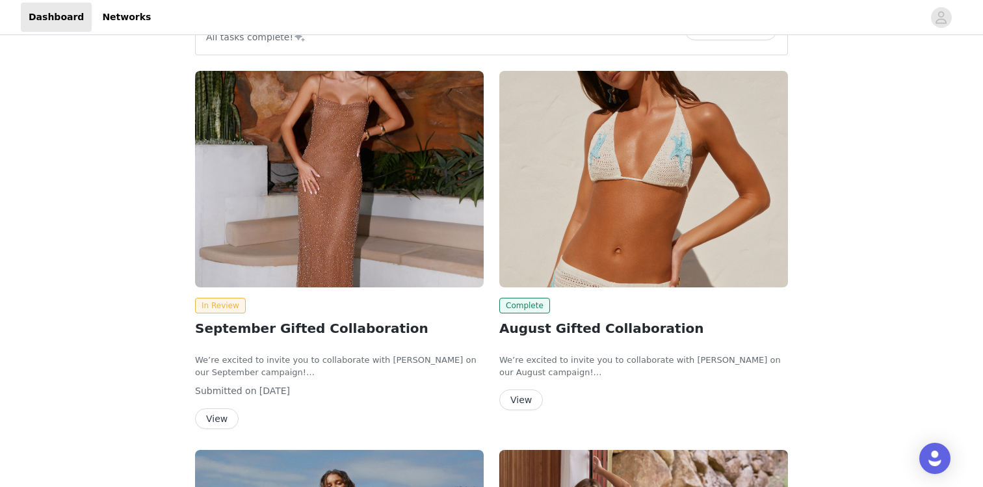
click at [212, 423] on button "View" at bounding box center [217, 418] width 44 height 21
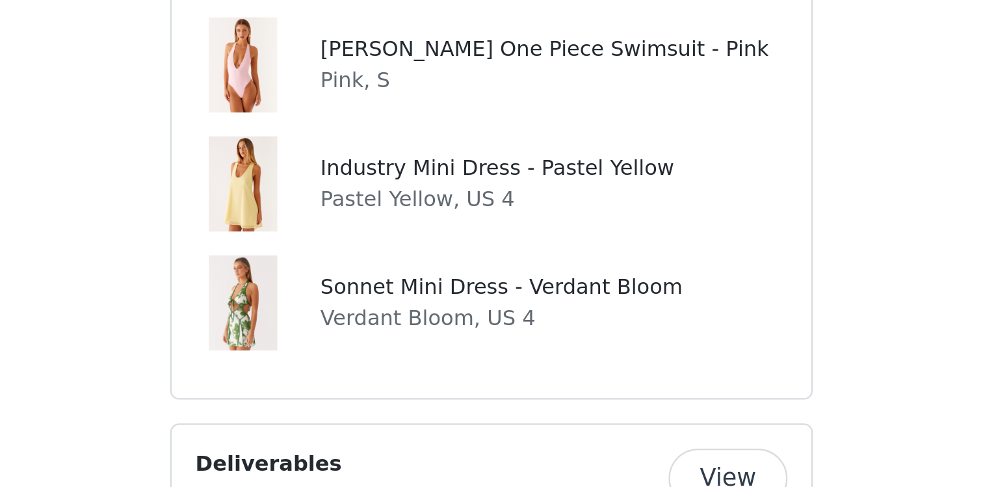
scroll to position [712, 0]
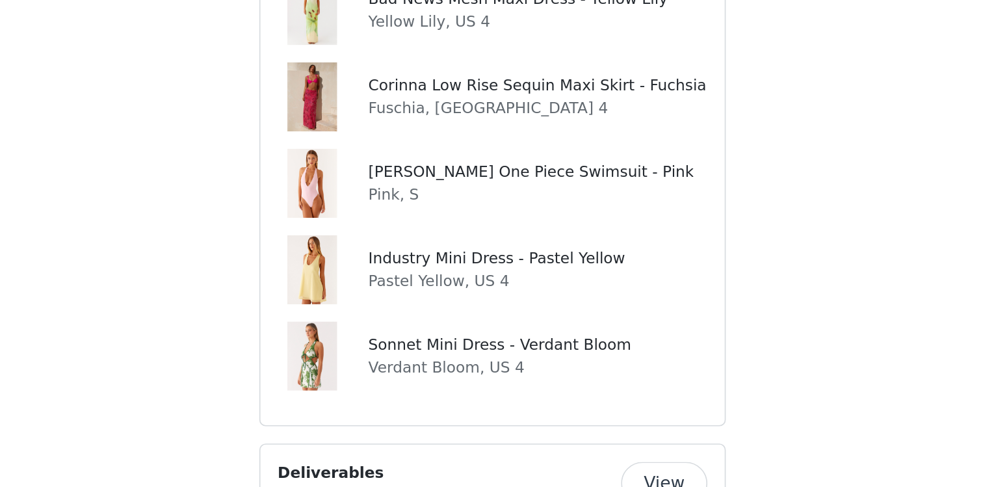
click at [383, 294] on img at bounding box center [383, 304] width 30 height 42
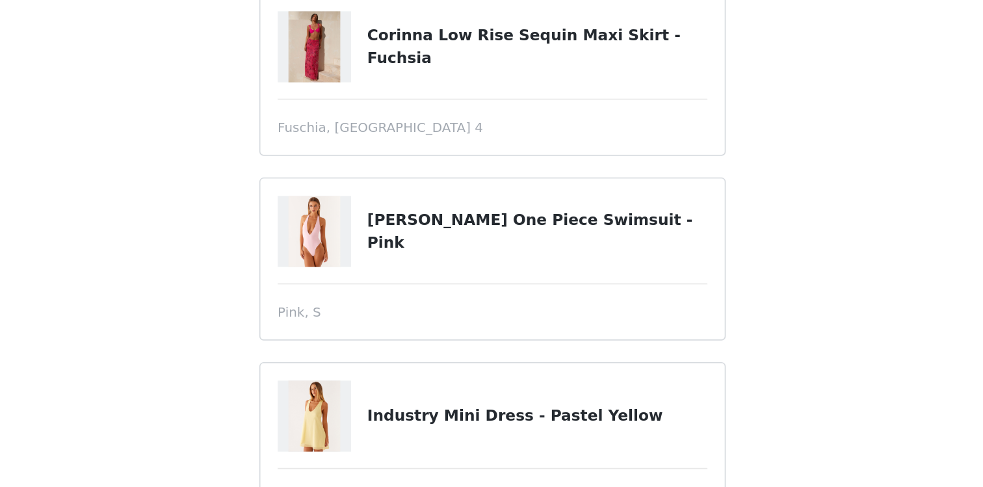
scroll to position [314, 0]
